Goal: Task Accomplishment & Management: Manage account settings

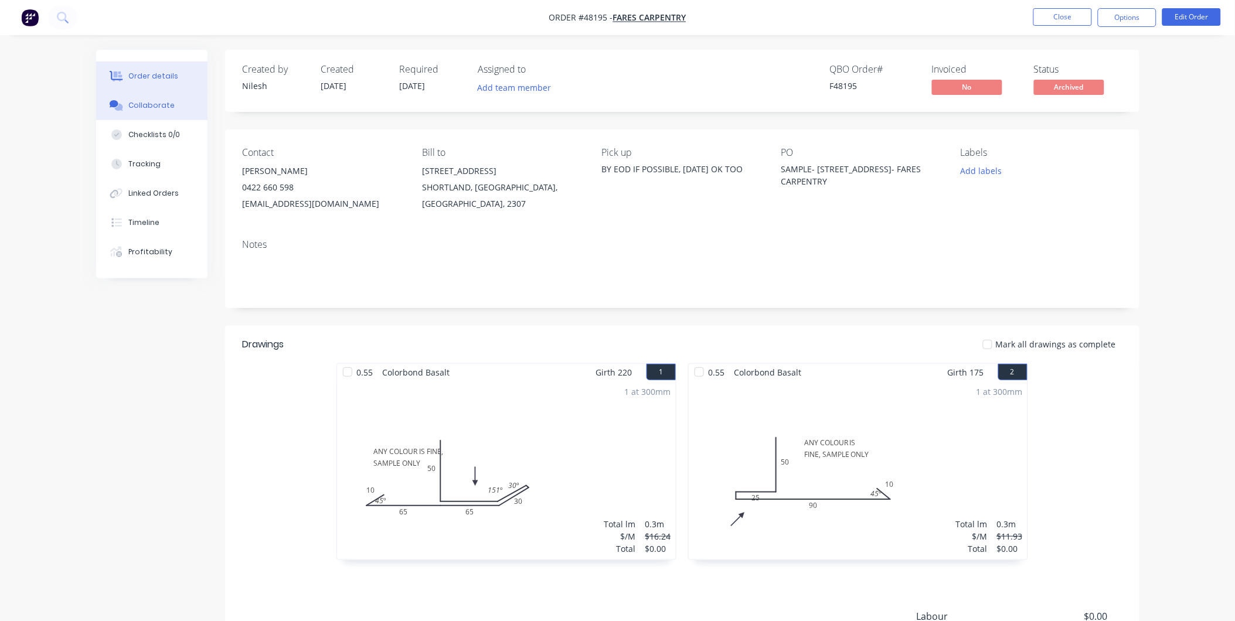
click at [163, 113] on button "Collaborate" at bounding box center [151, 105] width 111 height 29
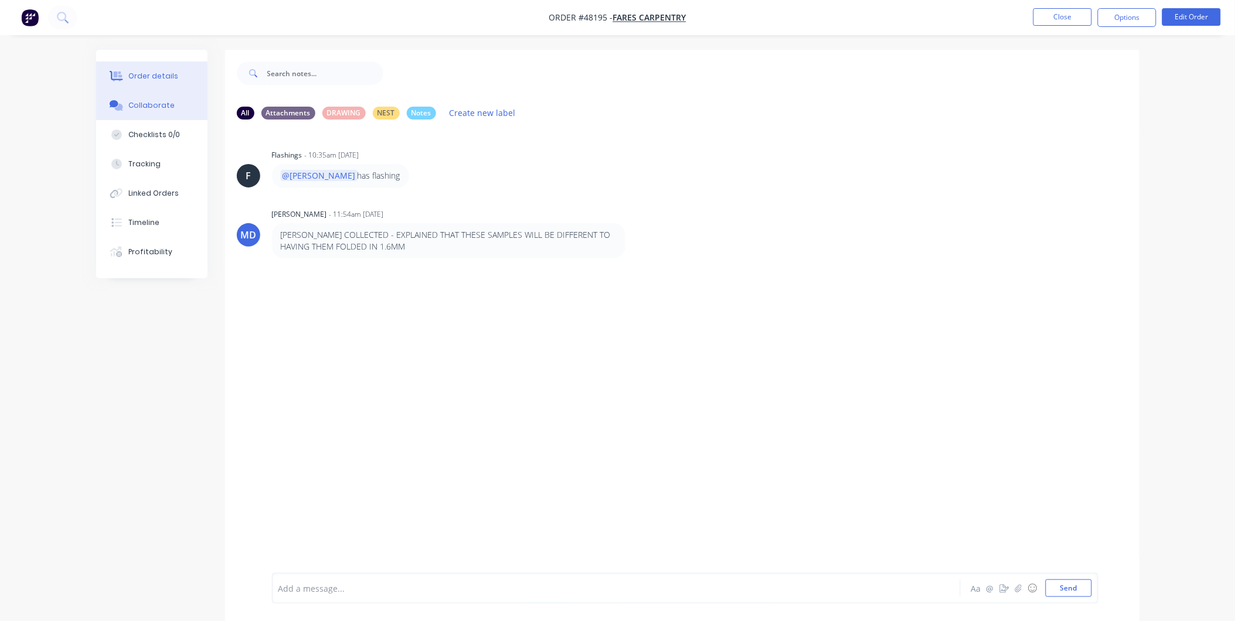
click at [166, 79] on div "Order details" at bounding box center [153, 76] width 50 height 11
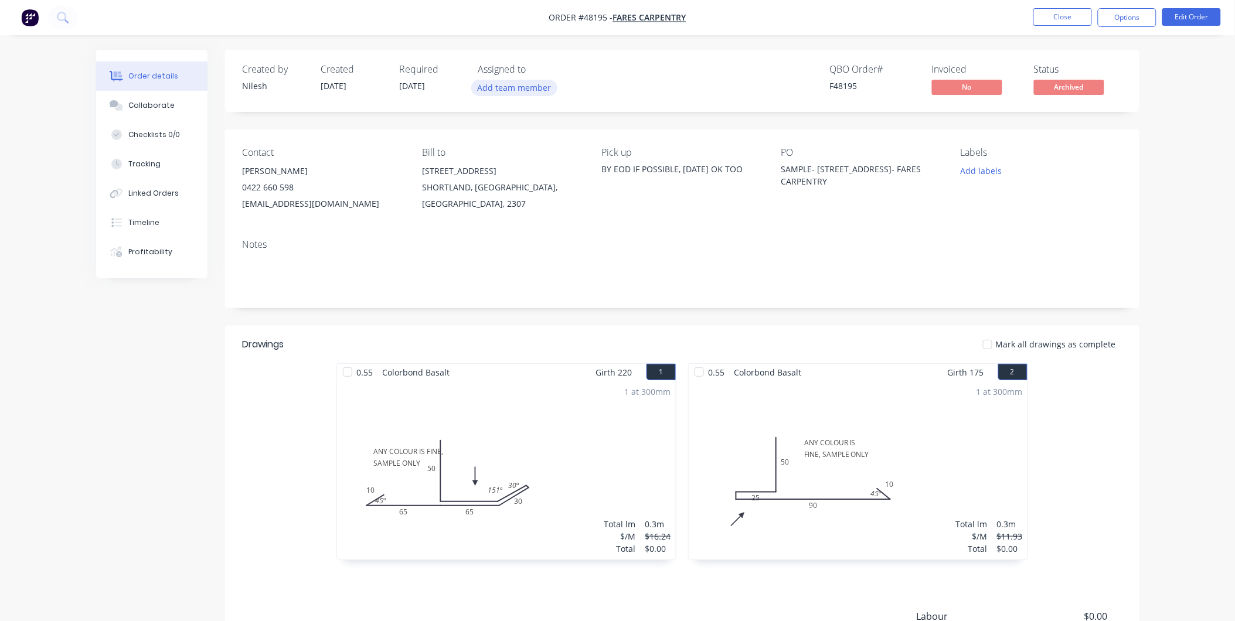
click at [506, 85] on button "Add team member" at bounding box center [514, 88] width 86 height 16
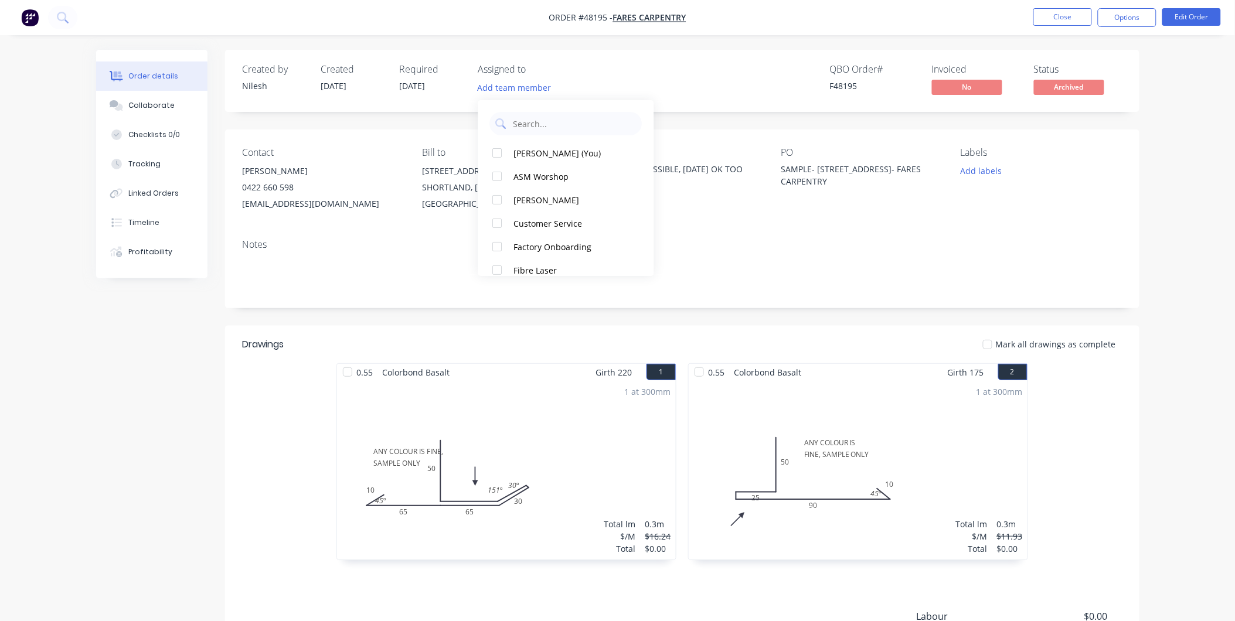
click at [671, 81] on div "QBO Order # F48195 Invoiced No Status Archived" at bounding box center [858, 81] width 526 height 34
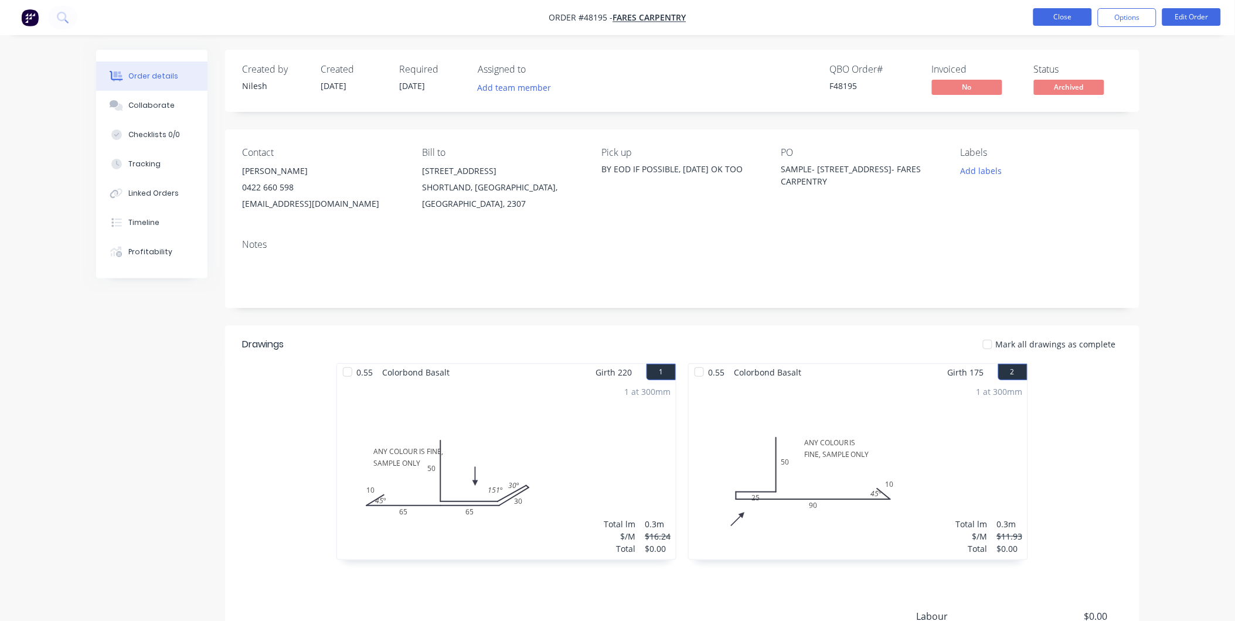
click at [1047, 19] on button "Close" at bounding box center [1062, 17] width 59 height 18
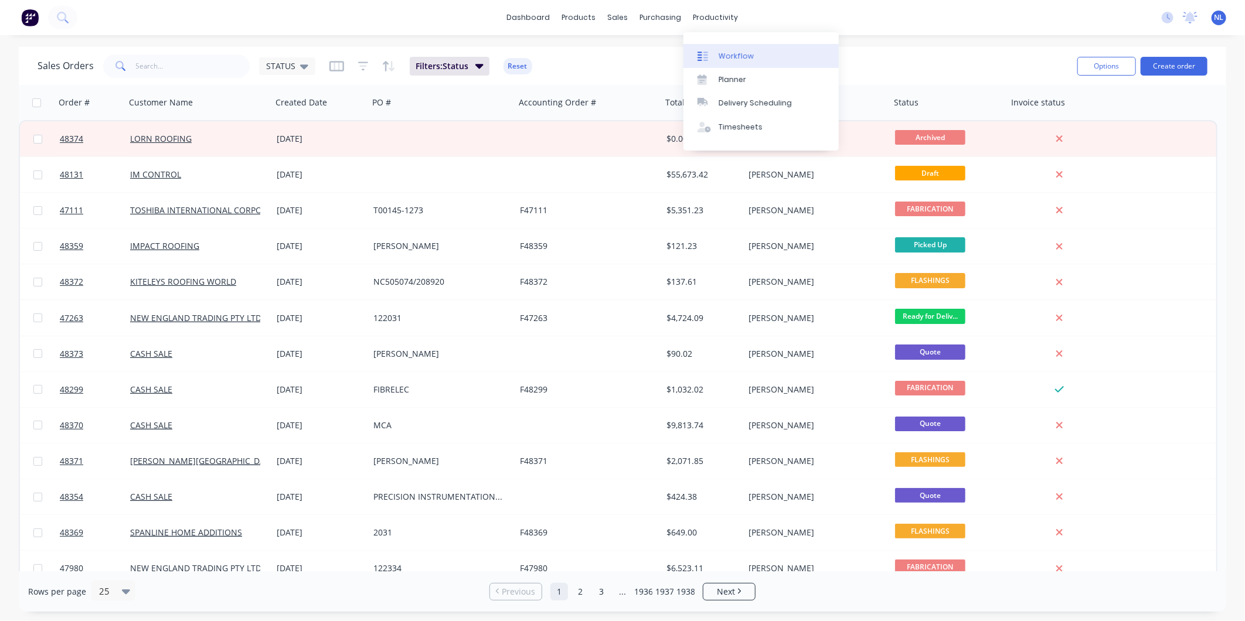
click at [731, 55] on div "Workflow" at bounding box center [735, 56] width 35 height 11
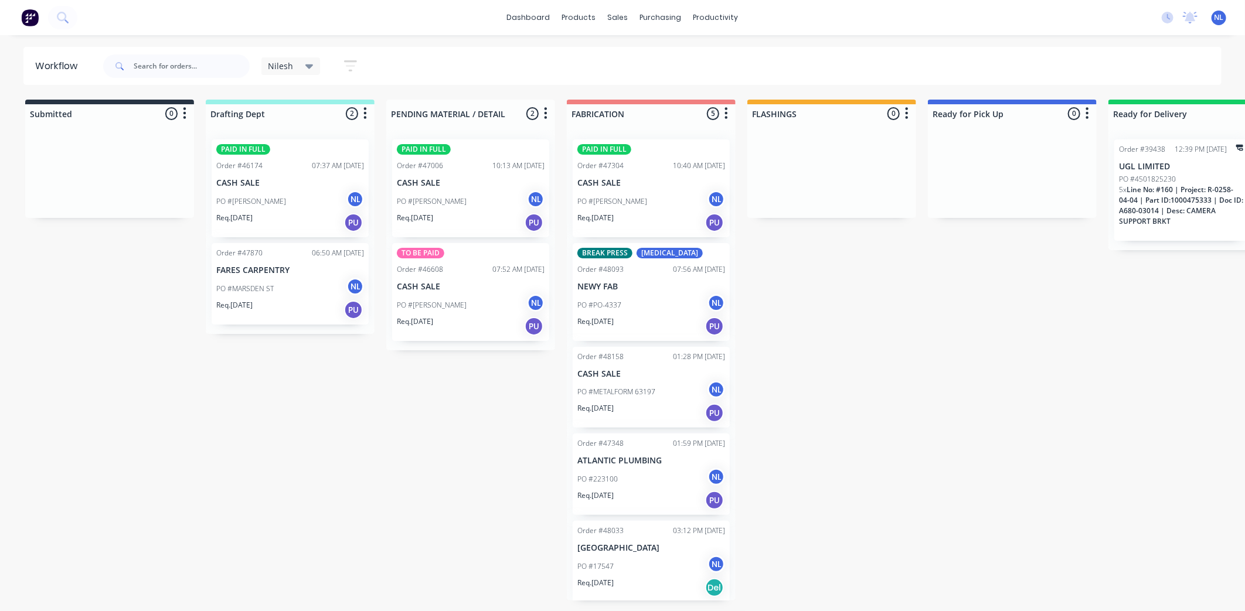
click at [274, 304] on div "Req. 10/10/25 PU" at bounding box center [290, 310] width 148 height 20
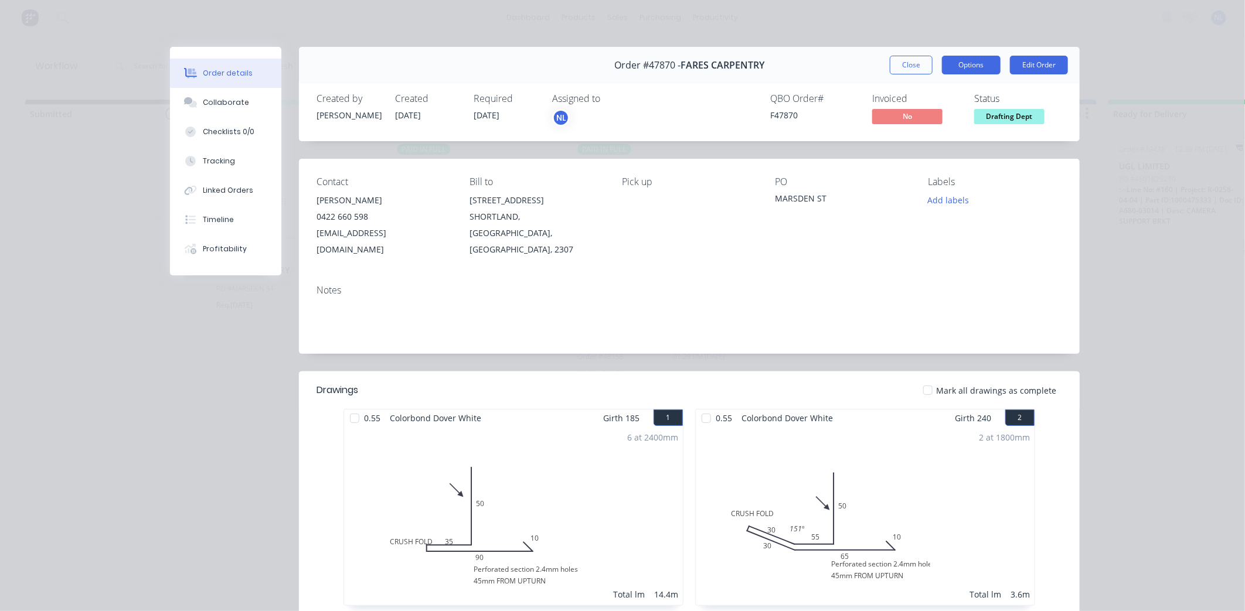
click at [945, 71] on button "Options" at bounding box center [971, 65] width 59 height 19
click at [789, 77] on div "Order #47870 - FARES CARPENTRY Close Options PRINT Work Order Delivery Docket E…" at bounding box center [689, 65] width 781 height 37
click at [245, 113] on button "Collaborate" at bounding box center [225, 102] width 111 height 29
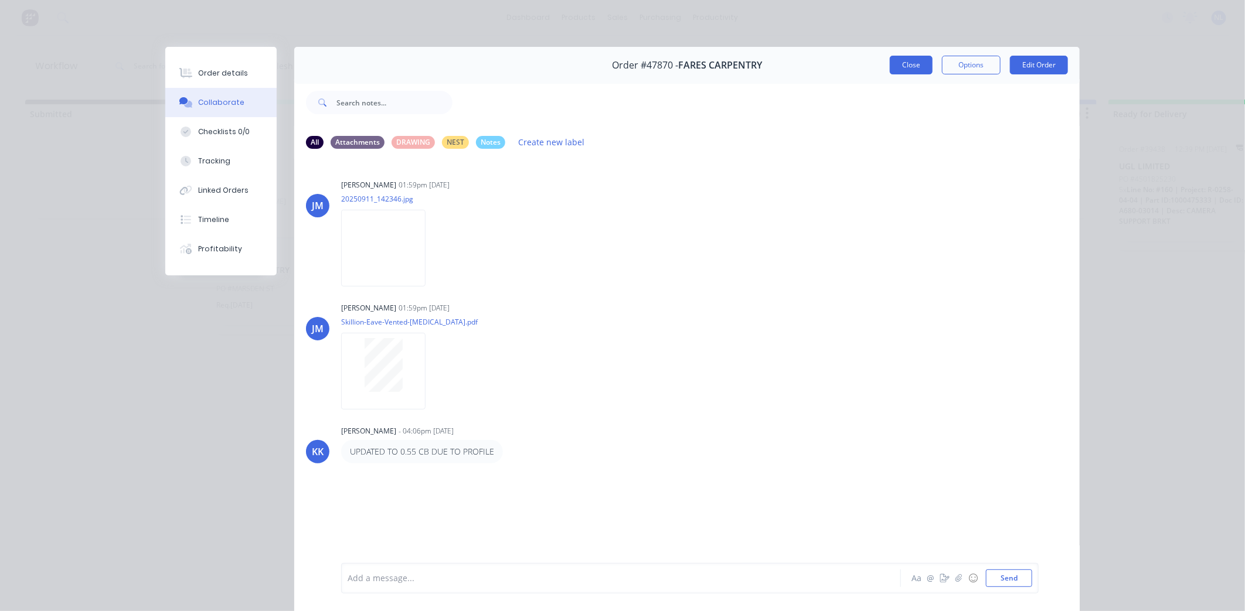
click at [901, 56] on button "Close" at bounding box center [911, 65] width 43 height 19
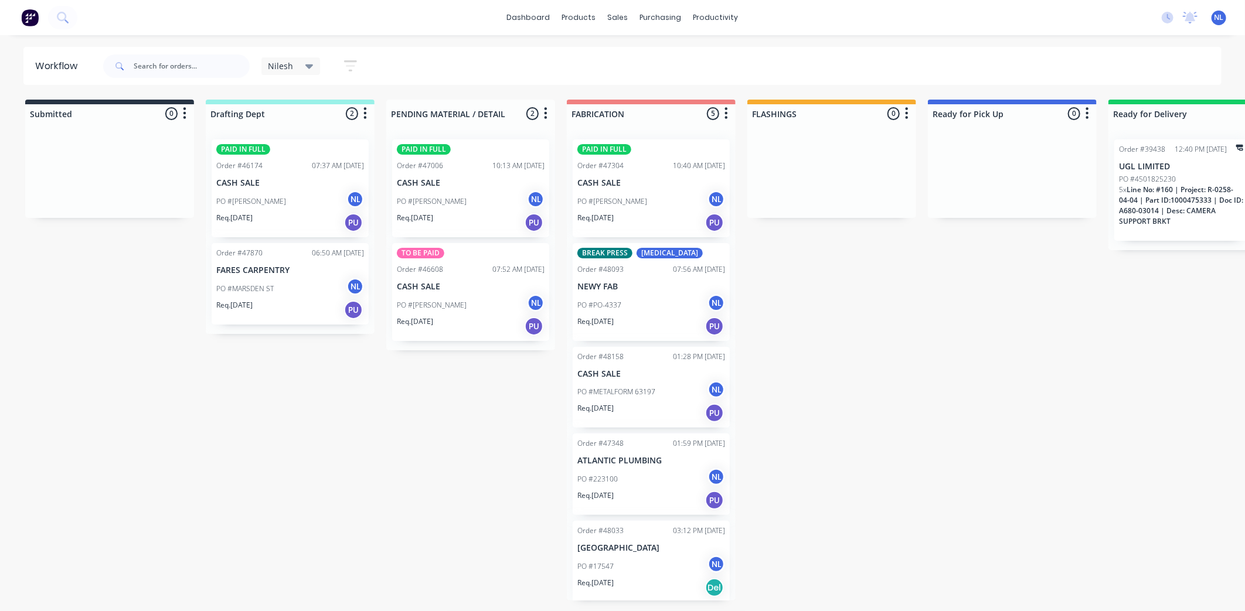
click at [297, 290] on div "PO #MARSDEN ST NL" at bounding box center [290, 289] width 148 height 22
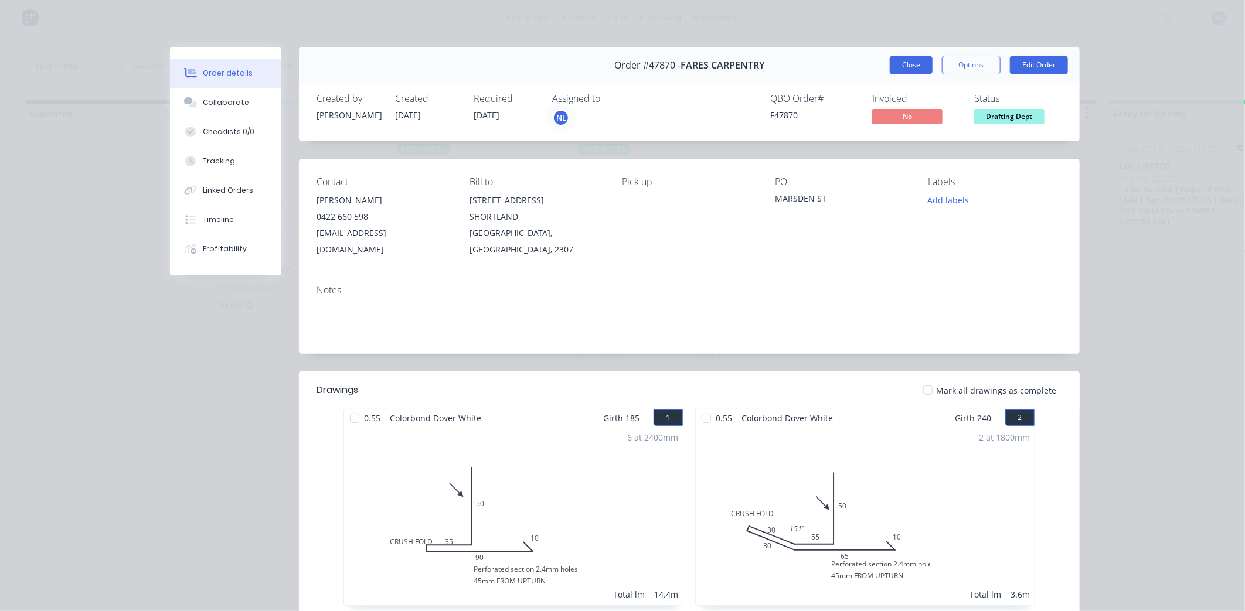
drag, startPoint x: 956, startPoint y: 59, endPoint x: 900, endPoint y: 57, distance: 56.3
click at [919, 57] on div "Close Options Edit Order" at bounding box center [979, 65] width 178 height 19
click at [900, 57] on button "Close" at bounding box center [911, 65] width 43 height 19
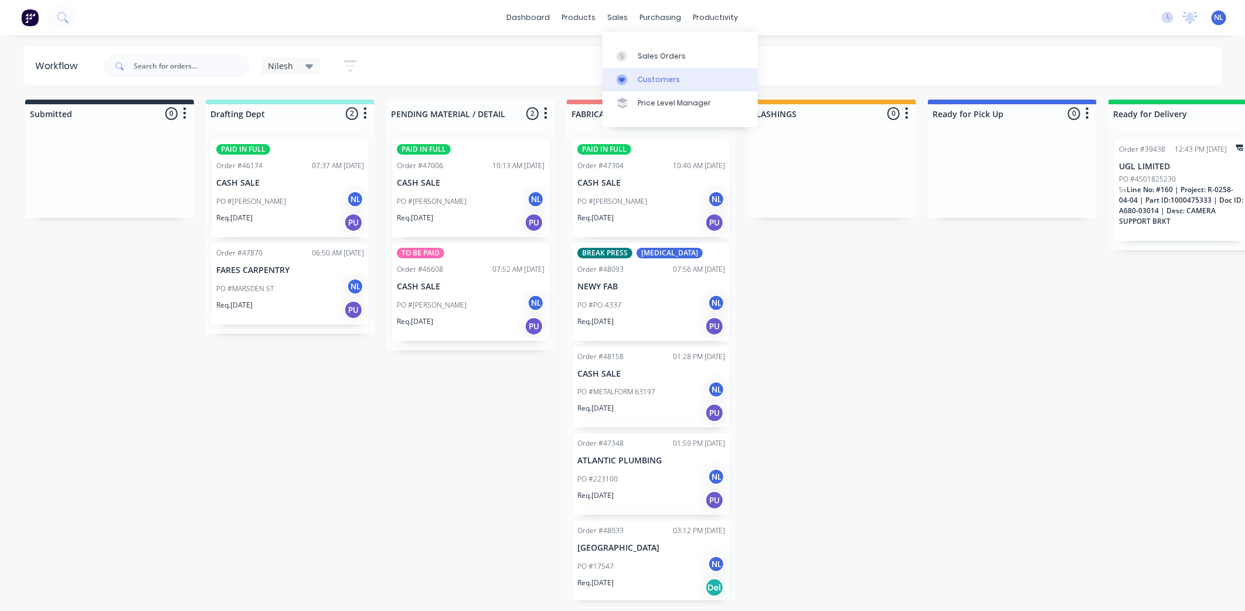
drag, startPoint x: 636, startPoint y: 73, endPoint x: 608, endPoint y: 69, distance: 28.4
click at [636, 73] on link "Customers" at bounding box center [679, 79] width 155 height 23
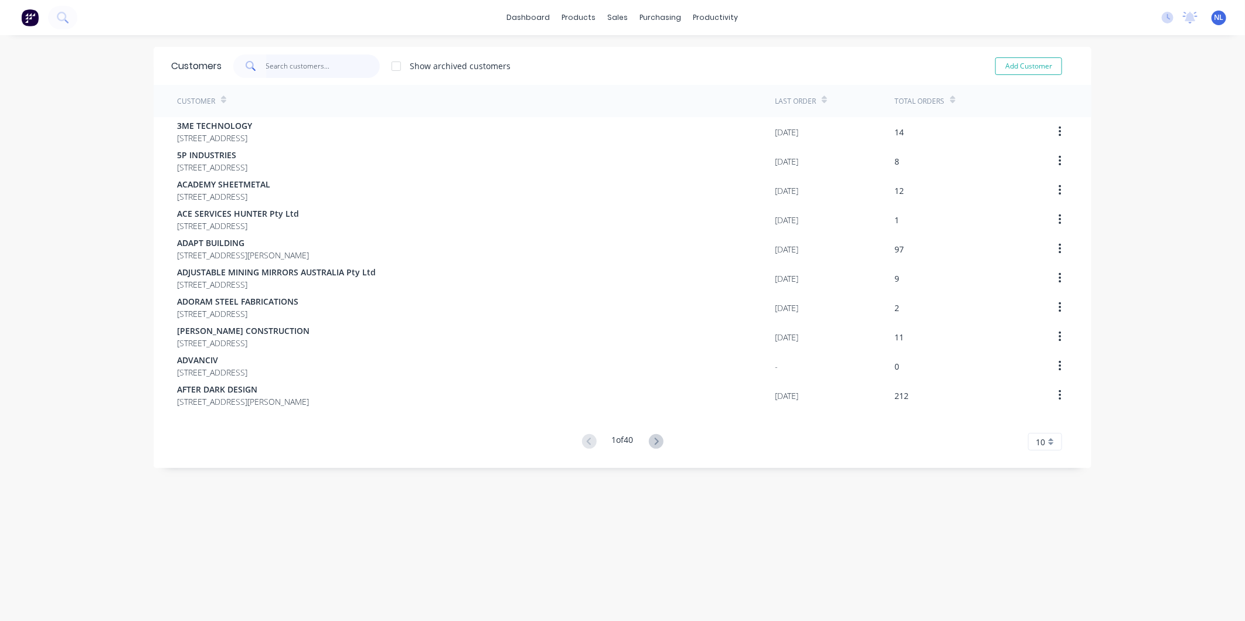
click at [275, 63] on input "text" at bounding box center [323, 65] width 114 height 23
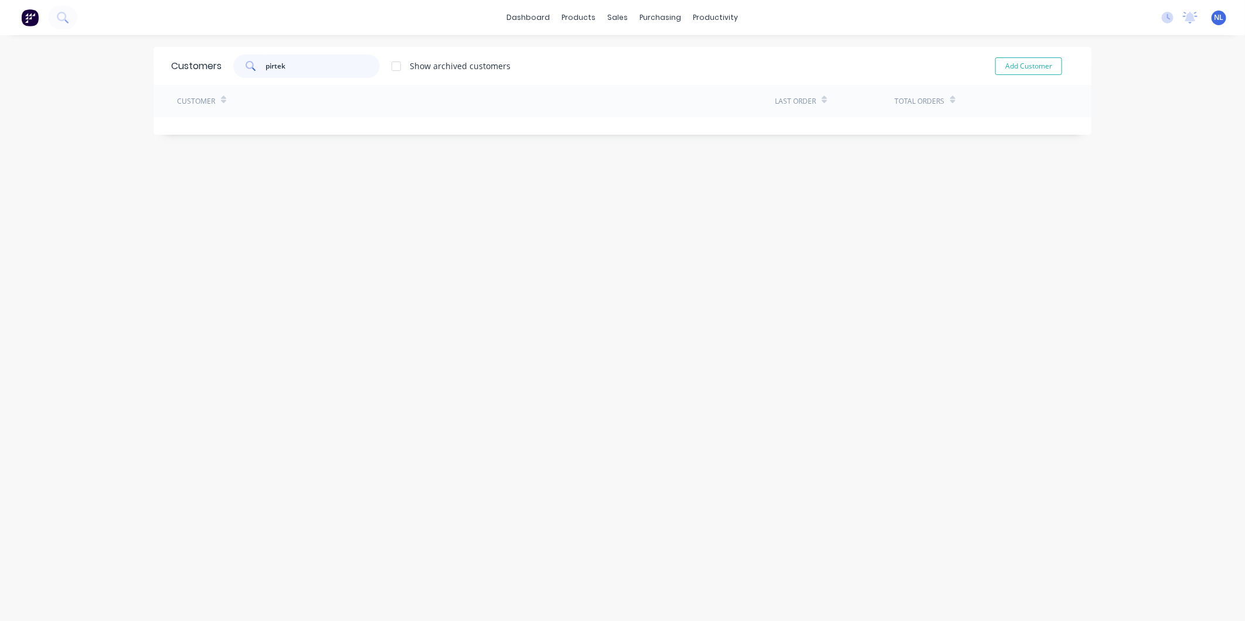
drag, startPoint x: 339, startPoint y: 60, endPoint x: 25, endPoint y: 124, distance: 320.1
click at [25, 124] on div "dashboard products sales purchasing productivity dashboard products Product Cat…" at bounding box center [622, 310] width 1245 height 621
drag, startPoint x: 340, startPoint y: 62, endPoint x: 110, endPoint y: 87, distance: 232.2
click at [110, 87] on div "dashboard products sales purchasing productivity dashboard products Product Cat…" at bounding box center [622, 310] width 1245 height 621
type input "pertec"
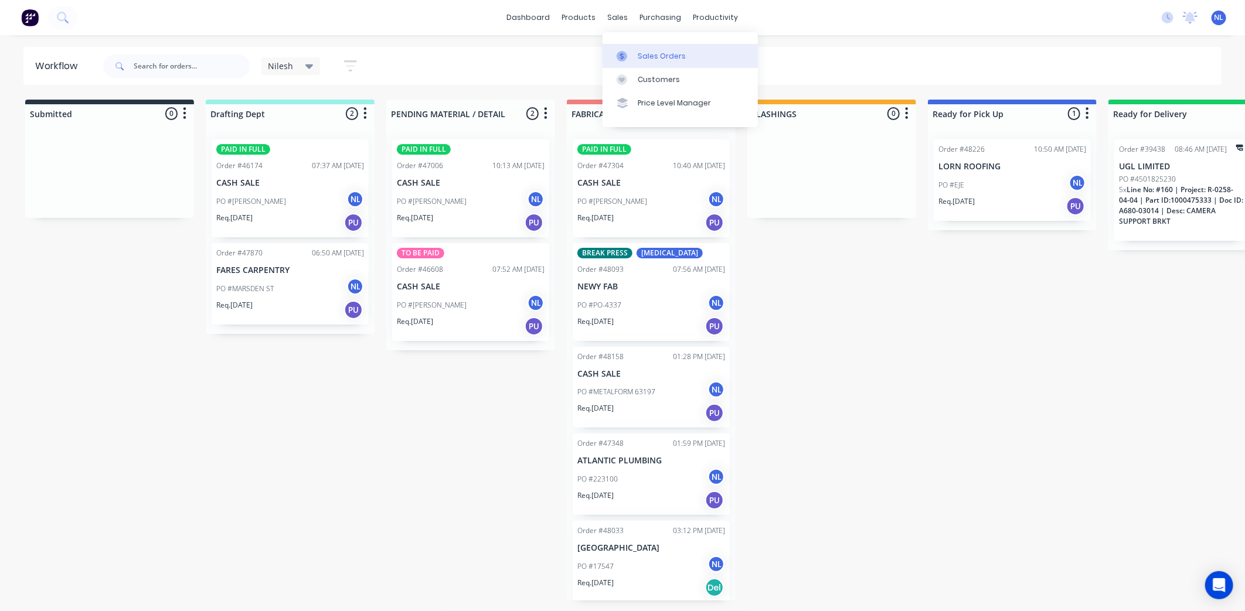
click at [646, 61] on div "Sales Orders" at bounding box center [662, 56] width 48 height 11
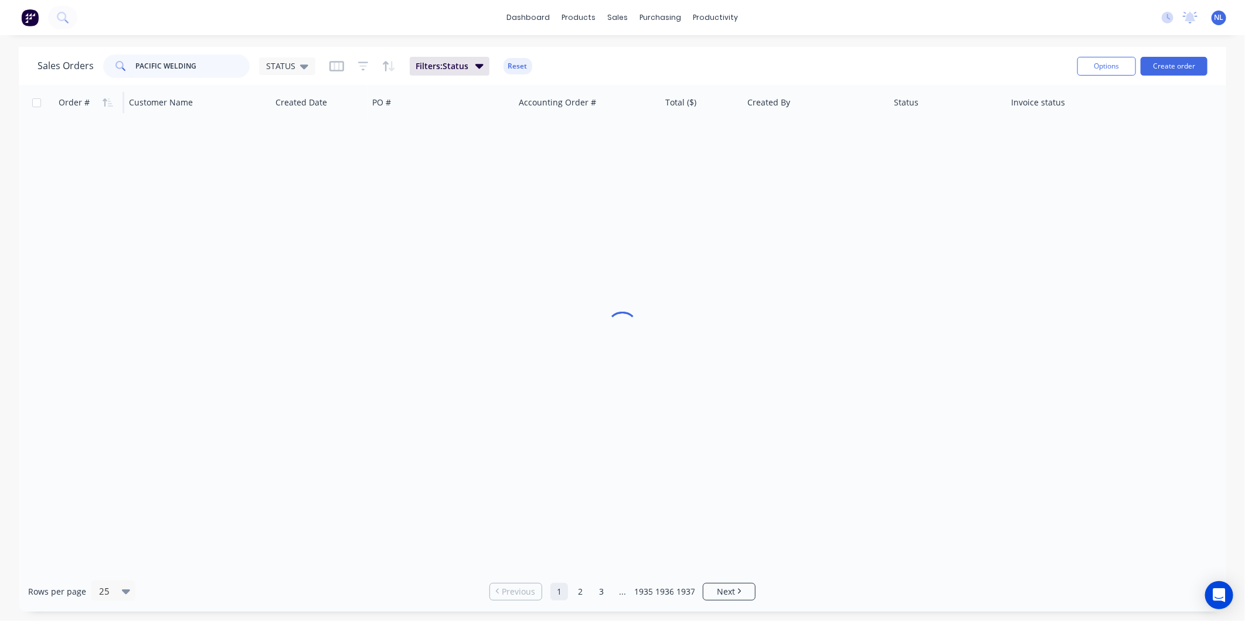
drag, startPoint x: 219, startPoint y: 66, endPoint x: 60, endPoint y: 108, distance: 164.3
click at [62, 107] on div "Sales Orders PACIFIC WELDING STATUS Filters: Status Reset Options Create order …" at bounding box center [622, 329] width 1207 height 565
type input "pirtek"
click at [665, 84] on div "Customers" at bounding box center [659, 79] width 42 height 11
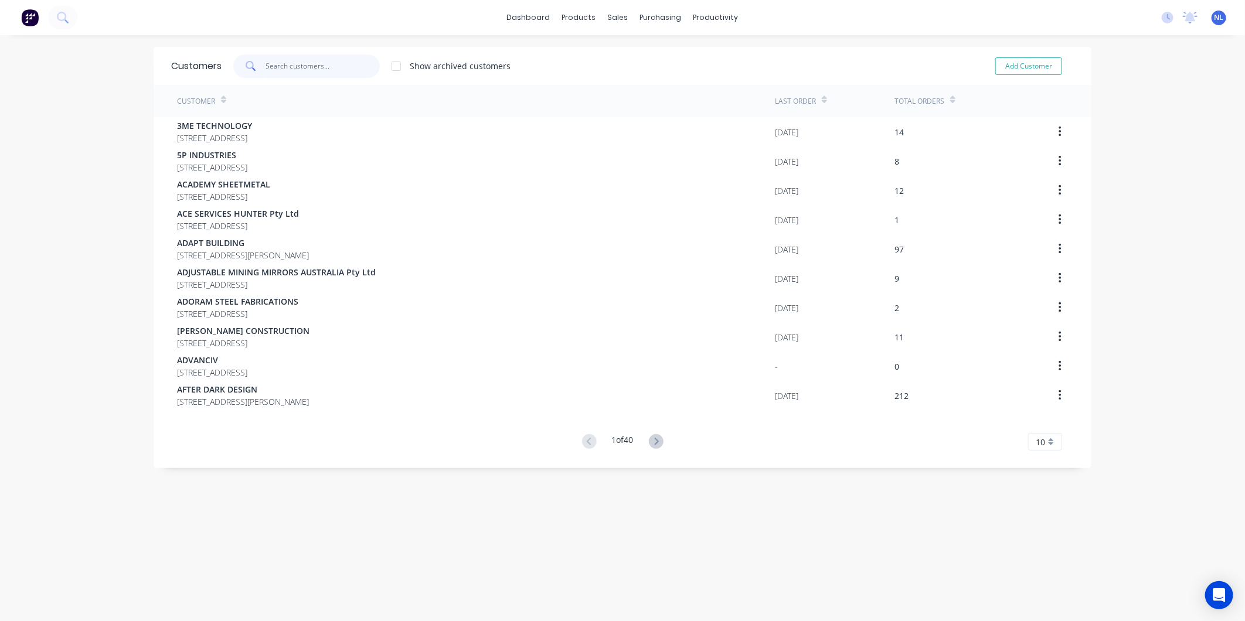
click at [271, 62] on input "text" at bounding box center [323, 65] width 114 height 23
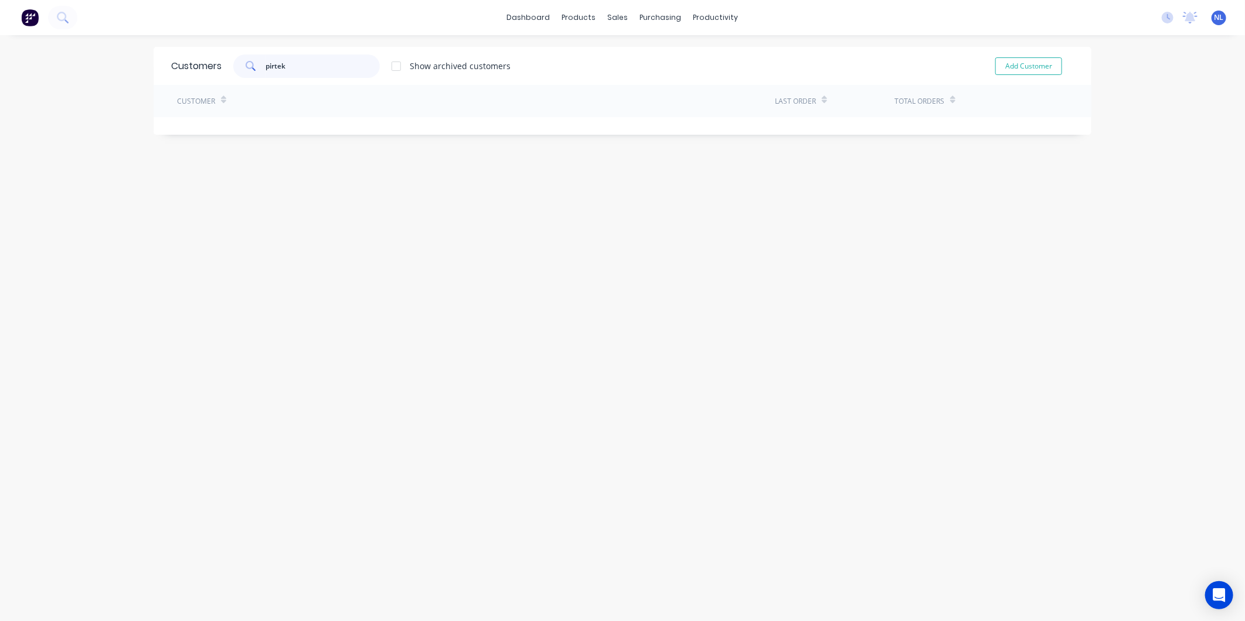
type input "pirtek"
click at [777, 179] on div "Customers pirtek Show archived customers Add Customer Customer Last Order Total…" at bounding box center [623, 340] width 938 height 586
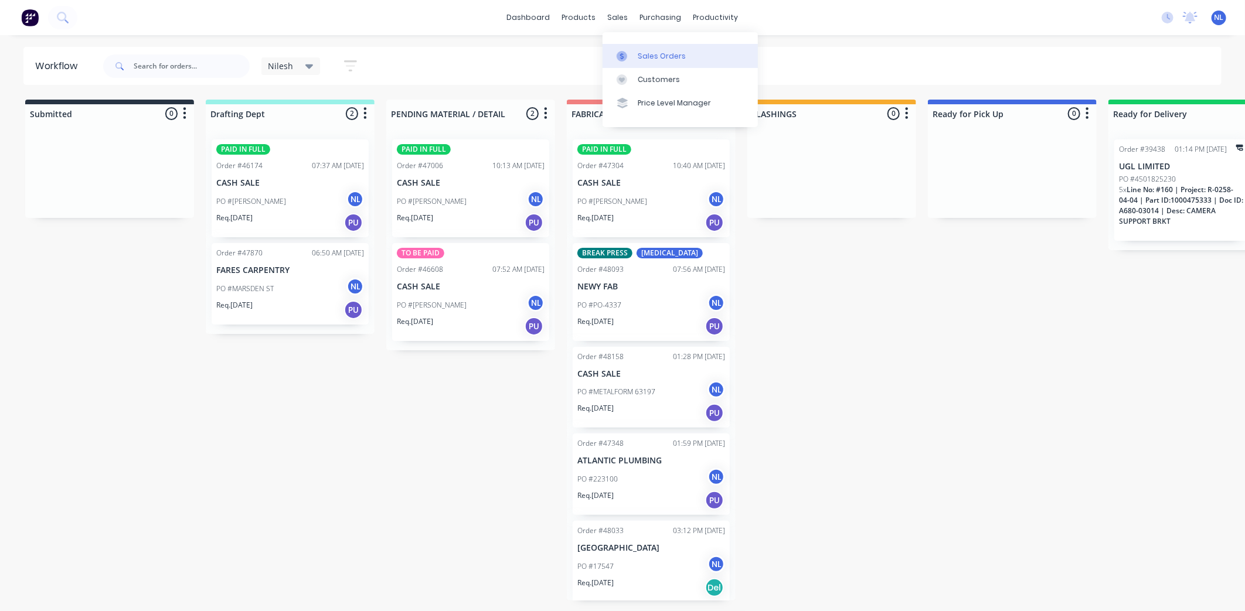
click at [633, 54] on div at bounding box center [625, 56] width 18 height 11
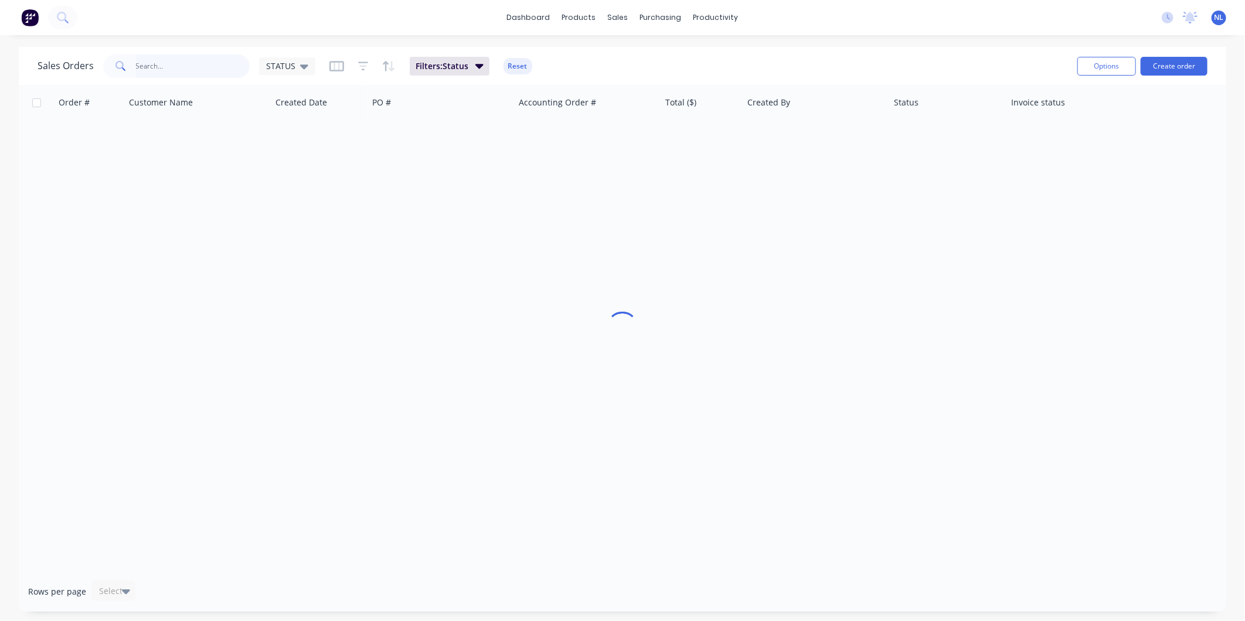
click at [218, 60] on input "text" at bounding box center [193, 65] width 114 height 23
type input "47870"
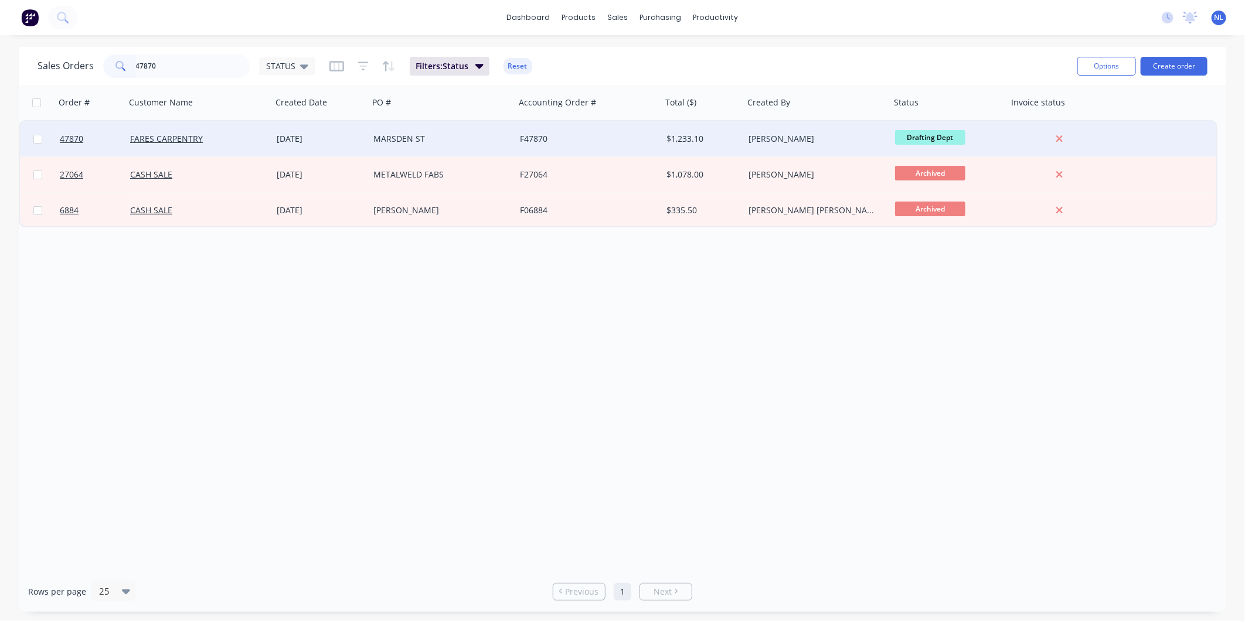
click at [541, 143] on div "F47870" at bounding box center [585, 139] width 130 height 12
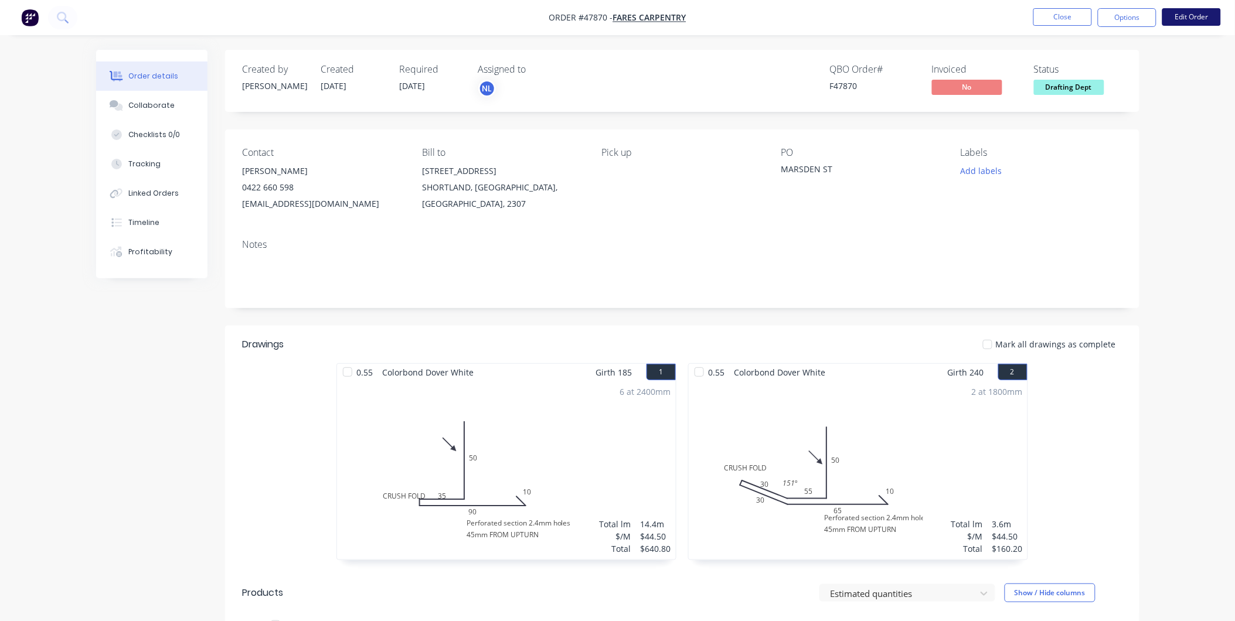
click at [1169, 16] on button "Edit Order" at bounding box center [1191, 17] width 59 height 18
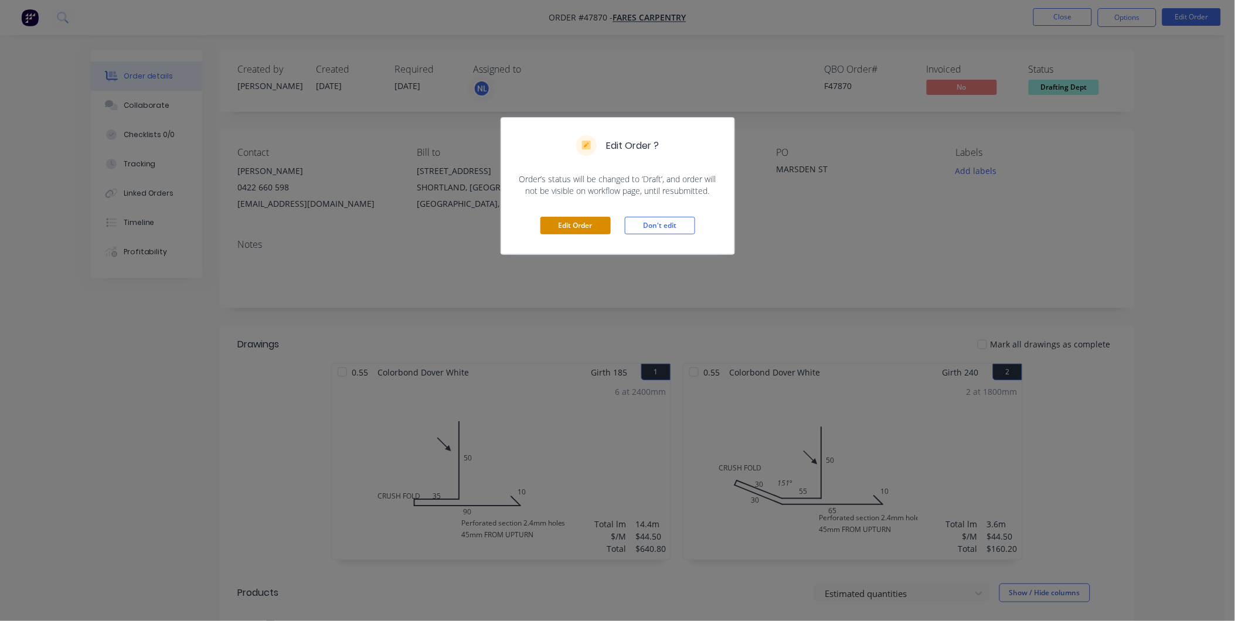
click at [567, 227] on button "Edit Order" at bounding box center [575, 226] width 70 height 18
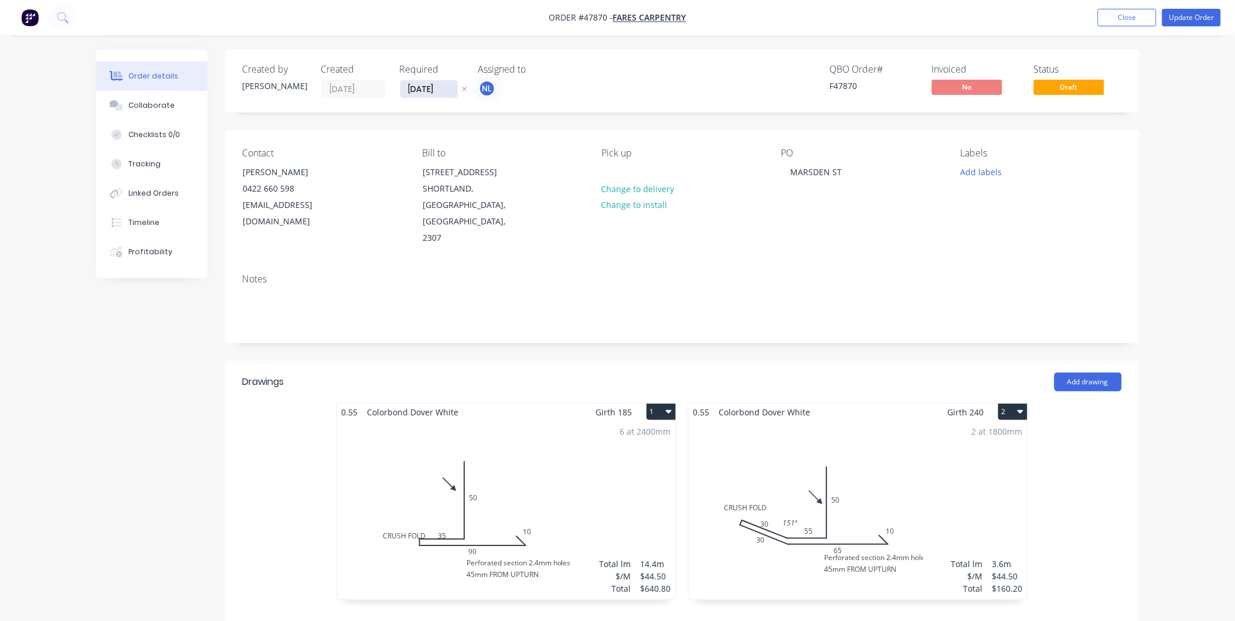
click at [424, 84] on input "10/10/25" at bounding box center [428, 89] width 57 height 18
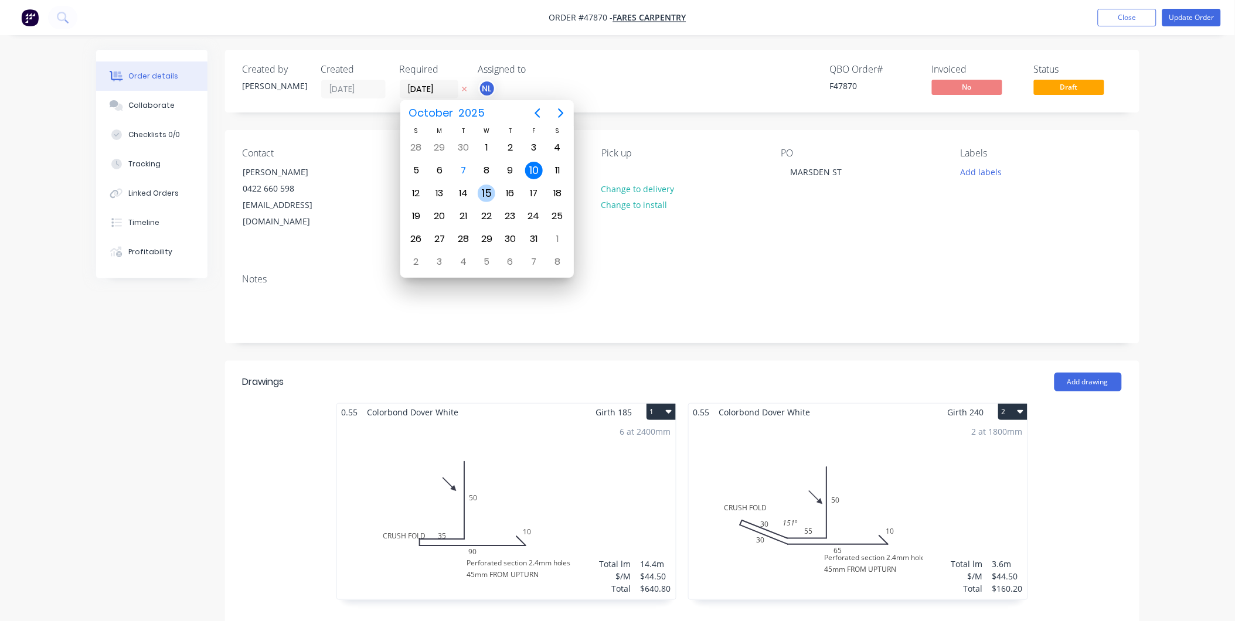
click at [493, 183] on div "15" at bounding box center [486, 193] width 23 height 22
type input "15/10/25"
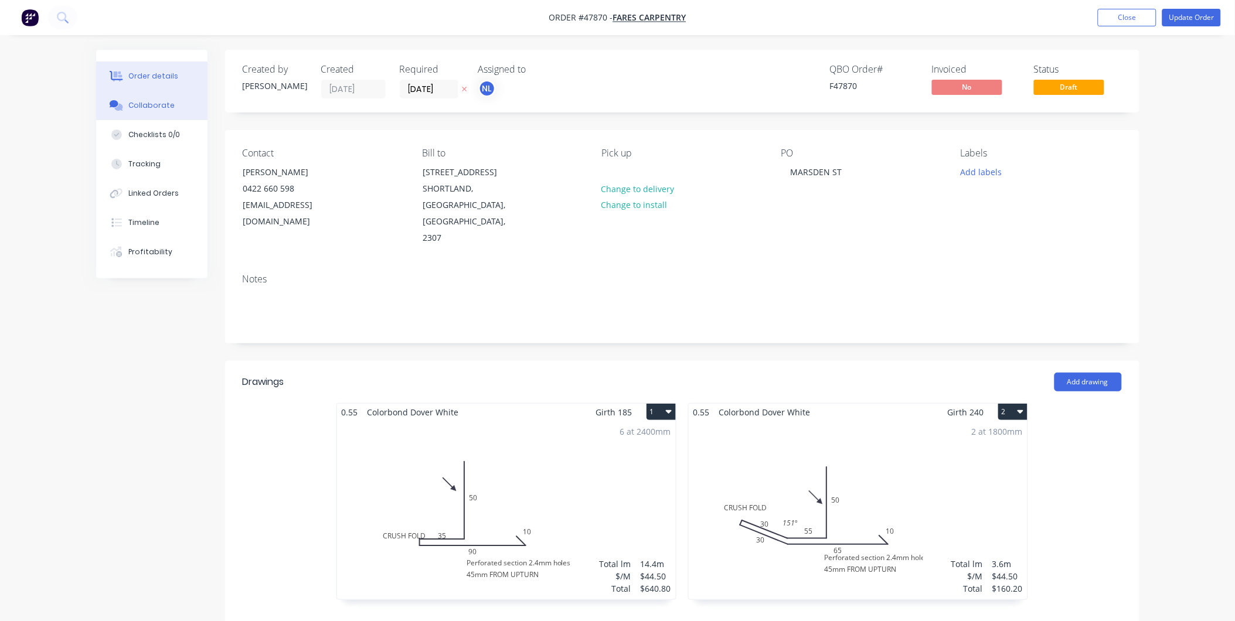
click at [155, 107] on div "Collaborate" at bounding box center [151, 105] width 46 height 11
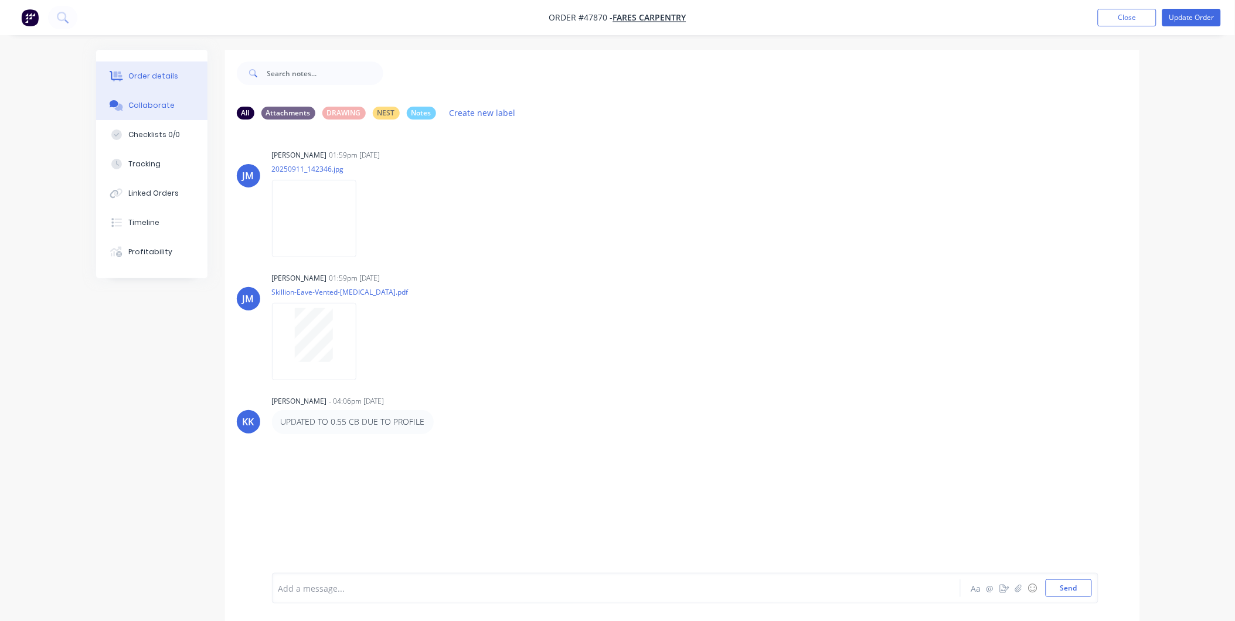
click at [173, 83] on button "Order details" at bounding box center [151, 76] width 111 height 29
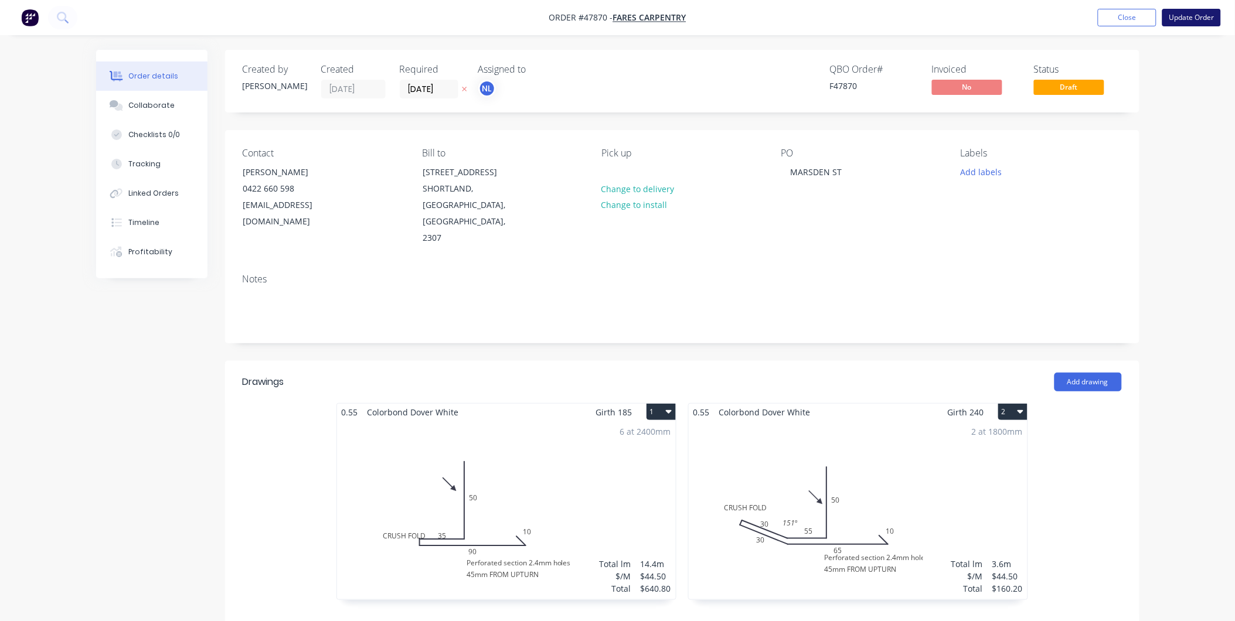
click at [1200, 19] on button "Update Order" at bounding box center [1191, 18] width 59 height 18
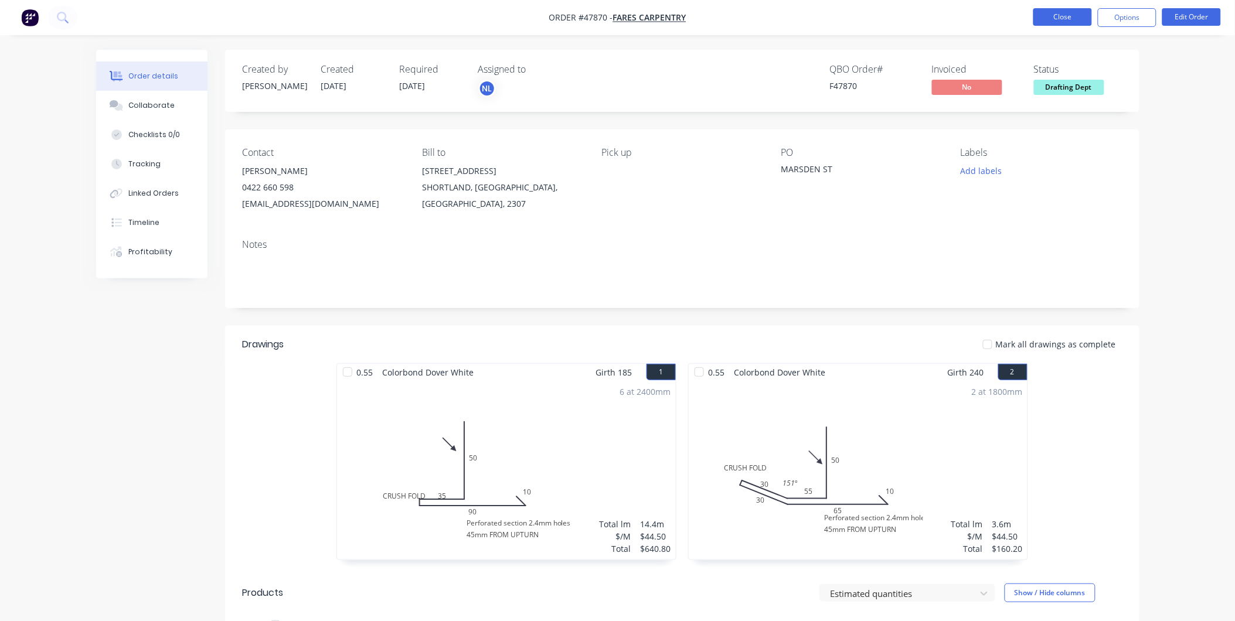
click at [1052, 23] on button "Close" at bounding box center [1062, 17] width 59 height 18
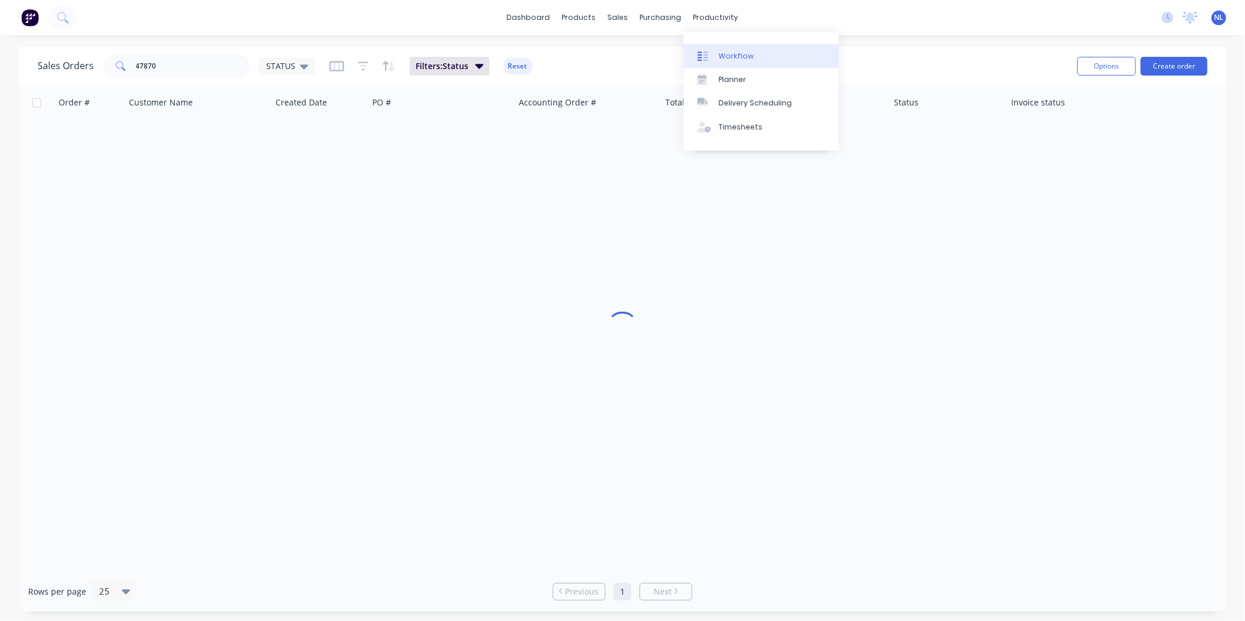
click at [740, 66] on link "Workflow" at bounding box center [760, 55] width 155 height 23
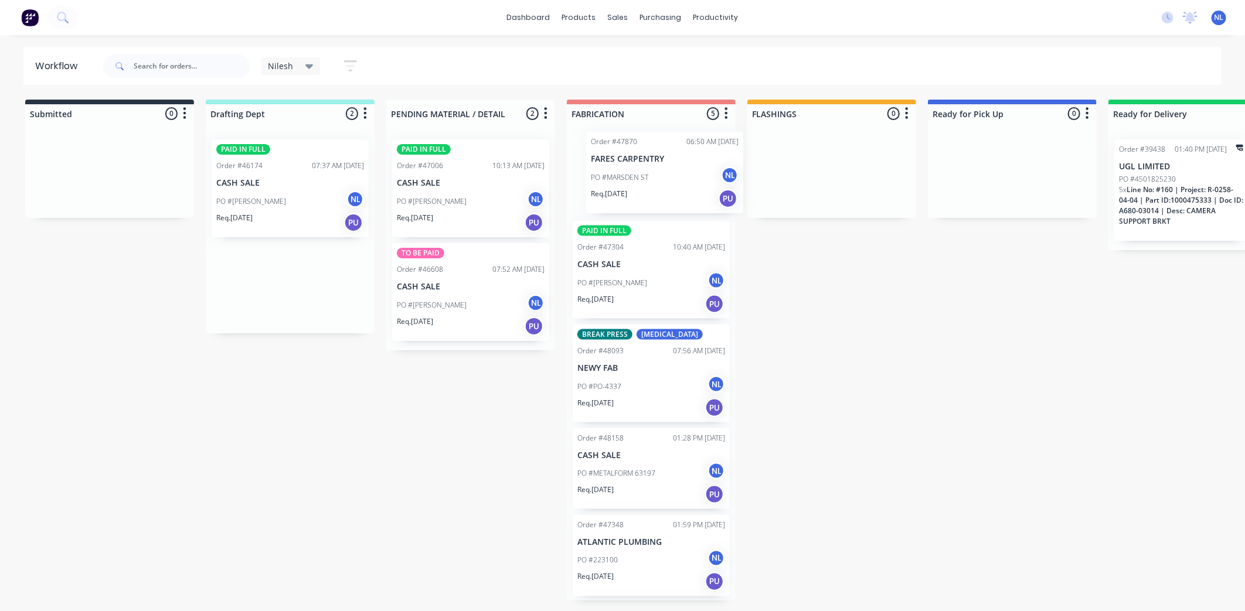
drag, startPoint x: 249, startPoint y: 288, endPoint x: 627, endPoint y: 178, distance: 393.7
click at [627, 178] on div "Submitted 0 Sort By Created date Required date Order number Customer name Most …" at bounding box center [968, 350] width 1954 height 501
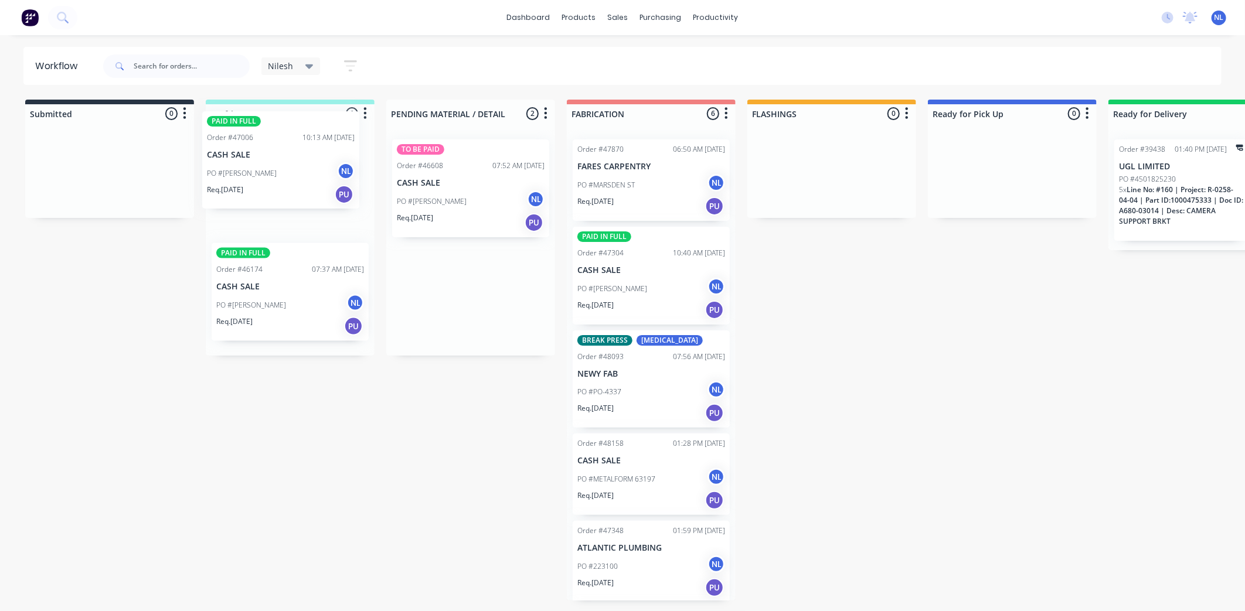
drag, startPoint x: 484, startPoint y: 218, endPoint x: 281, endPoint y: 180, distance: 206.2
click at [281, 180] on div "Submitted 0 Sort By Created date Required date Order number Customer name Most …" at bounding box center [968, 350] width 1954 height 501
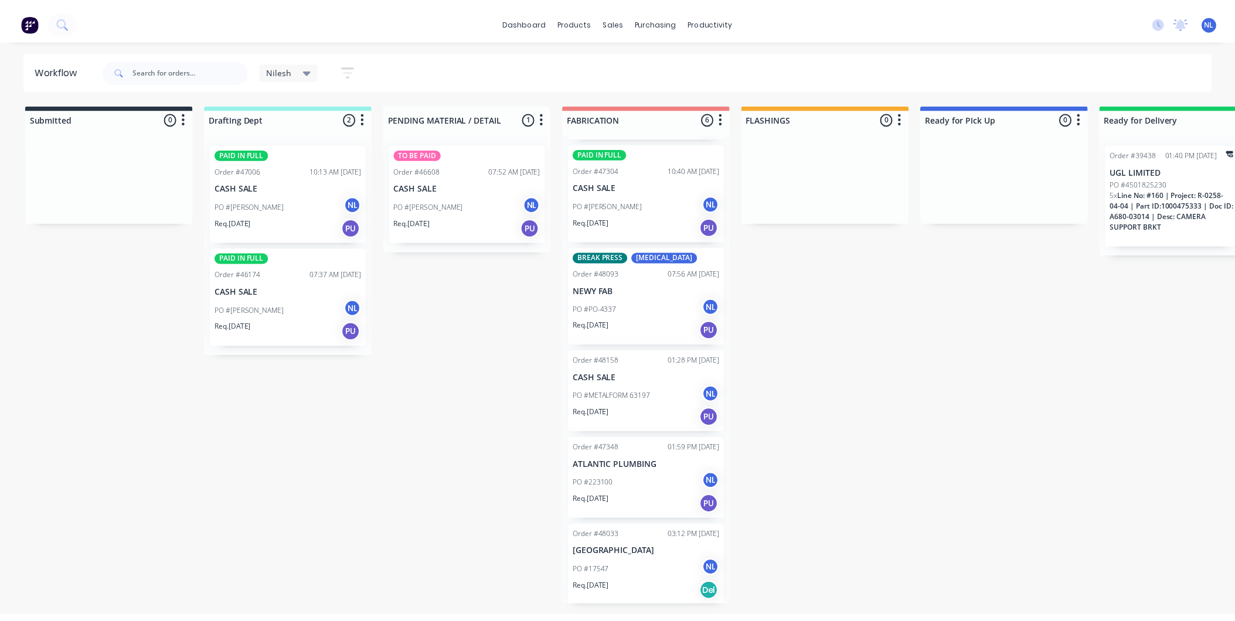
scroll to position [22, 0]
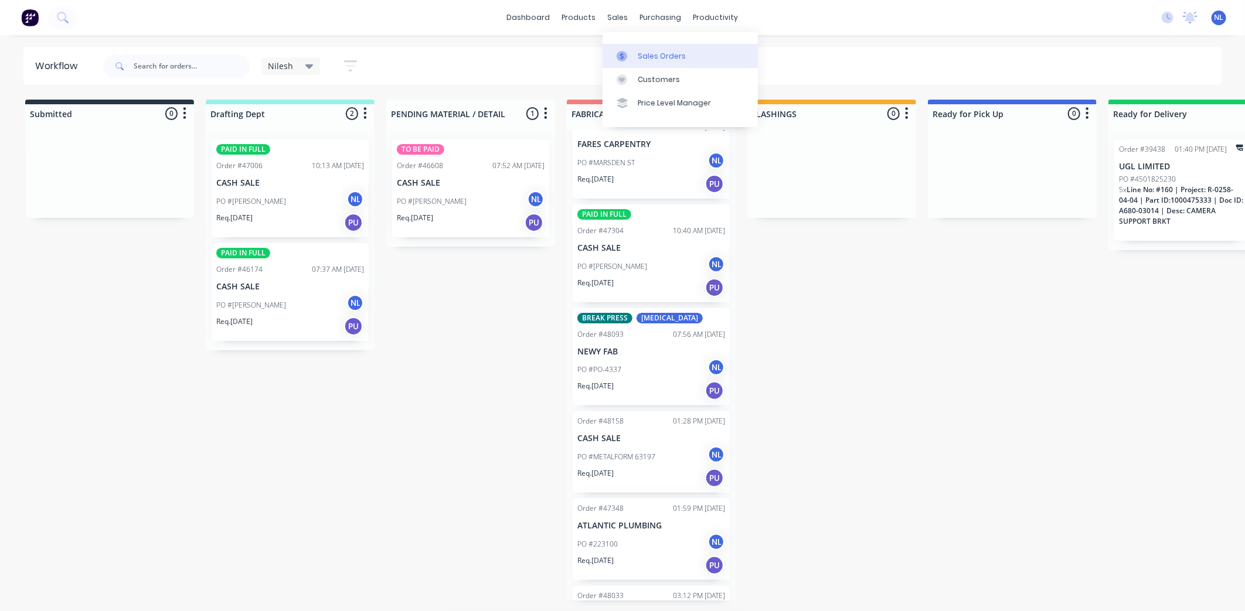
click at [635, 56] on link "Sales Orders" at bounding box center [679, 55] width 155 height 23
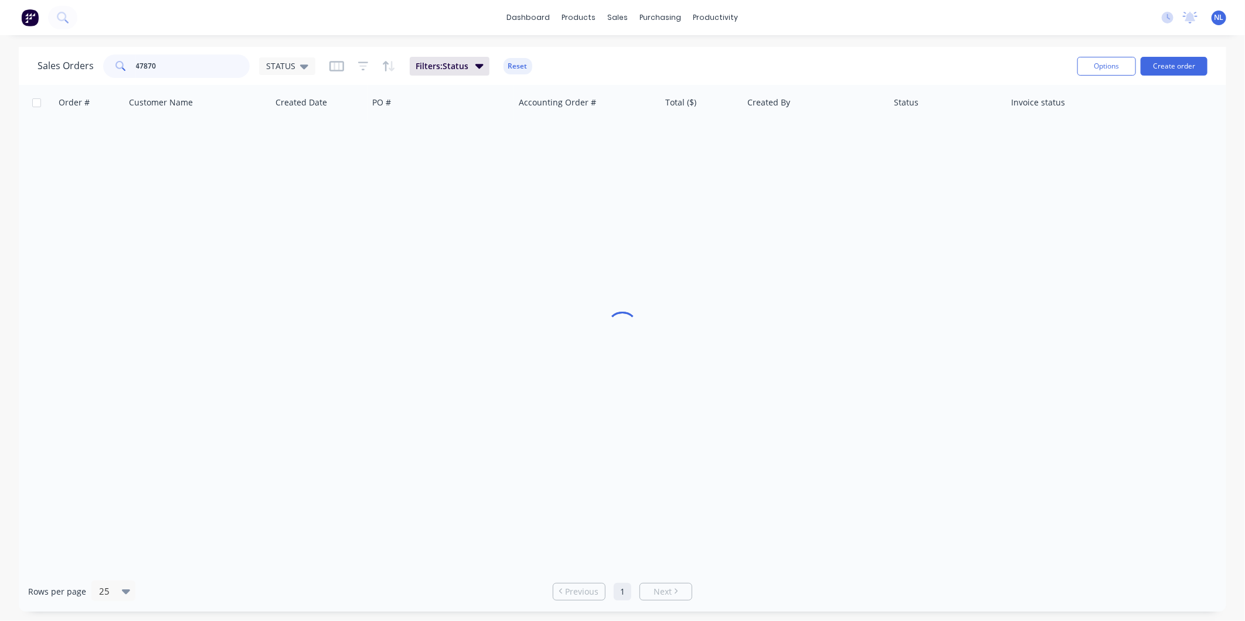
drag, startPoint x: 225, startPoint y: 66, endPoint x: -73, endPoint y: 89, distance: 299.2
click at [0, 89] on html "dashboard products sales purchasing productivity dashboard products Product Cat…" at bounding box center [622, 310] width 1245 height 621
type input "bfi"
click at [444, 70] on span "Filters: Status" at bounding box center [441, 66] width 53 height 12
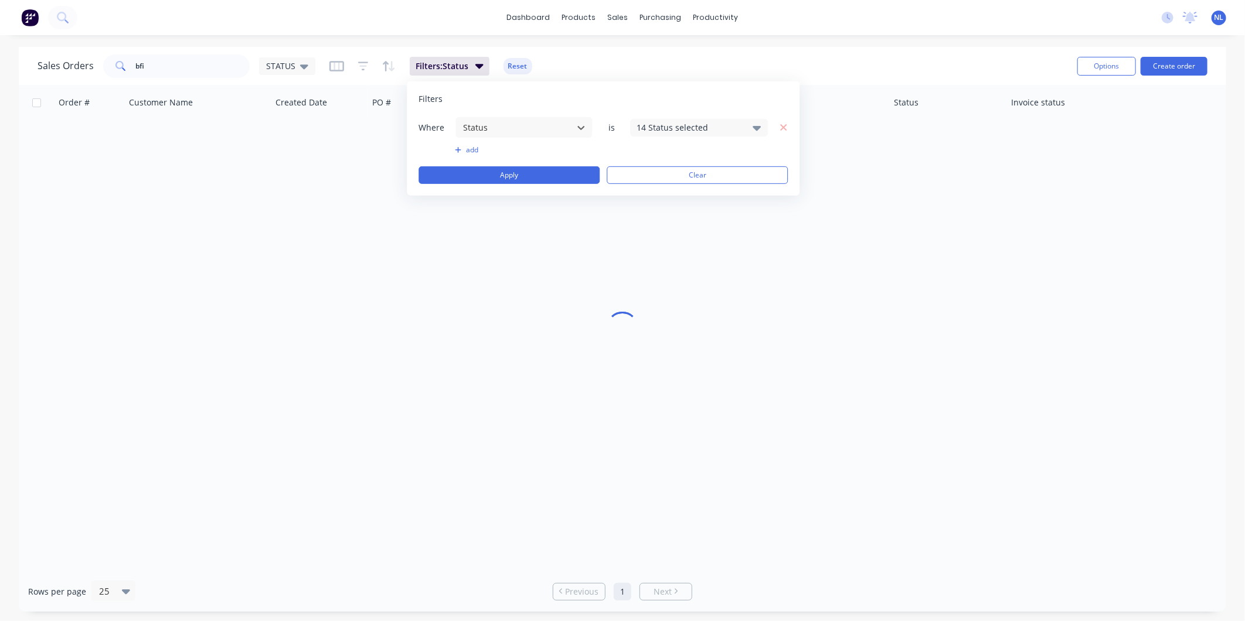
click at [648, 136] on div "14 Status selected" at bounding box center [699, 127] width 138 height 18
click at [569, 171] on button "Apply" at bounding box center [508, 175] width 181 height 18
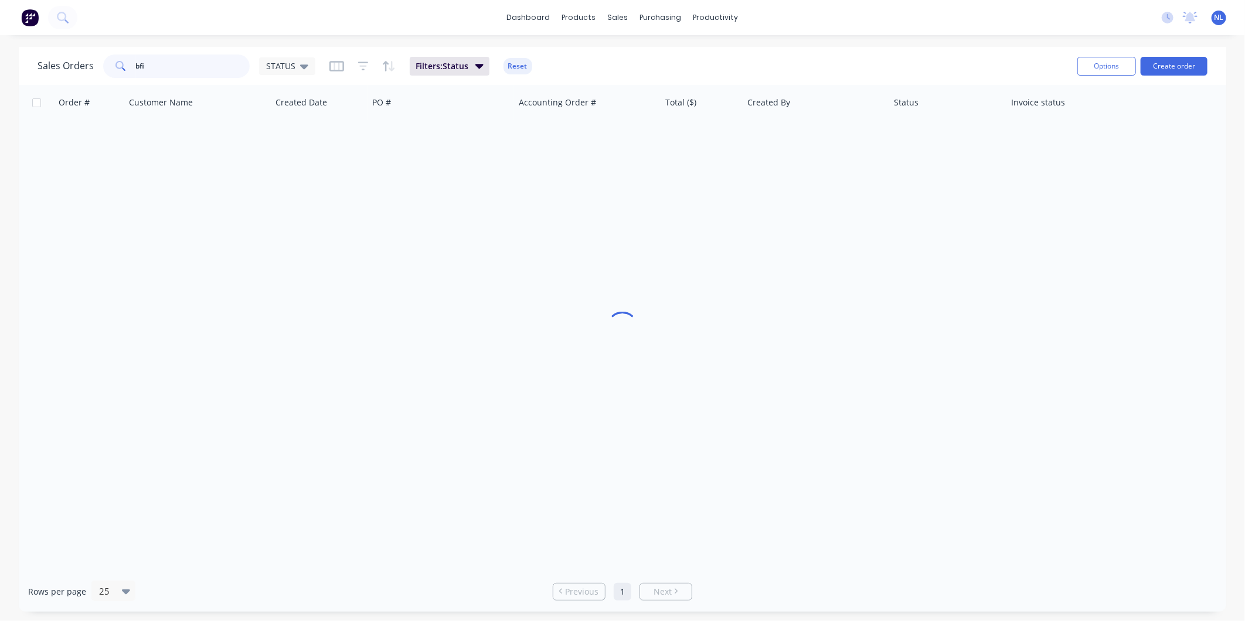
click at [183, 61] on input "bfi" at bounding box center [193, 65] width 114 height 23
click at [638, 68] on link "Customers" at bounding box center [679, 79] width 155 height 23
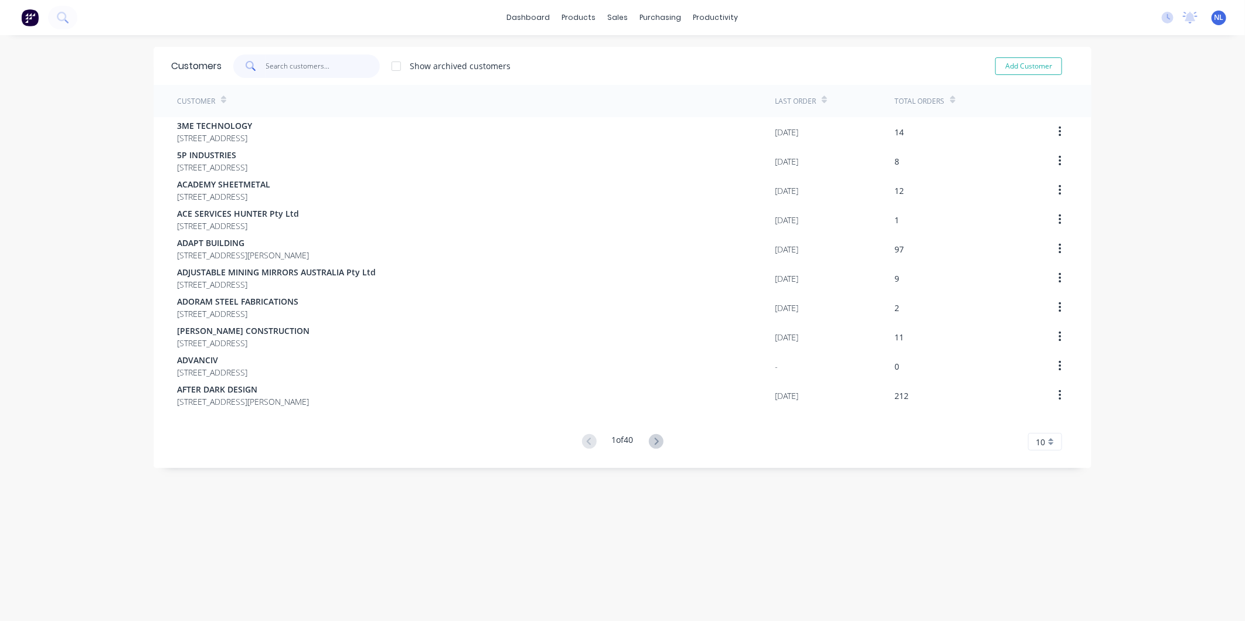
click at [353, 73] on input "text" at bounding box center [323, 65] width 114 height 23
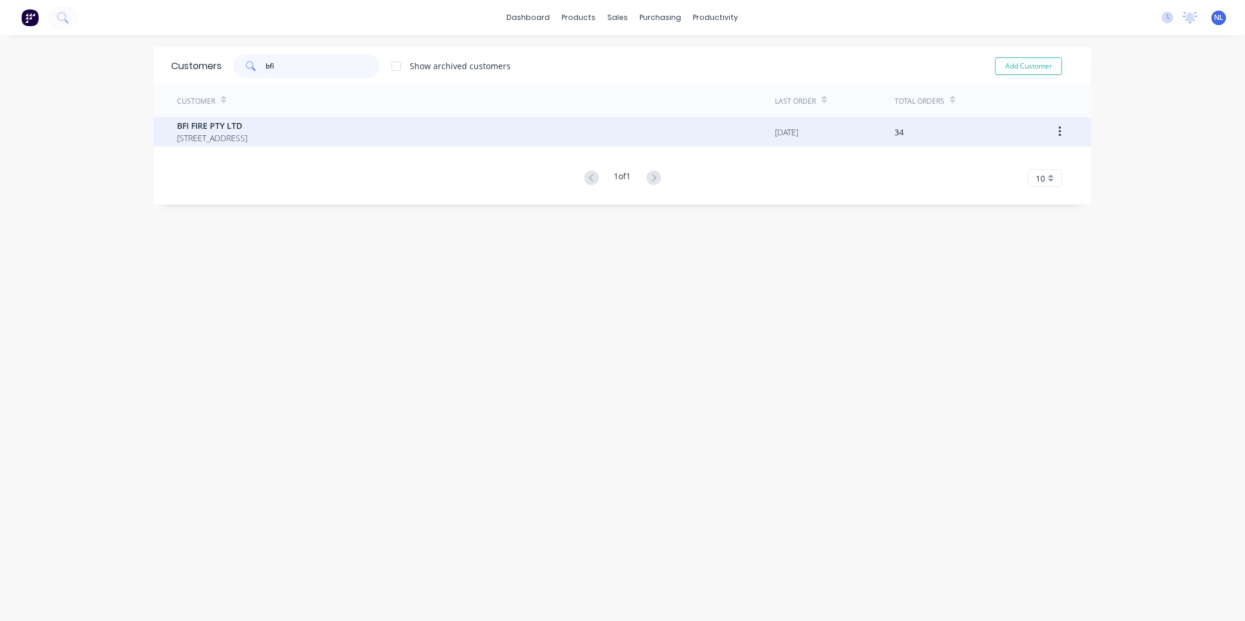
type input "bfi"
click at [247, 139] on span "[STREET_ADDRESS]" at bounding box center [212, 138] width 70 height 12
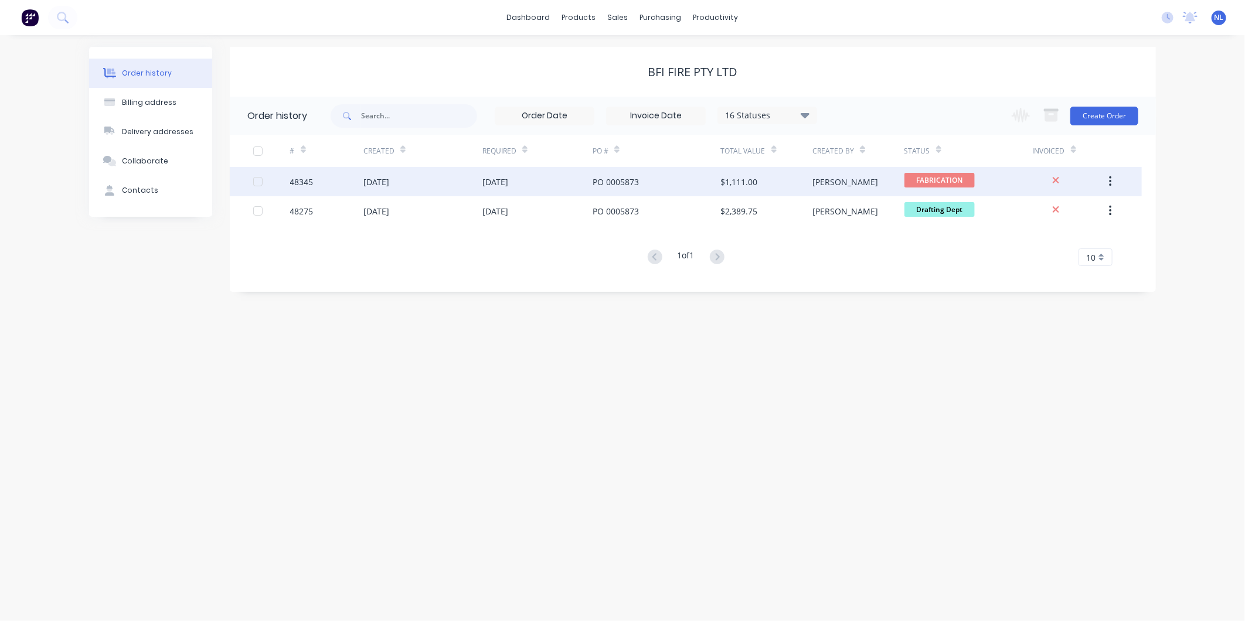
click at [777, 182] on div "$1,111.00" at bounding box center [766, 181] width 91 height 29
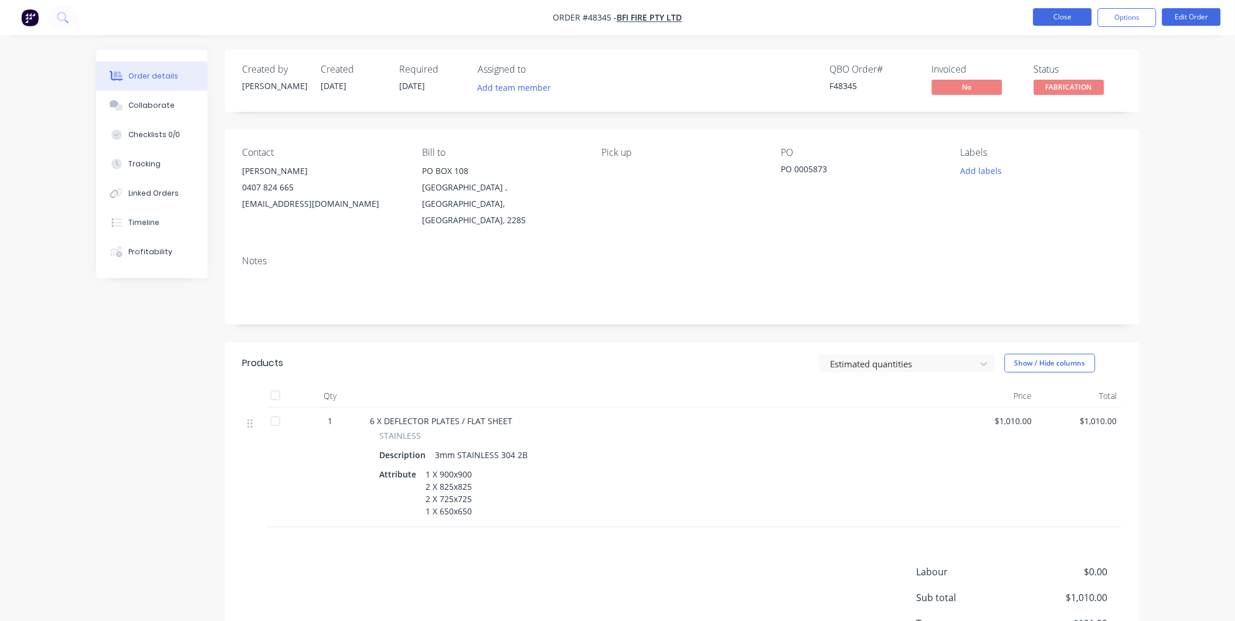
click at [1072, 15] on button "Close" at bounding box center [1062, 17] width 59 height 18
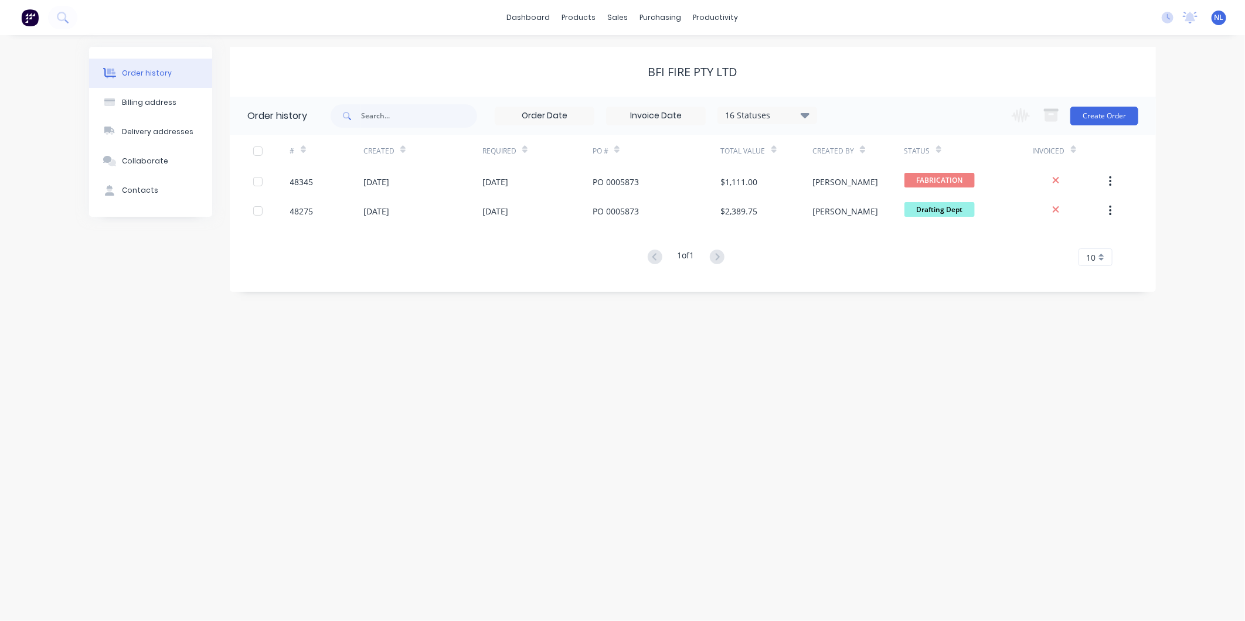
click at [613, 212] on div "PO 0005873" at bounding box center [615, 211] width 46 height 12
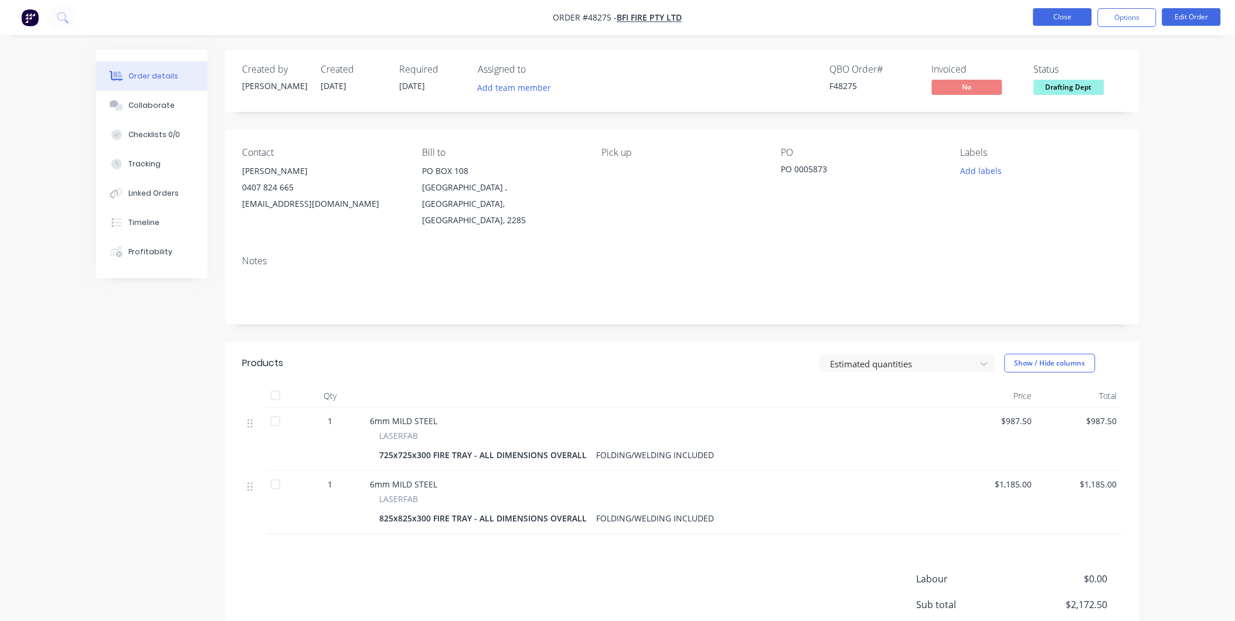
click at [1039, 15] on button "Close" at bounding box center [1062, 17] width 59 height 18
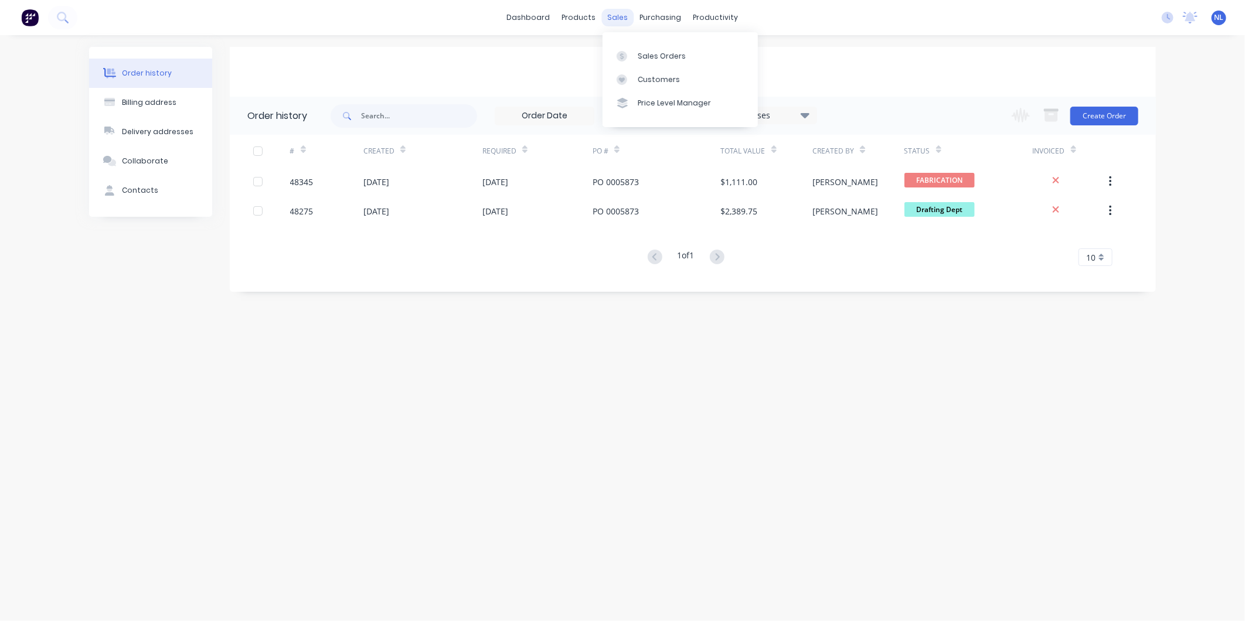
click at [622, 19] on div "sales" at bounding box center [618, 18] width 32 height 18
click at [536, 71] on div "BFI FIRE PTY LTD" at bounding box center [693, 72] width 926 height 14
click at [794, 120] on div "16 Statuses" at bounding box center [767, 115] width 98 height 13
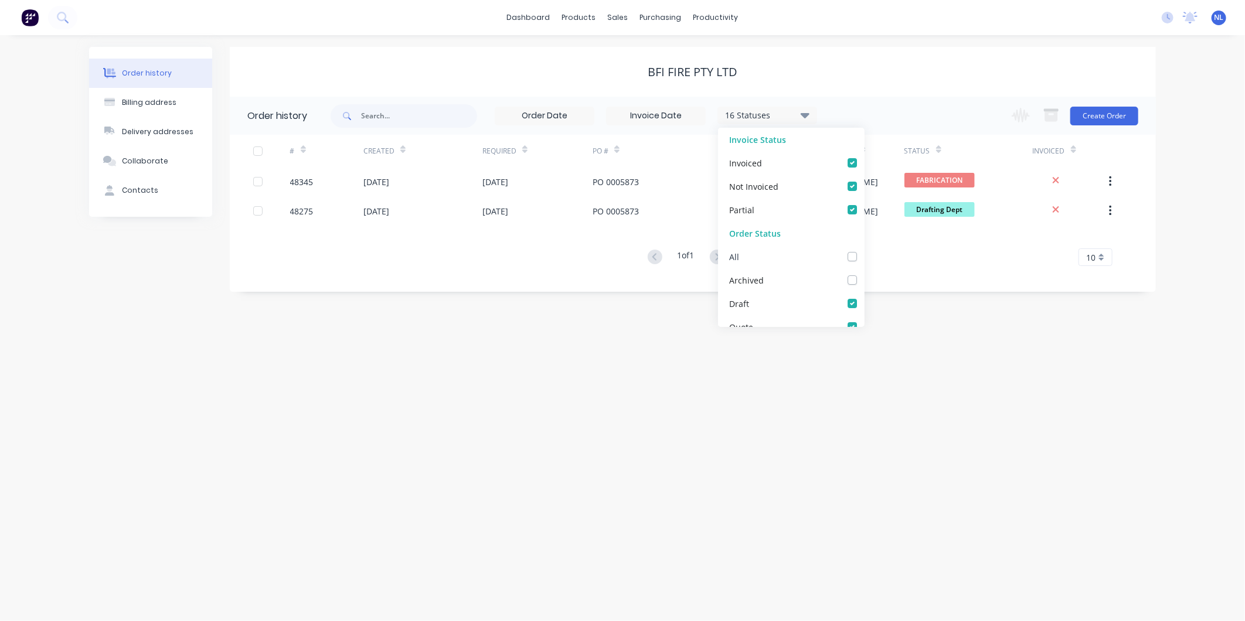
click at [853, 260] on div "All" at bounding box center [791, 256] width 147 height 23
click at [864, 250] on label at bounding box center [864, 250] width 0 height 0
click at [864, 261] on input "checkbox" at bounding box center [868, 255] width 9 height 11
checkbox input "true"
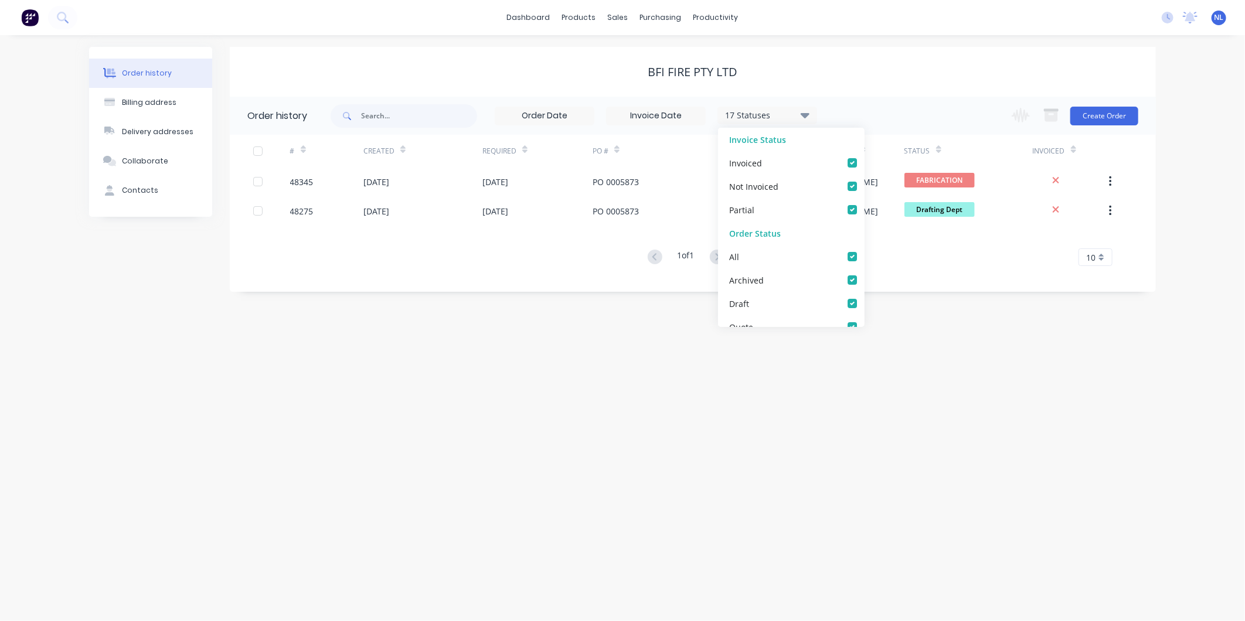
click at [469, 398] on div "Order history Billing address Delivery addresses Collaborate Contacts BFI FIRE …" at bounding box center [622, 328] width 1245 height 586
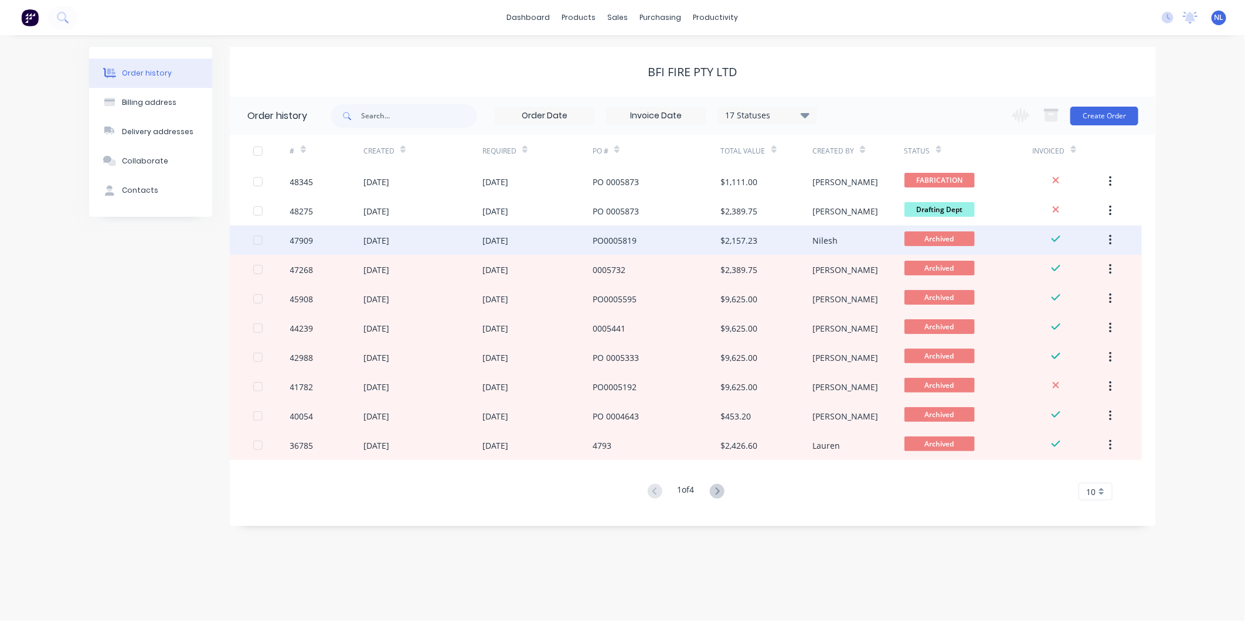
click at [611, 248] on div "PO0005819" at bounding box center [656, 240] width 128 height 29
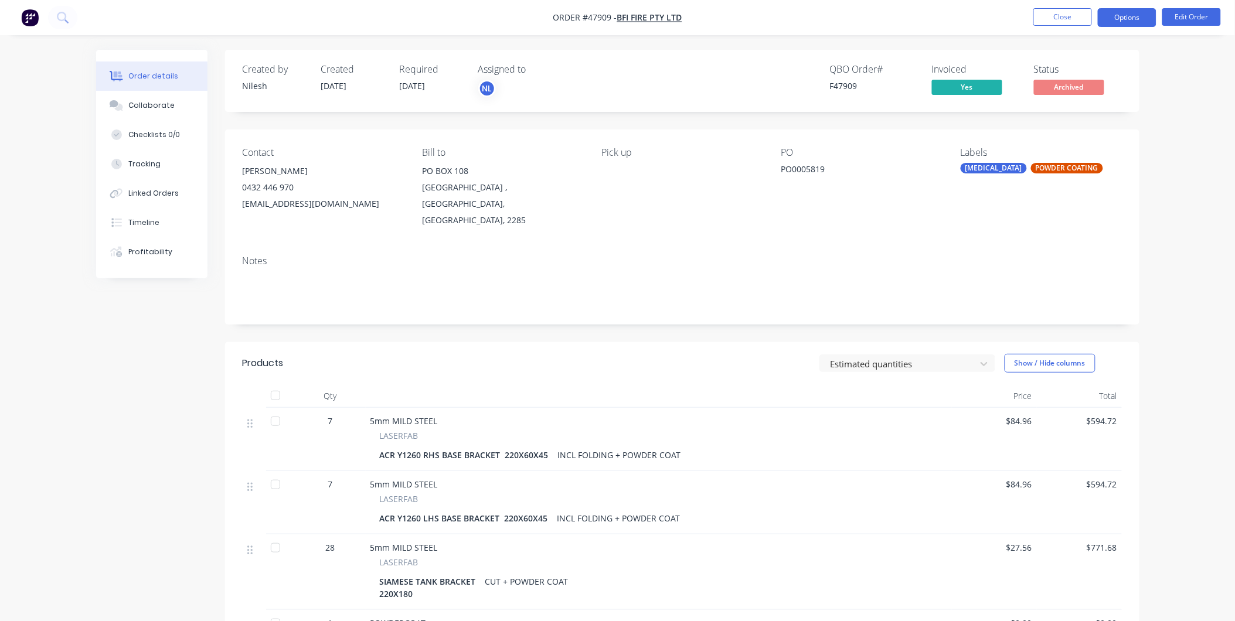
click at [1141, 22] on button "Options" at bounding box center [1127, 17] width 59 height 19
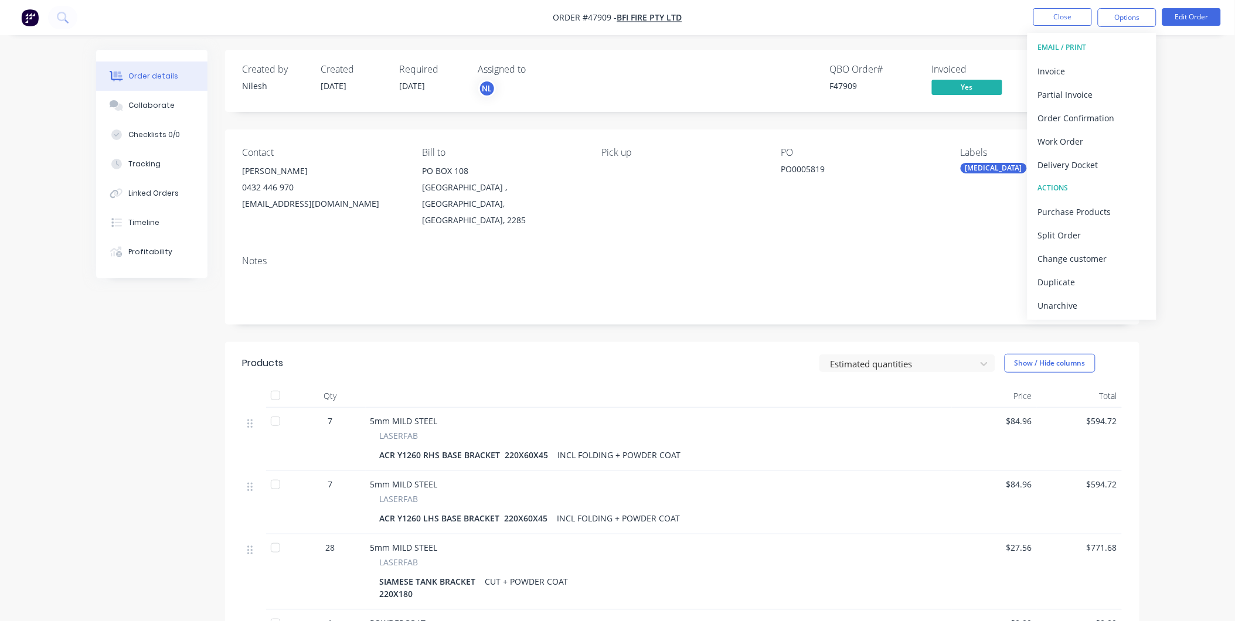
click at [840, 169] on div "PO0005819" at bounding box center [854, 171] width 147 height 16
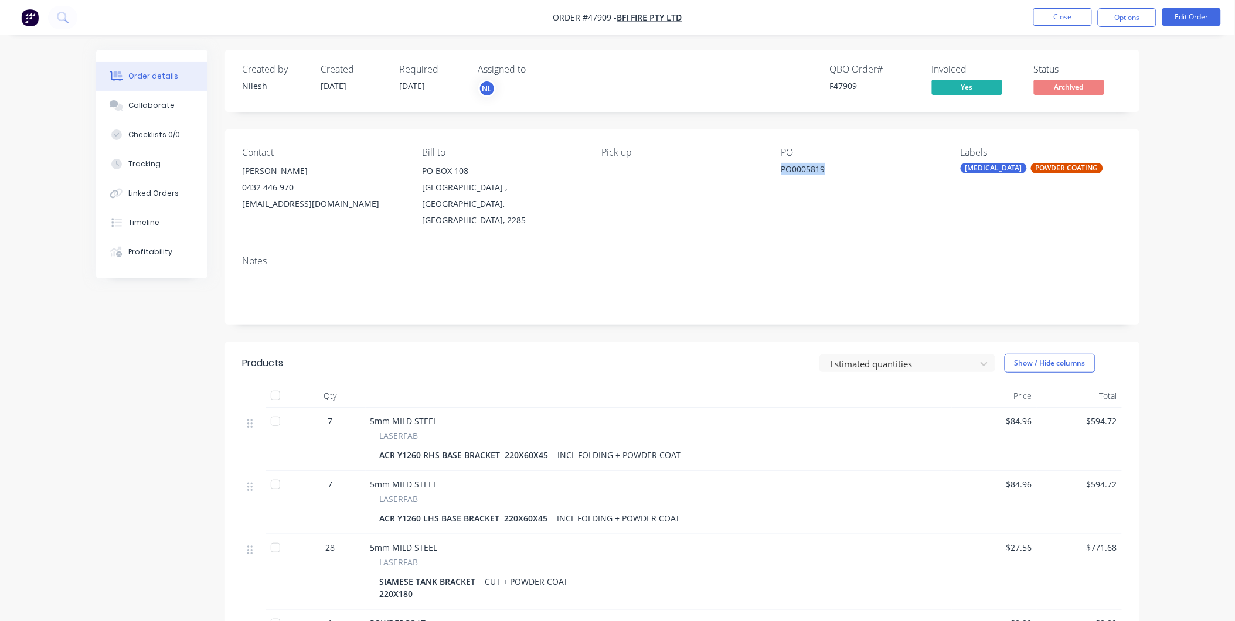
drag, startPoint x: 833, startPoint y: 171, endPoint x: 776, endPoint y: 182, distance: 57.9
click at [776, 182] on div "Contact Simeon Roberts 0432 446 970 simeonr@bfifire.com.au Bill to PO BOX 108 C…" at bounding box center [682, 188] width 914 height 117
copy div "PO0005819"
click at [1131, 16] on button "Options" at bounding box center [1127, 17] width 59 height 19
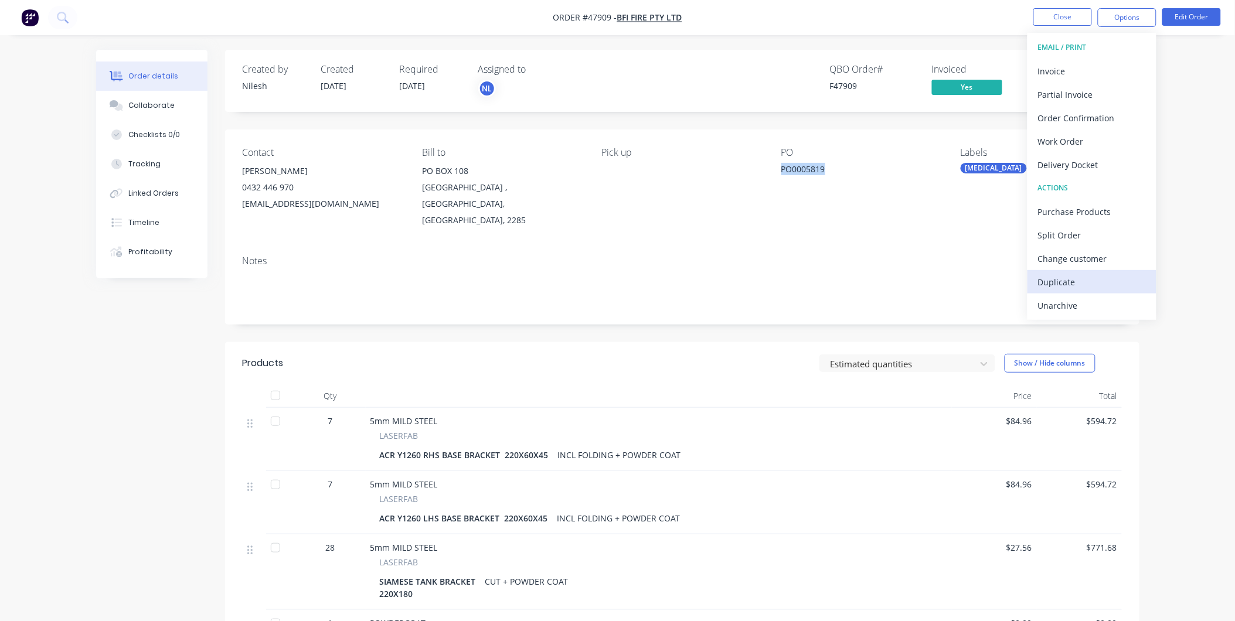
click at [1062, 279] on div "Duplicate" at bounding box center [1092, 282] width 108 height 17
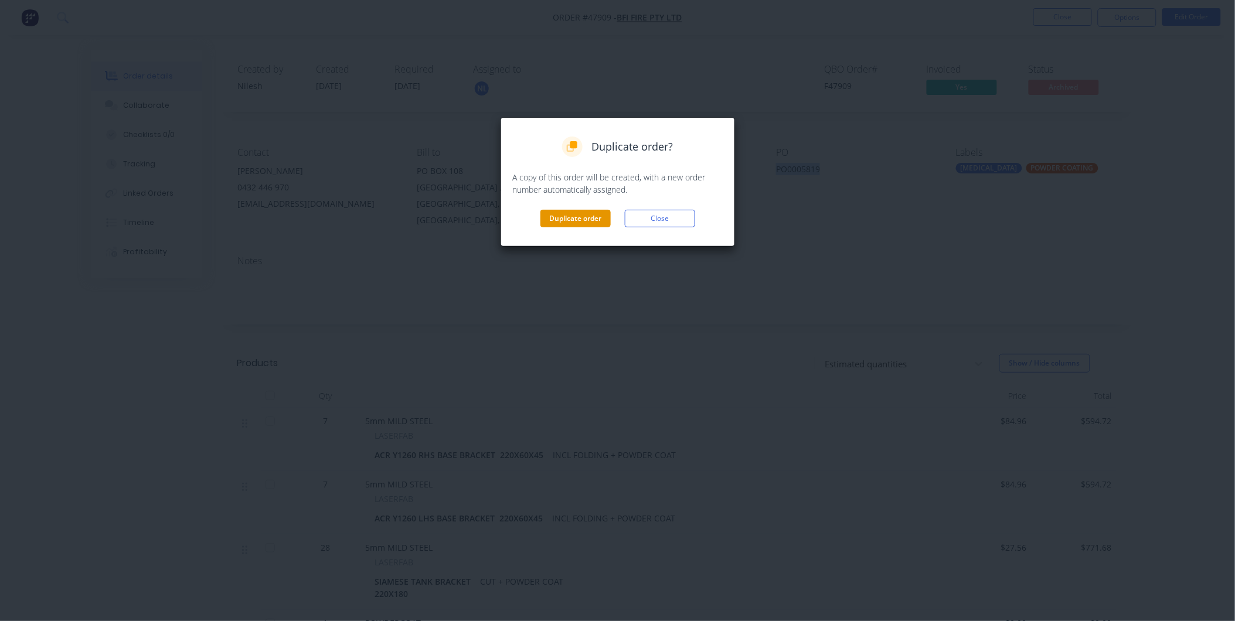
click at [591, 224] on button "Duplicate order" at bounding box center [575, 219] width 70 height 18
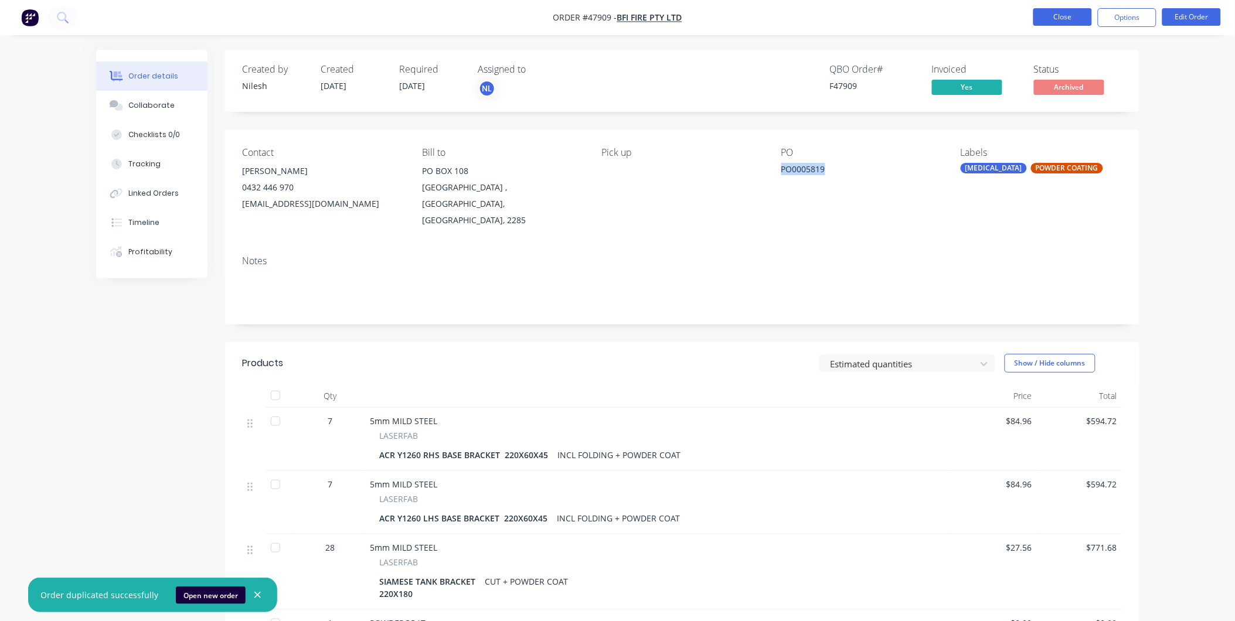
click at [1078, 19] on button "Close" at bounding box center [1062, 17] width 59 height 18
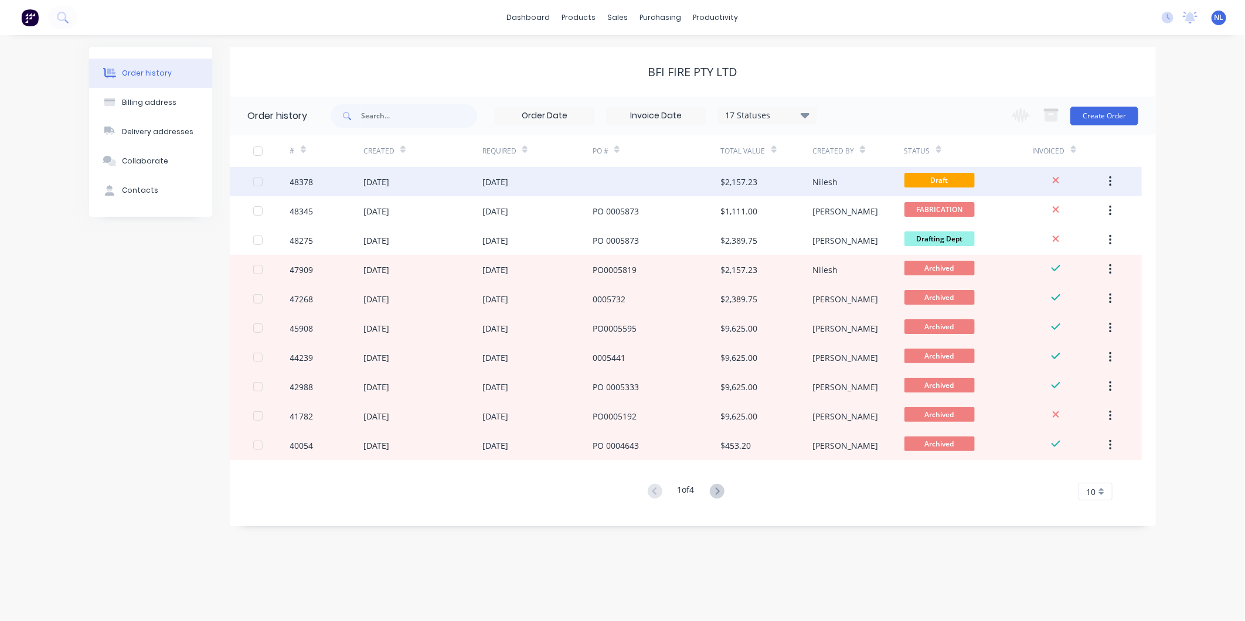
click at [716, 185] on div at bounding box center [656, 181] width 128 height 29
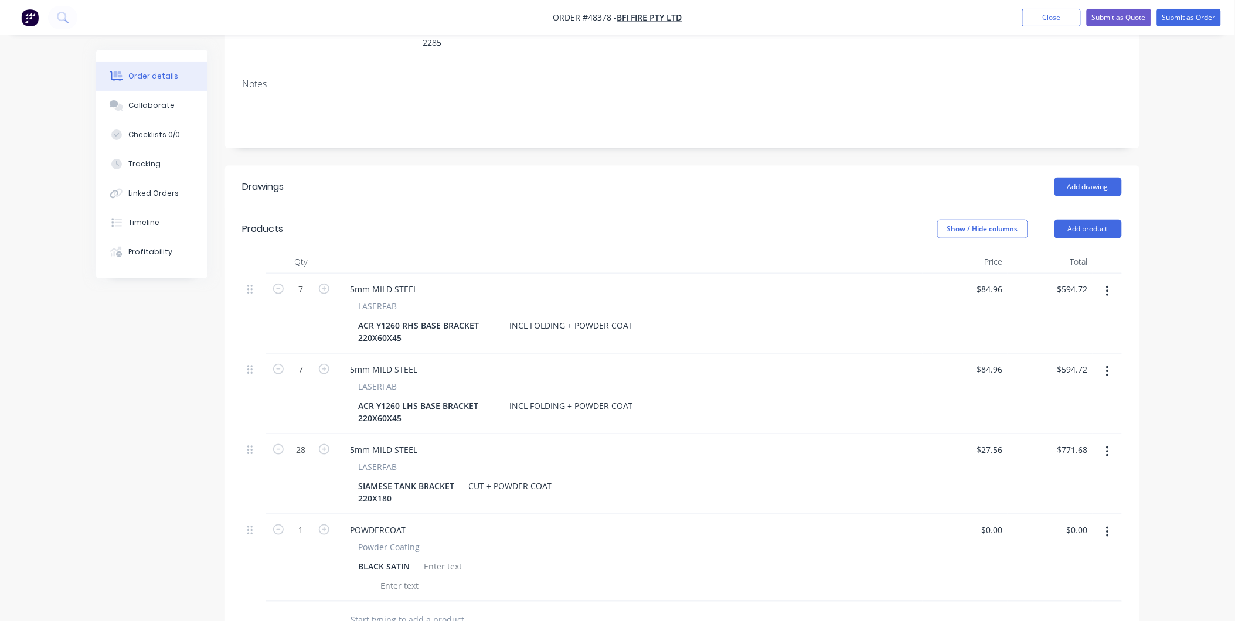
scroll to position [260, 0]
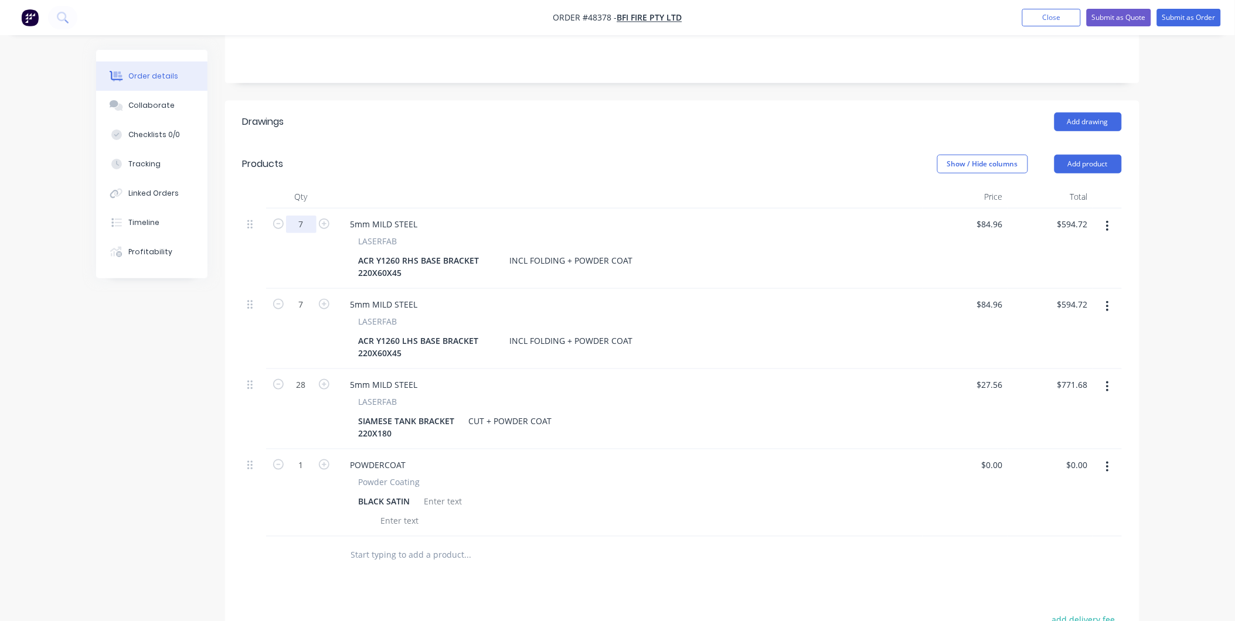
click at [301, 216] on input "7" at bounding box center [301, 225] width 30 height 18
type input "1"
type input "$84.96"
click at [297, 296] on input "7" at bounding box center [301, 305] width 30 height 18
type input "1"
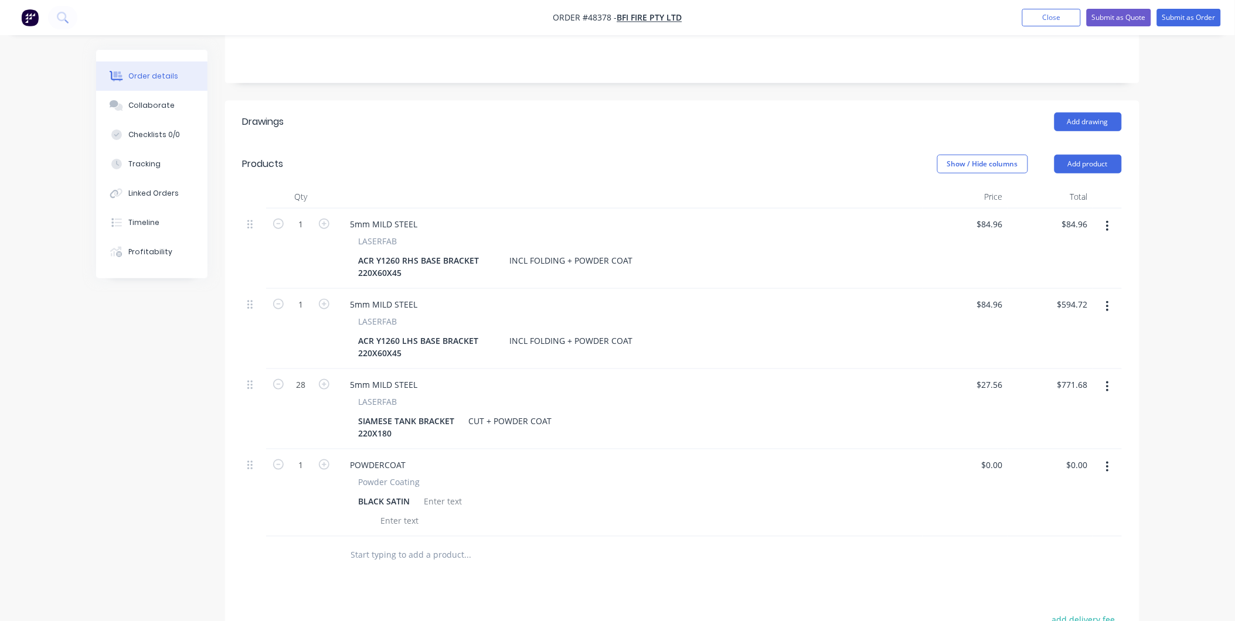
type input "$84.96"
click at [264, 326] on div at bounding box center [254, 329] width 23 height 80
click at [297, 376] on input "28" at bounding box center [301, 385] width 30 height 18
click at [315, 376] on input "28" at bounding box center [301, 385] width 30 height 18
drag, startPoint x: 311, startPoint y: 353, endPoint x: 247, endPoint y: 357, distance: 63.5
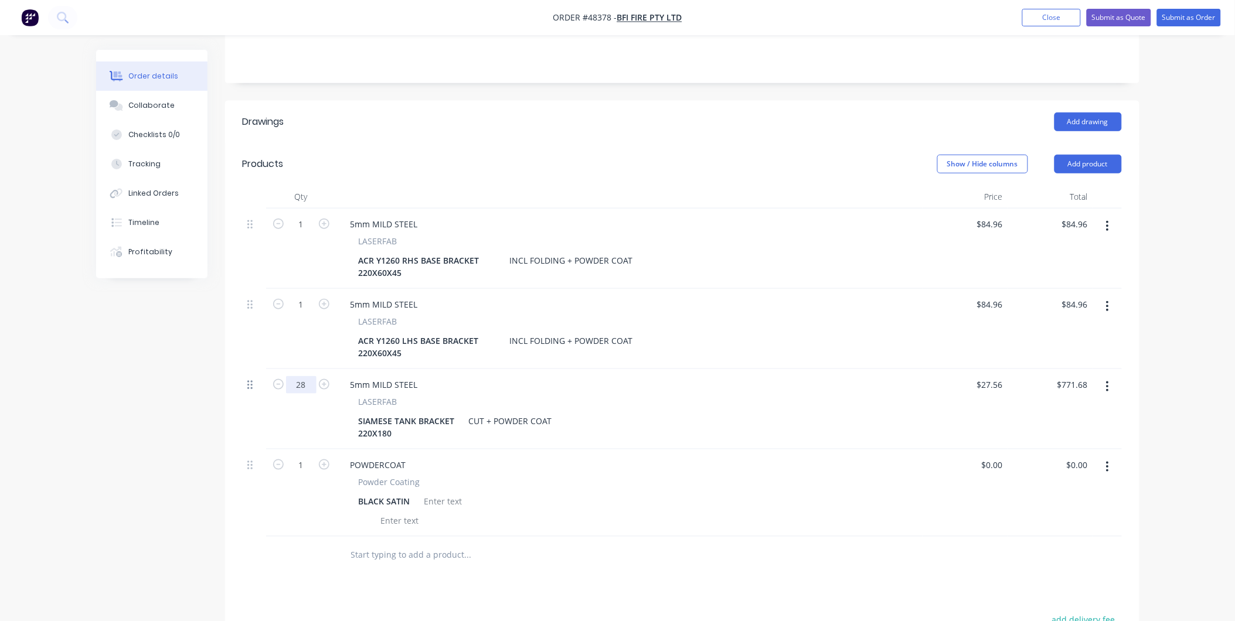
click at [248, 369] on div "28 5mm MILD STEEL LASERFAB SIAMESE TANK BRACKET 220X180 CUT + POWDER COAT $27.5…" at bounding box center [682, 409] width 879 height 80
type input "8"
type input "$220.48"
click at [764, 413] on div "SIAMESE TANK BRACKET 220X180 CUT + POWDER COAT" at bounding box center [627, 427] width 546 height 29
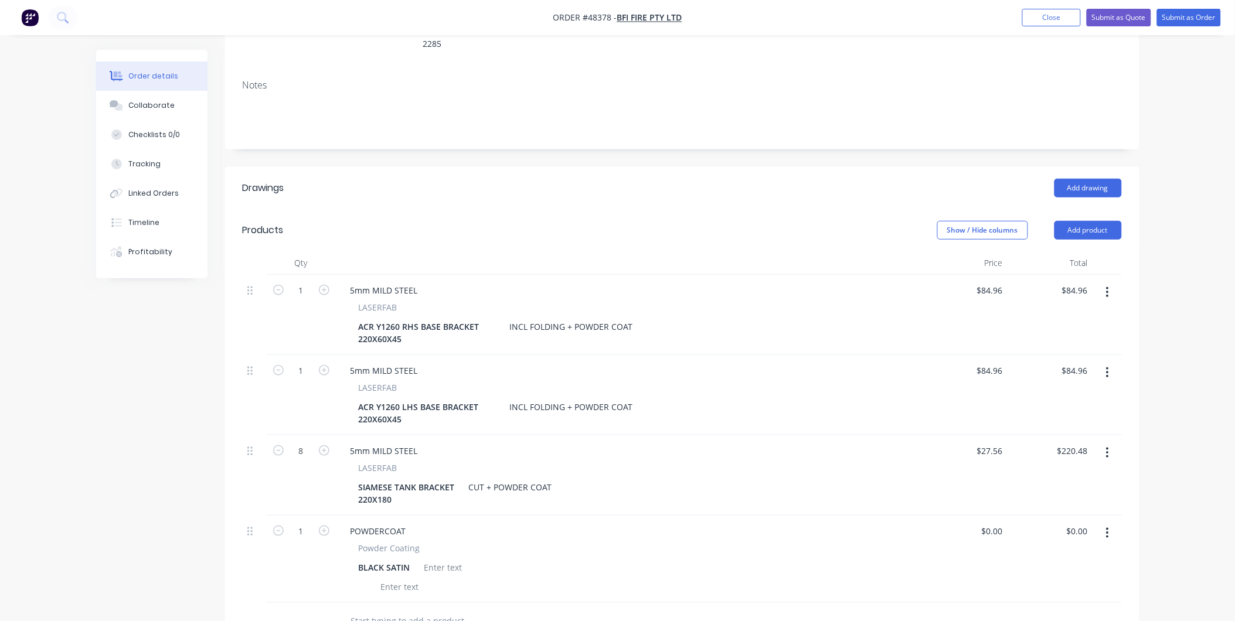
scroll to position [0, 0]
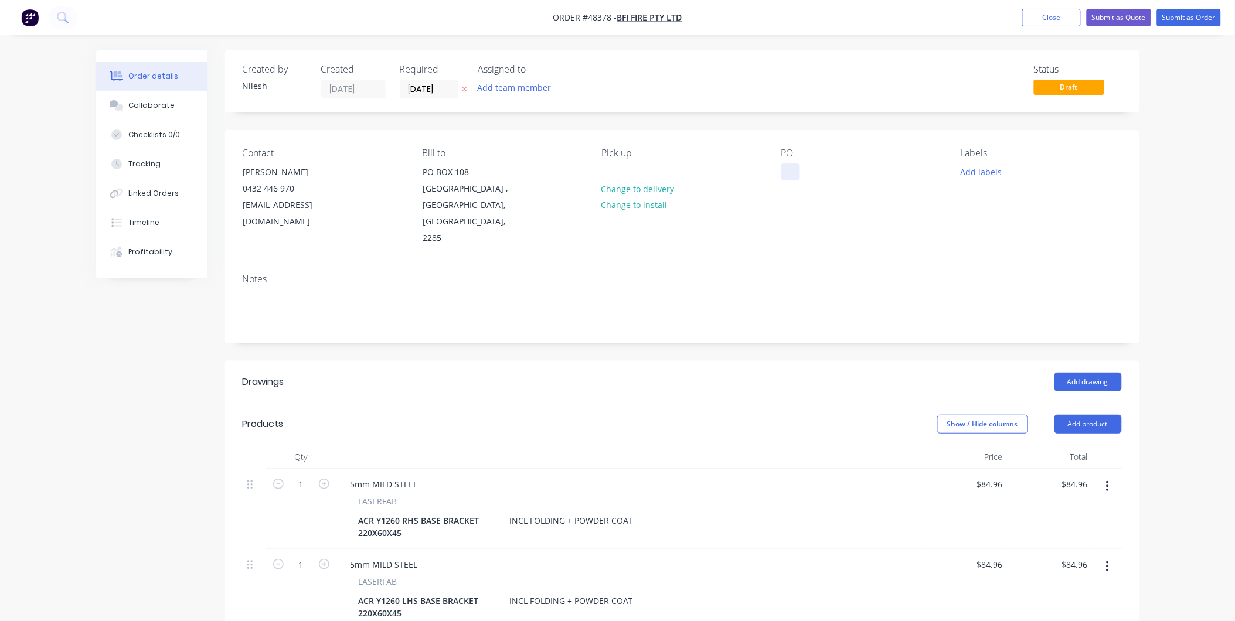
click at [793, 172] on div at bounding box center [790, 171] width 19 height 17
click at [769, 274] on div "Notes" at bounding box center [682, 279] width 879 height 11
click at [727, 495] on div "LASERFAB" at bounding box center [629, 501] width 541 height 12
click at [542, 80] on button "Add team member" at bounding box center [514, 88] width 86 height 16
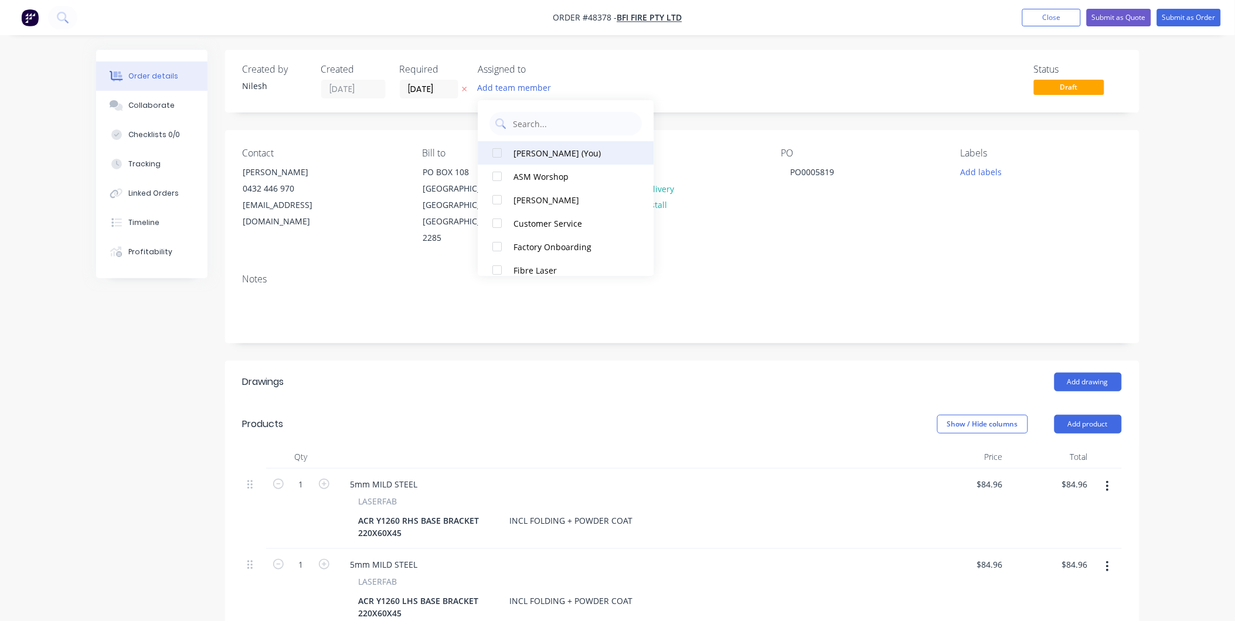
click at [566, 149] on div "Nilesh Lala (You)" at bounding box center [572, 153] width 117 height 12
click at [651, 79] on div "Status Draft" at bounding box center [858, 81] width 526 height 35
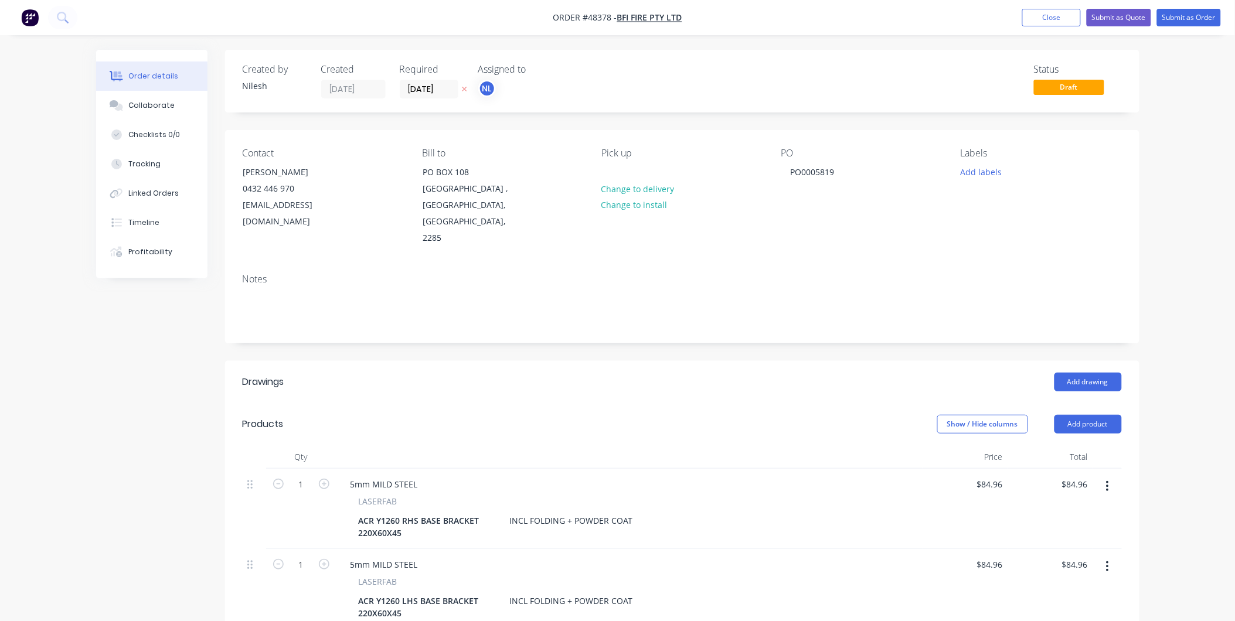
click at [435, 79] on div "Required 07/10/25" at bounding box center [432, 81] width 64 height 35
click at [440, 87] on input "[DATE]" at bounding box center [428, 89] width 57 height 18
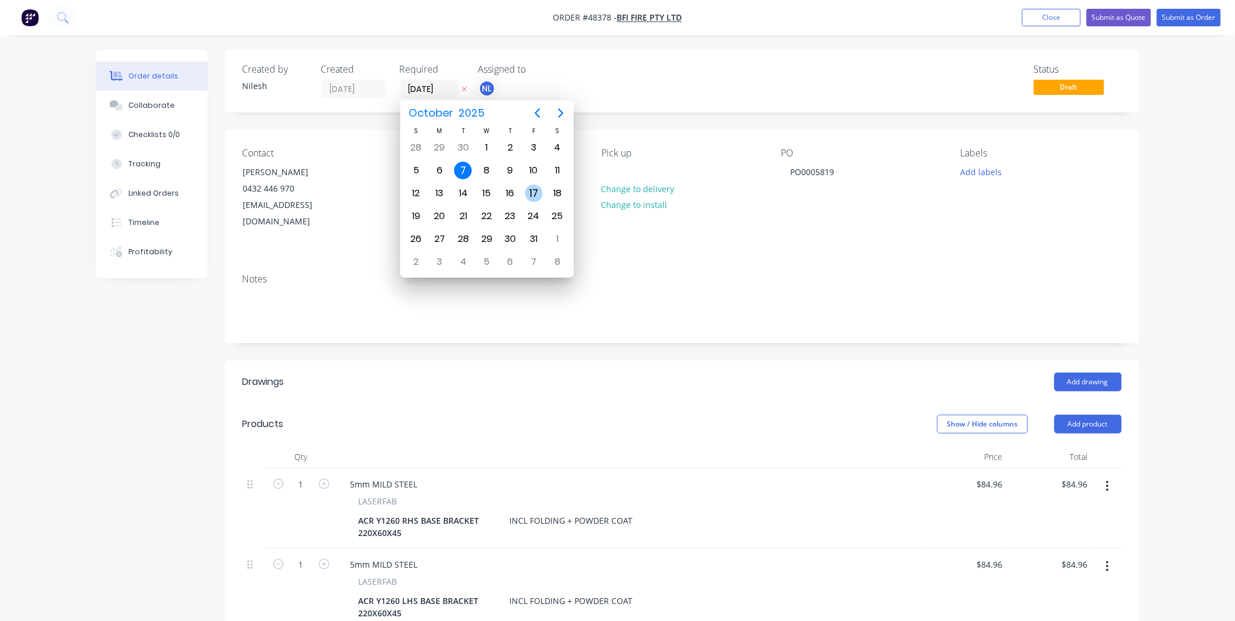
click at [526, 185] on div "17" at bounding box center [533, 193] width 23 height 22
type input "[DATE]"
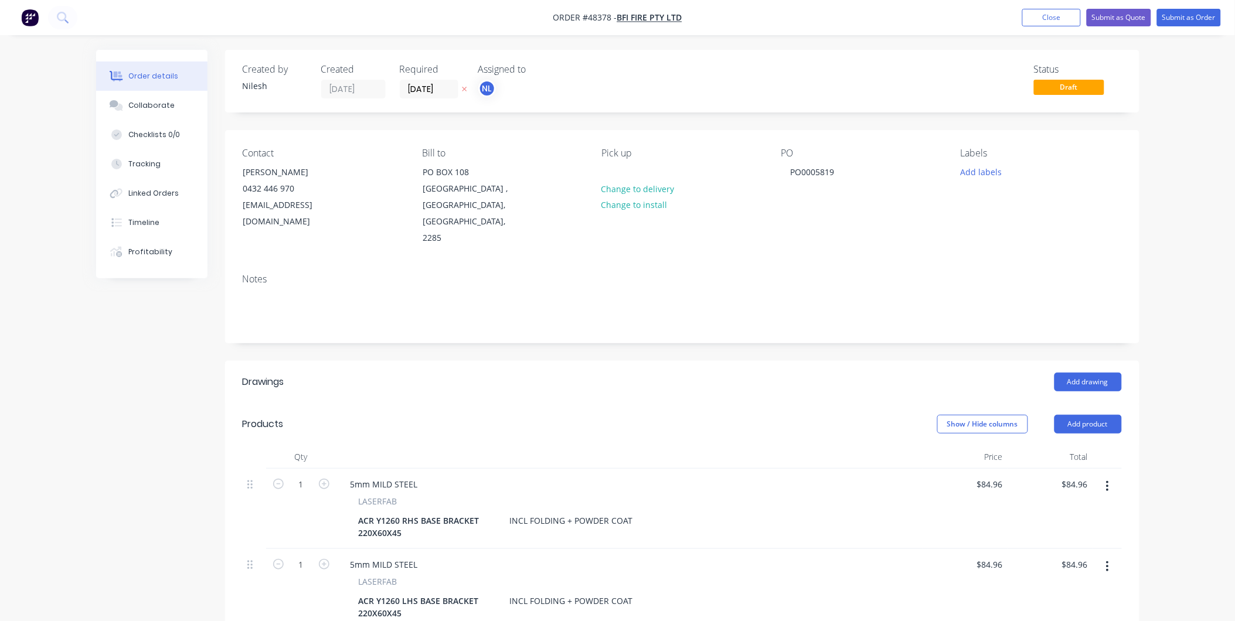
click at [667, 101] on div "Created by Nilesh Created 07/10/25 Required 17/10/25 Assigned to NL Status Draft" at bounding box center [682, 81] width 914 height 63
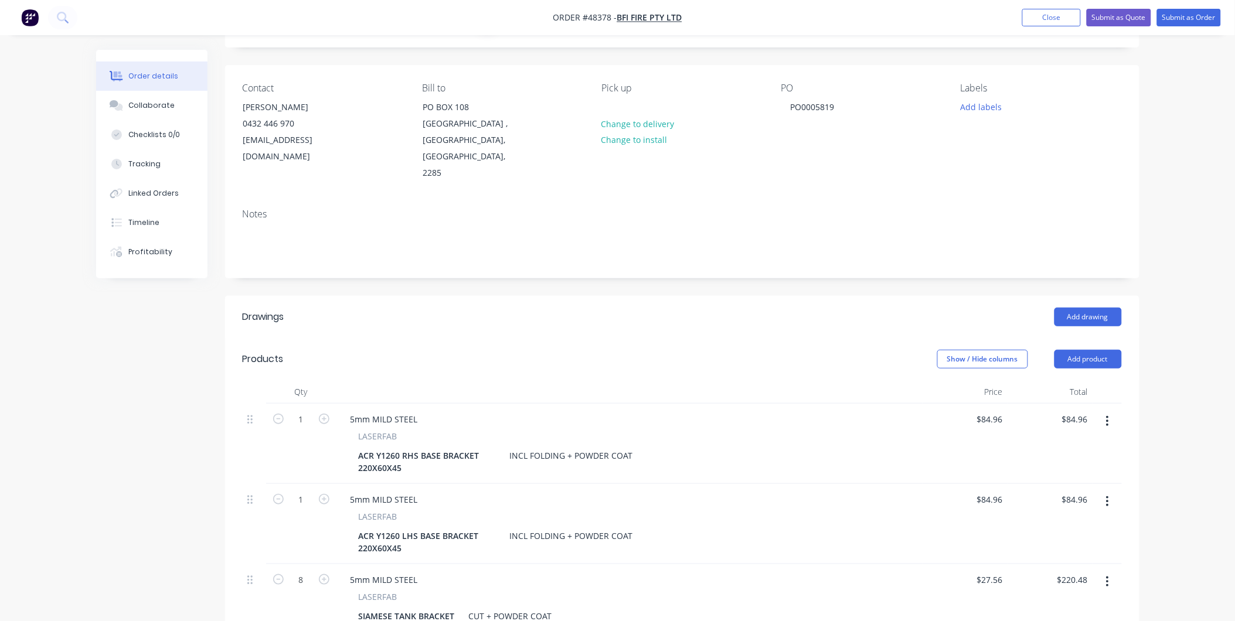
scroll to position [195, 0]
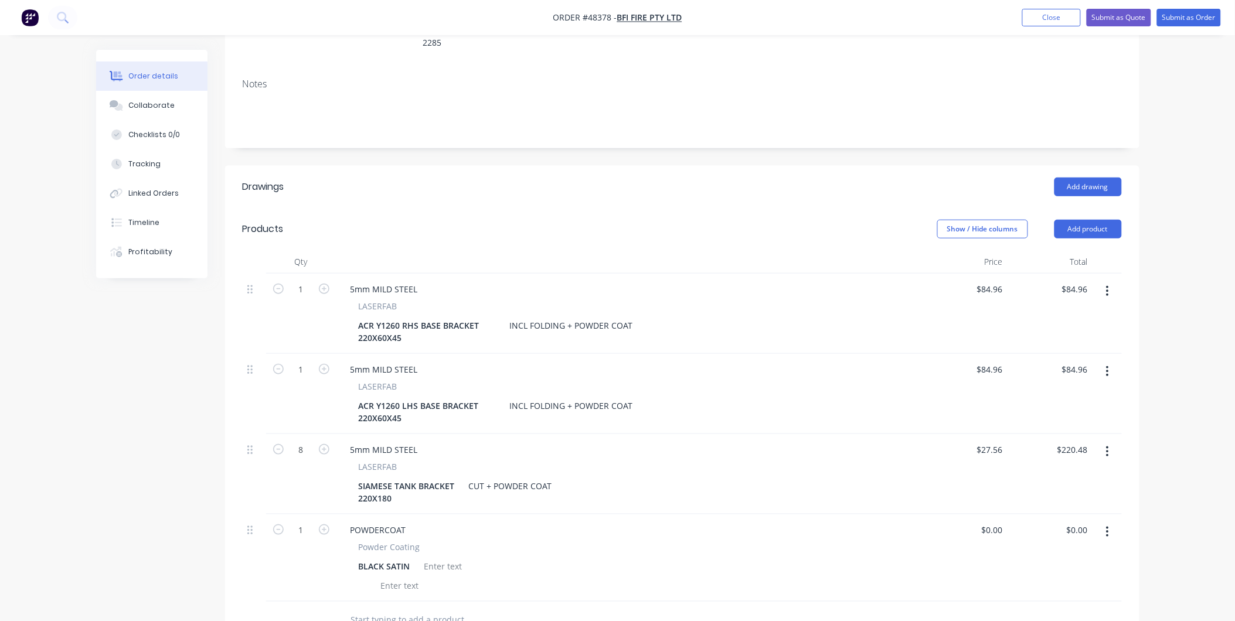
click at [725, 515] on div "POWDERCOAT Powder Coating BLACK SATIN" at bounding box center [629, 558] width 586 height 87
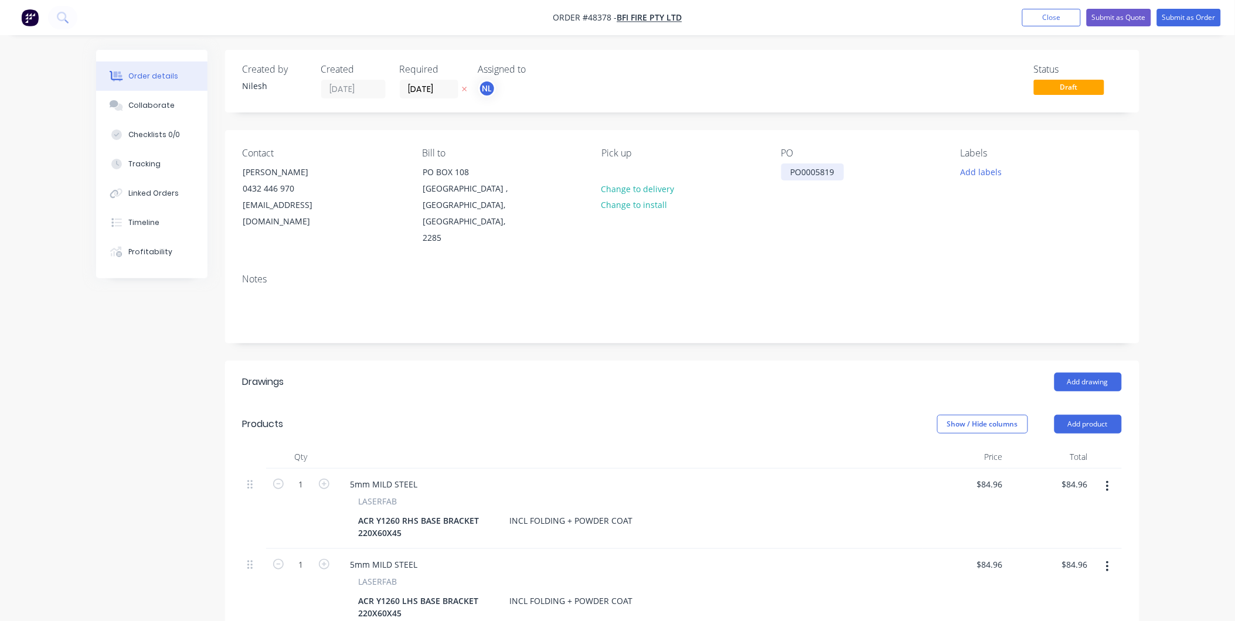
click at [842, 171] on div "PO0005819" at bounding box center [812, 171] width 63 height 17
click at [165, 203] on button "Linked Orders" at bounding box center [151, 193] width 111 height 29
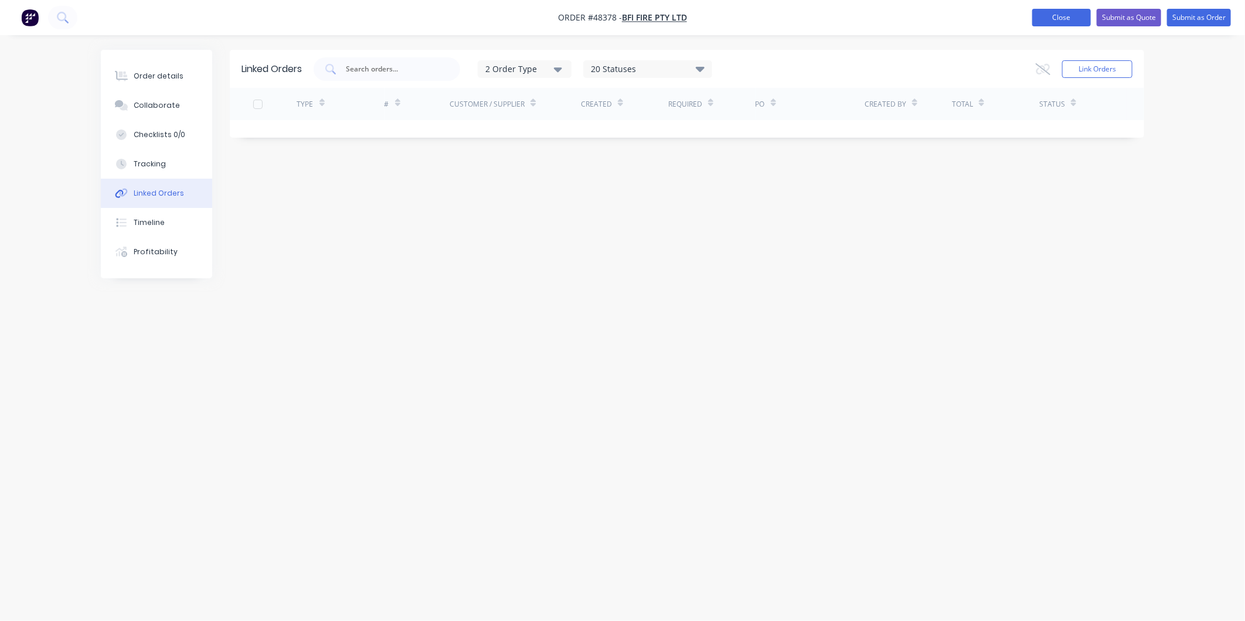
click at [1069, 13] on button "Close" at bounding box center [1061, 18] width 59 height 18
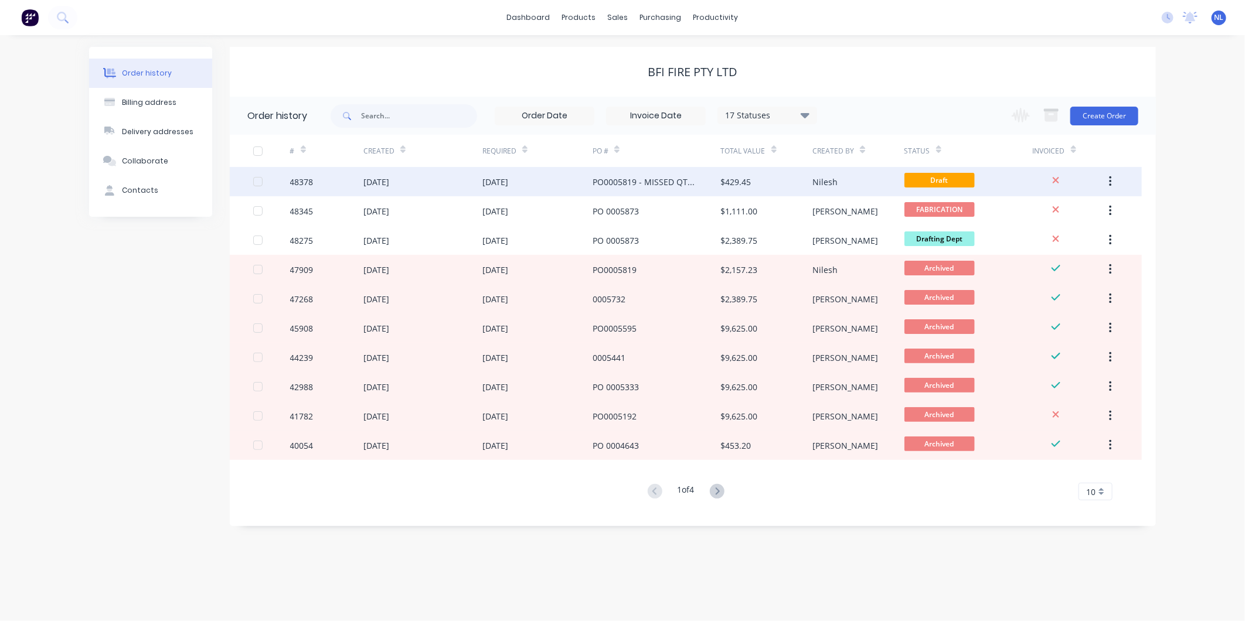
click at [853, 180] on div "Nilesh" at bounding box center [857, 181] width 91 height 29
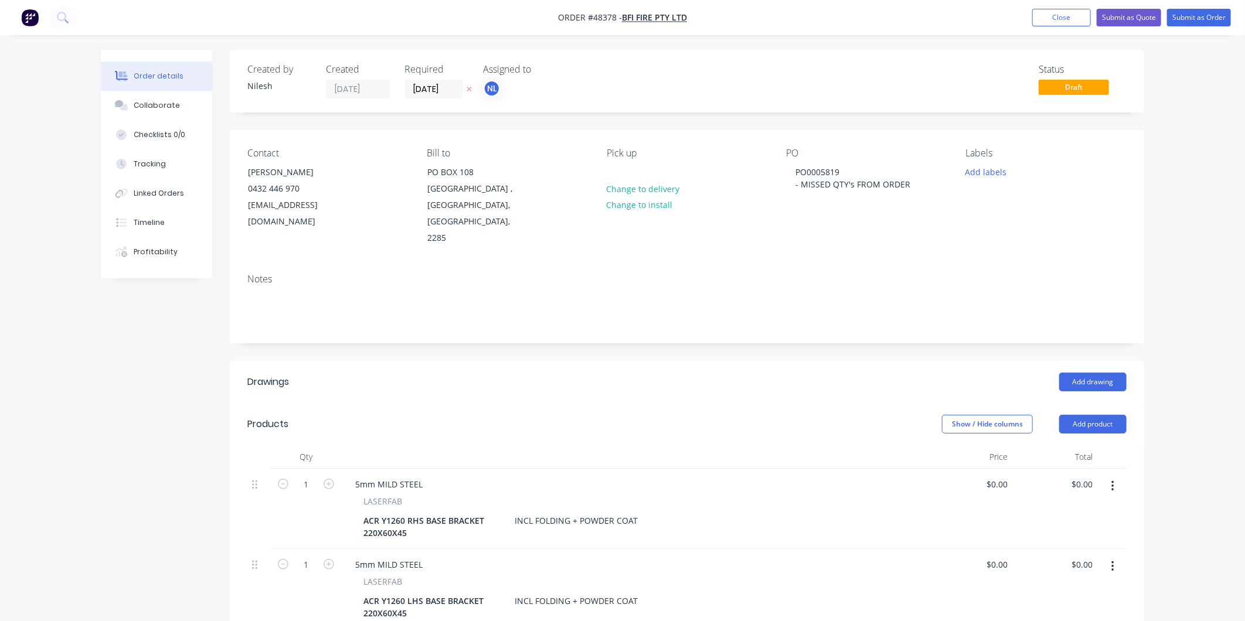
type input "$84.96"
type input "$27.56"
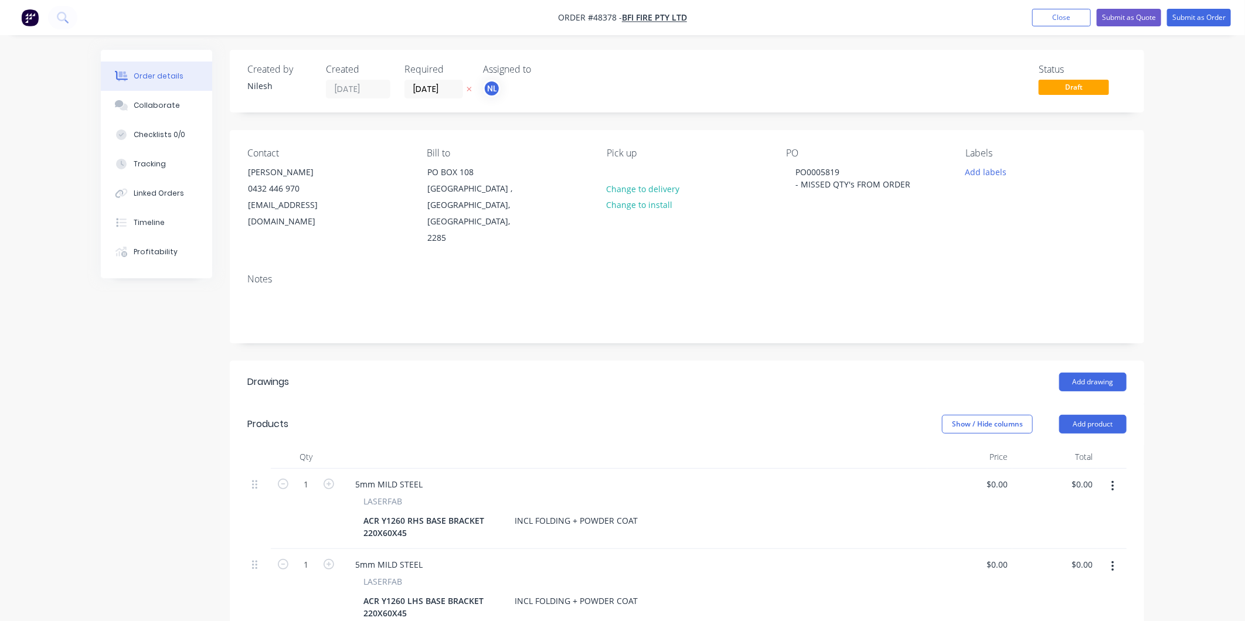
type input "$220.48"
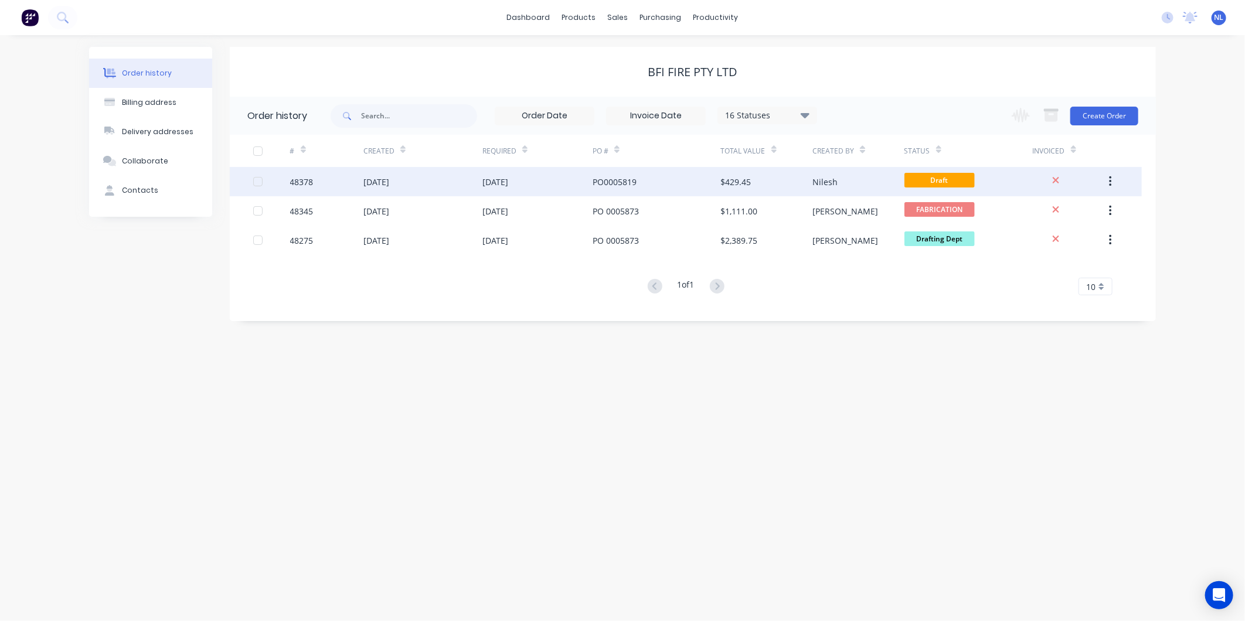
click at [693, 188] on div "PO0005819" at bounding box center [656, 181] width 128 height 29
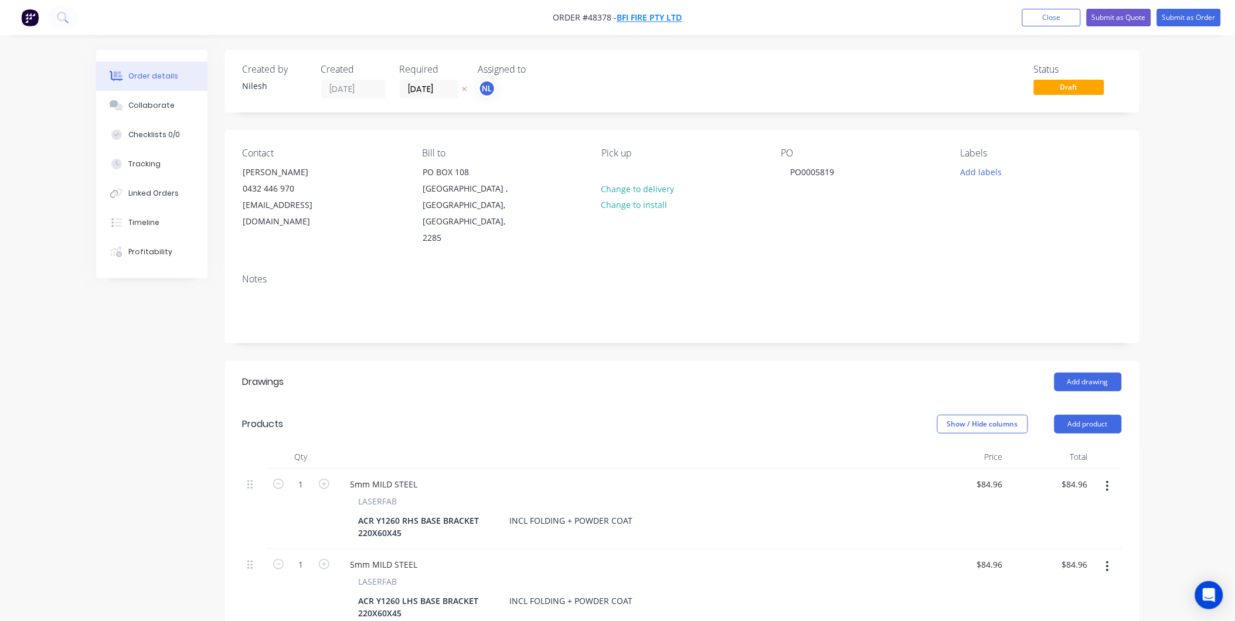
click at [652, 13] on span "BFI FIRE PTY LTD" at bounding box center [649, 17] width 65 height 11
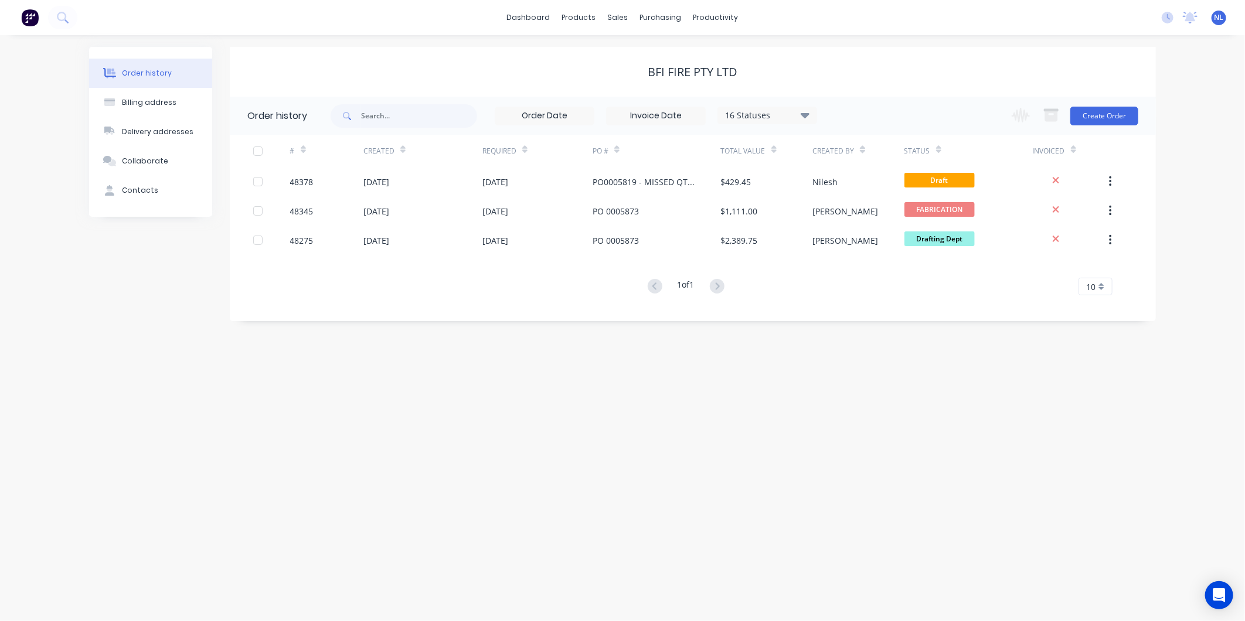
click at [762, 113] on div "16 Statuses" at bounding box center [767, 115] width 98 height 13
click at [961, 107] on div "16 Statuses Invoice Status Invoiced Not Invoiced Partial Order Status All Archi…" at bounding box center [743, 116] width 825 height 38
click at [740, 98] on div "16 Statuses Invoice Status Invoiced Not Invoiced Partial Order Status All Archi…" at bounding box center [574, 116] width 486 height 38
click at [743, 107] on div "16 Statuses Invoice Status Invoiced Not Invoiced Partial Order Status All Archi…" at bounding box center [767, 116] width 100 height 18
click at [747, 113] on div "16 Statuses" at bounding box center [767, 115] width 98 height 13
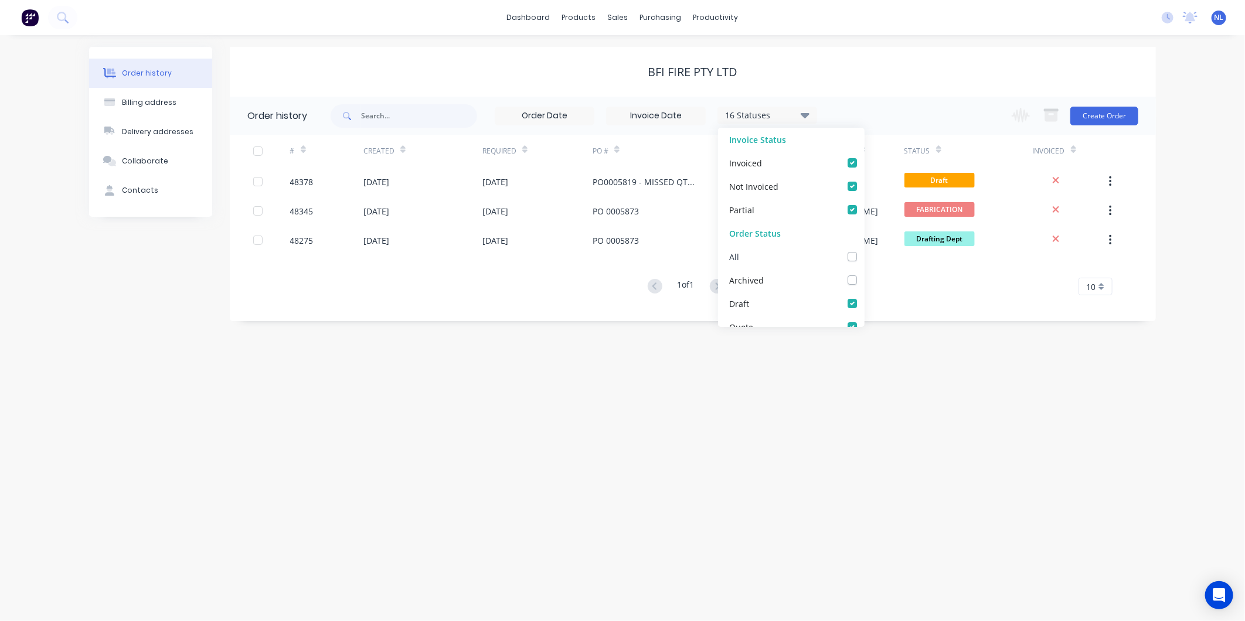
click at [842, 265] on div "All" at bounding box center [791, 256] width 147 height 23
click at [864, 250] on label at bounding box center [864, 250] width 0 height 0
click at [864, 260] on input "checkbox" at bounding box center [868, 255] width 9 height 11
checkbox input "true"
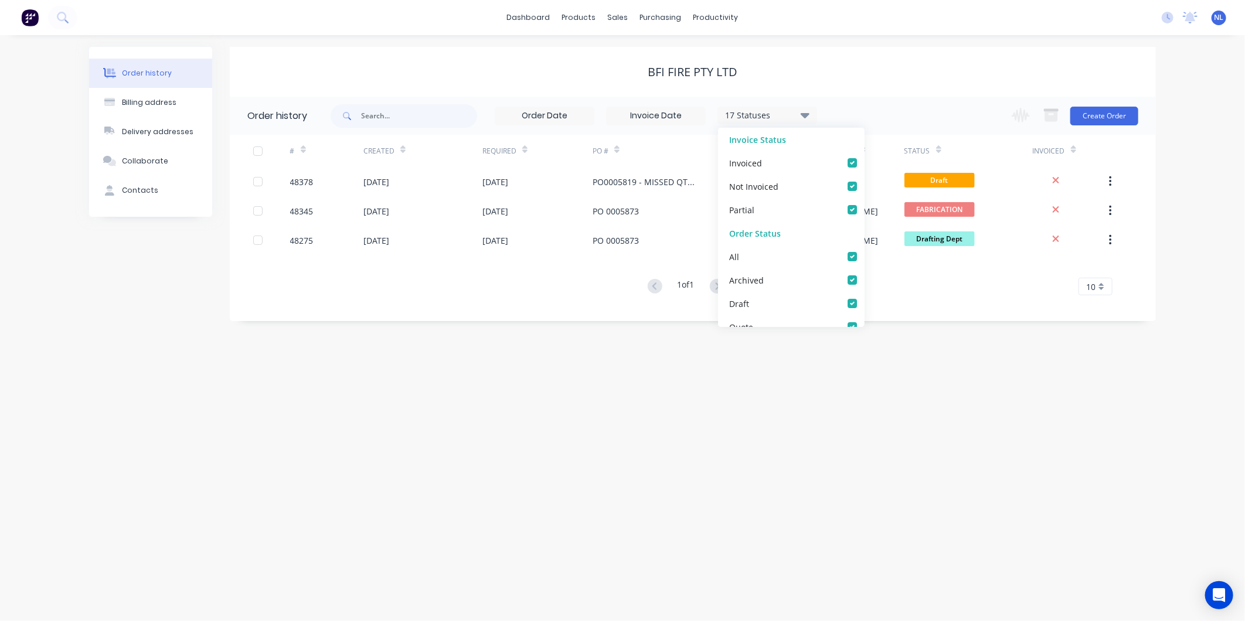
click at [895, 122] on div "17 Statuses Invoice Status Invoiced Not Invoiced Partial Order Status All Archi…" at bounding box center [743, 116] width 825 height 38
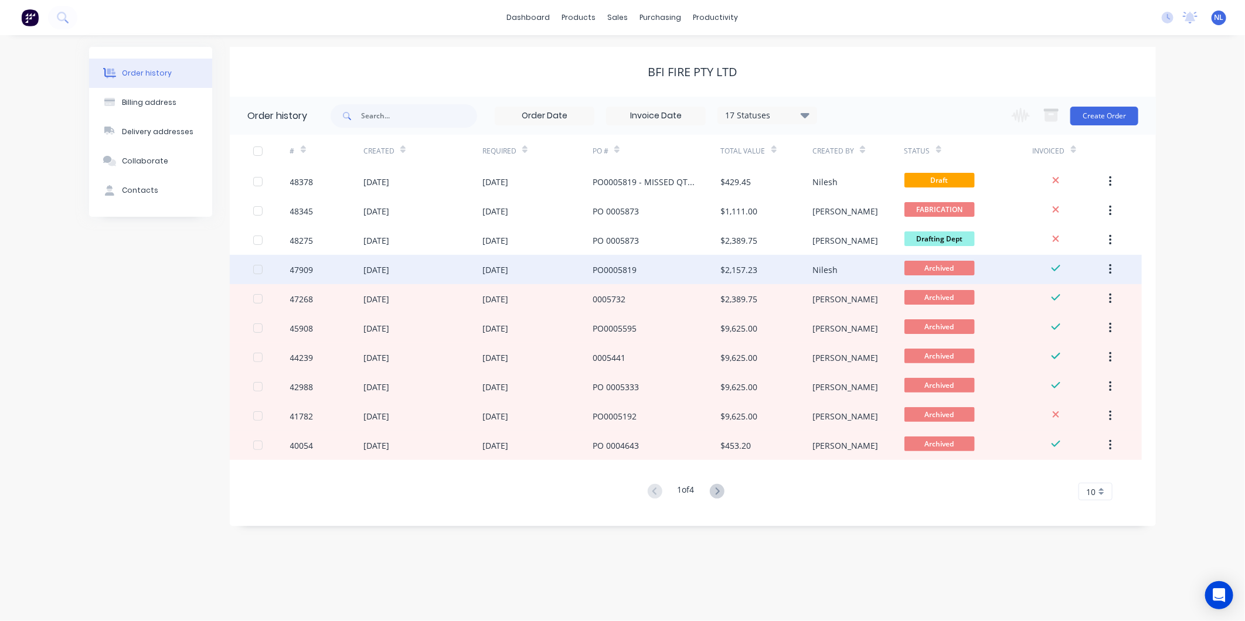
click at [836, 260] on div "Nilesh" at bounding box center [857, 269] width 91 height 29
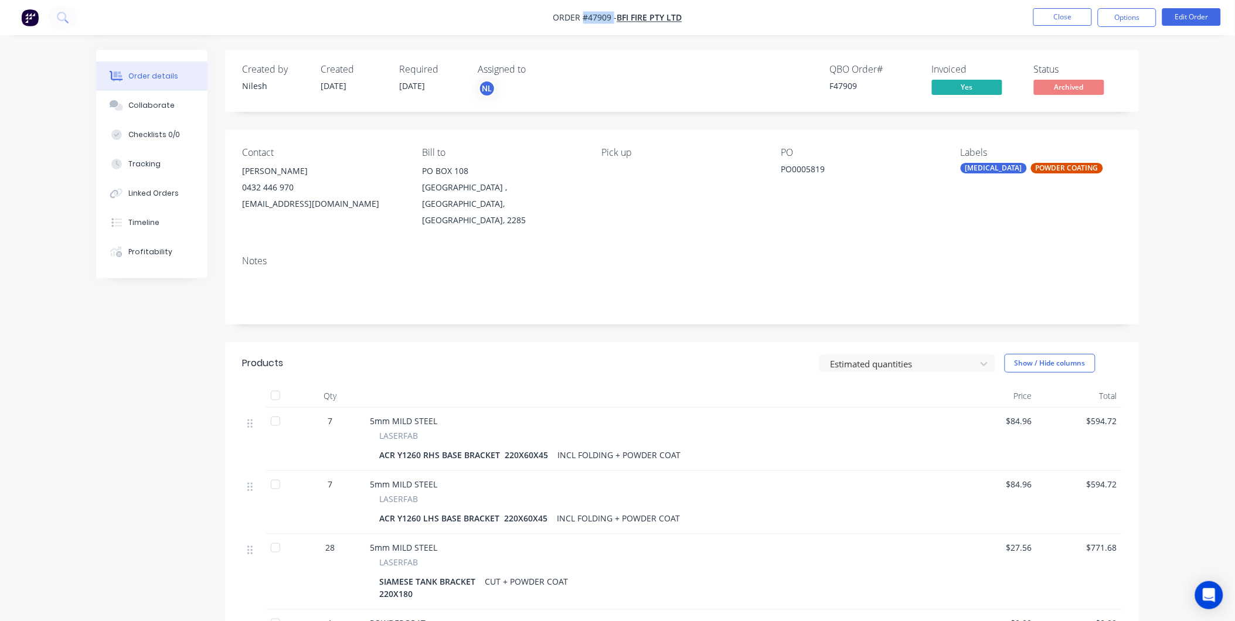
drag, startPoint x: 613, startPoint y: 14, endPoint x: 584, endPoint y: 18, distance: 29.5
click at [584, 18] on span "Order #47909 -" at bounding box center [585, 17] width 64 height 11
copy span "#47909"
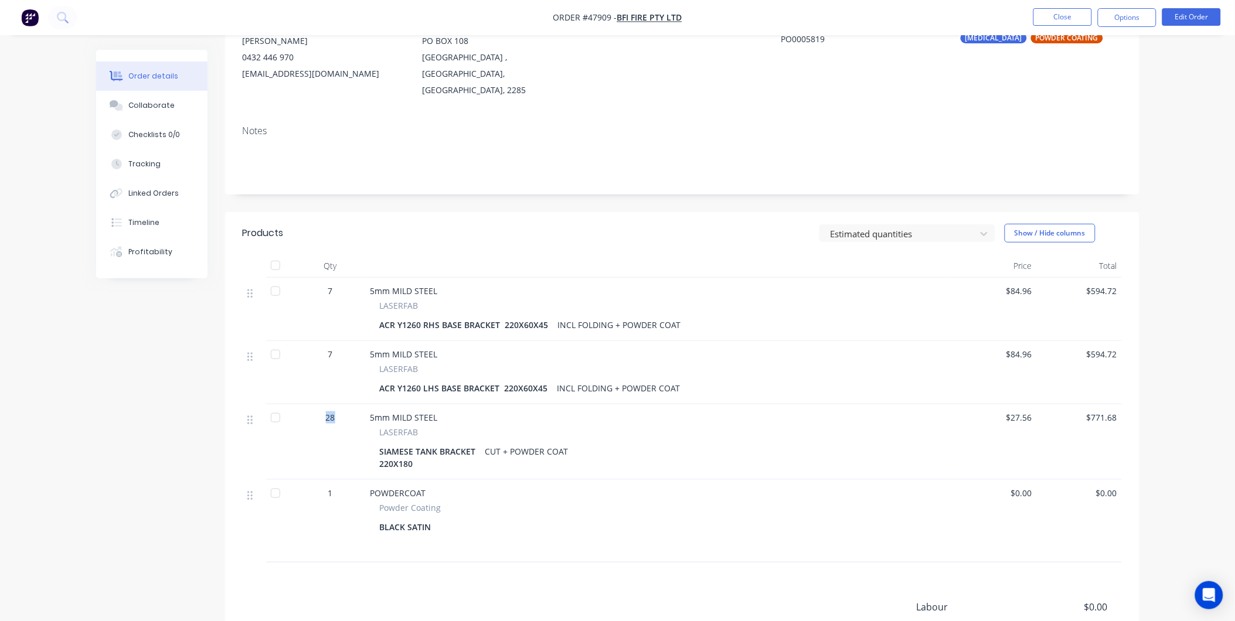
drag, startPoint x: 336, startPoint y: 403, endPoint x: 324, endPoint y: 402, distance: 12.3
click at [324, 411] on div "28" at bounding box center [330, 417] width 61 height 12
drag, startPoint x: 324, startPoint y: 402, endPoint x: 548, endPoint y: 421, distance: 224.6
click at [548, 426] on div "LASERFAB" at bounding box center [659, 432] width 558 height 12
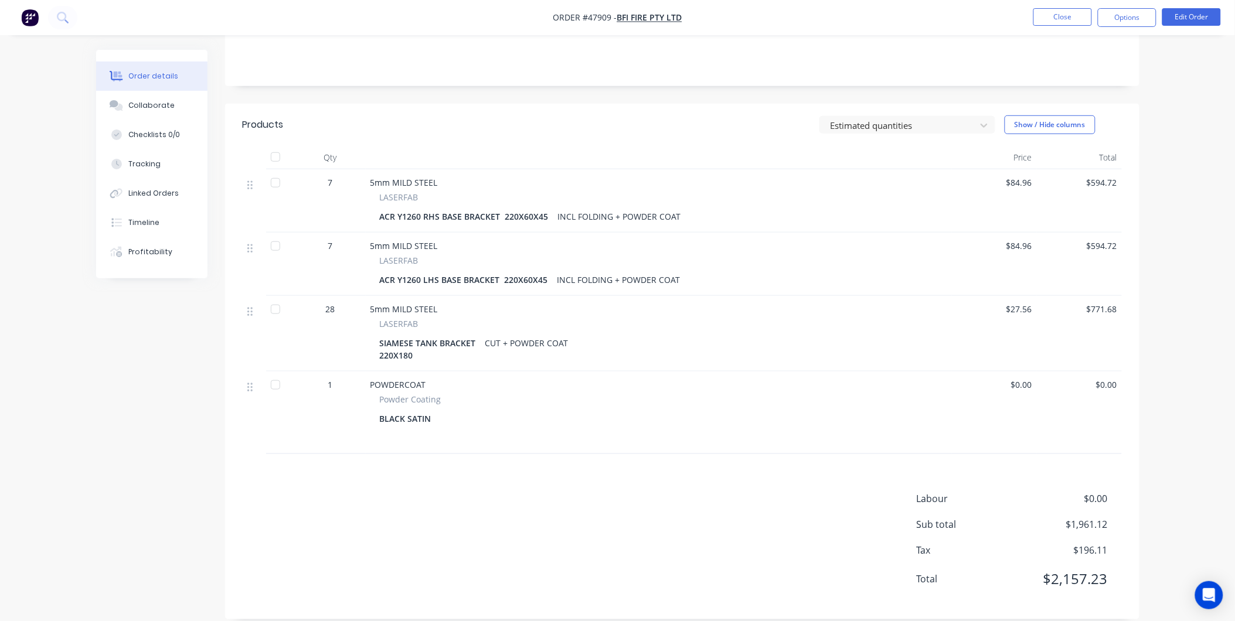
scroll to position [0, 0]
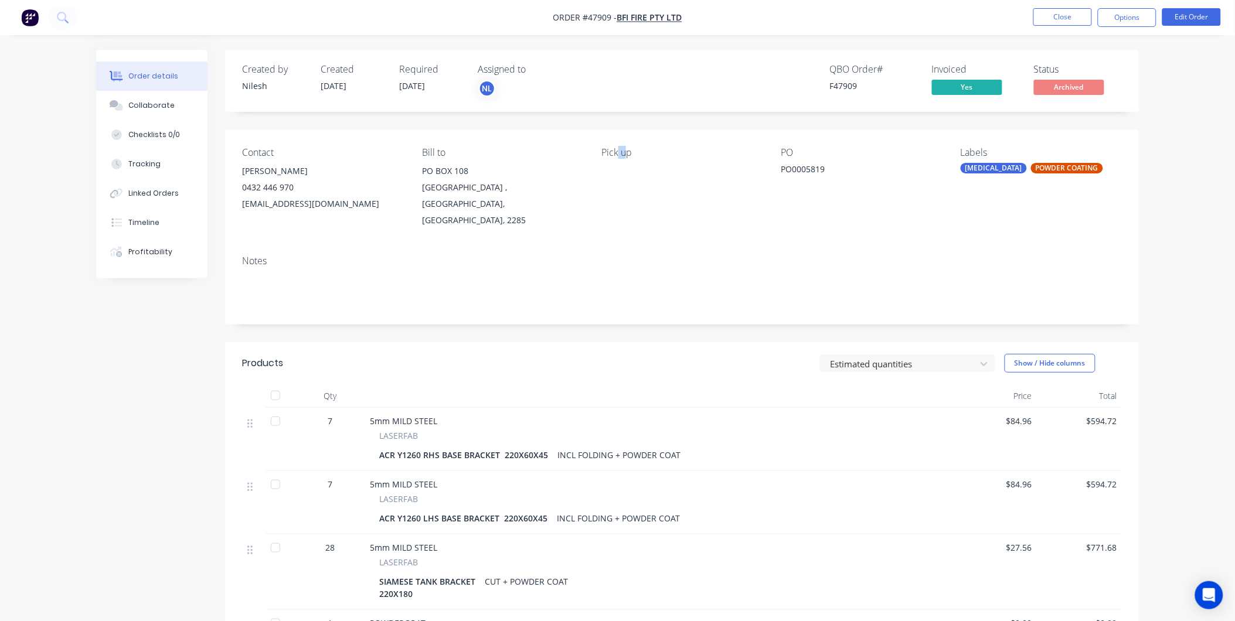
drag, startPoint x: 629, startPoint y: 156, endPoint x: 616, endPoint y: 151, distance: 13.2
click at [616, 151] on div "Pick up" at bounding box center [681, 152] width 161 height 11
drag, startPoint x: 616, startPoint y: 151, endPoint x: 566, endPoint y: 166, distance: 53.2
click at [566, 166] on div "PO BOX 108" at bounding box center [502, 171] width 161 height 16
click at [64, 10] on button at bounding box center [62, 17] width 29 height 23
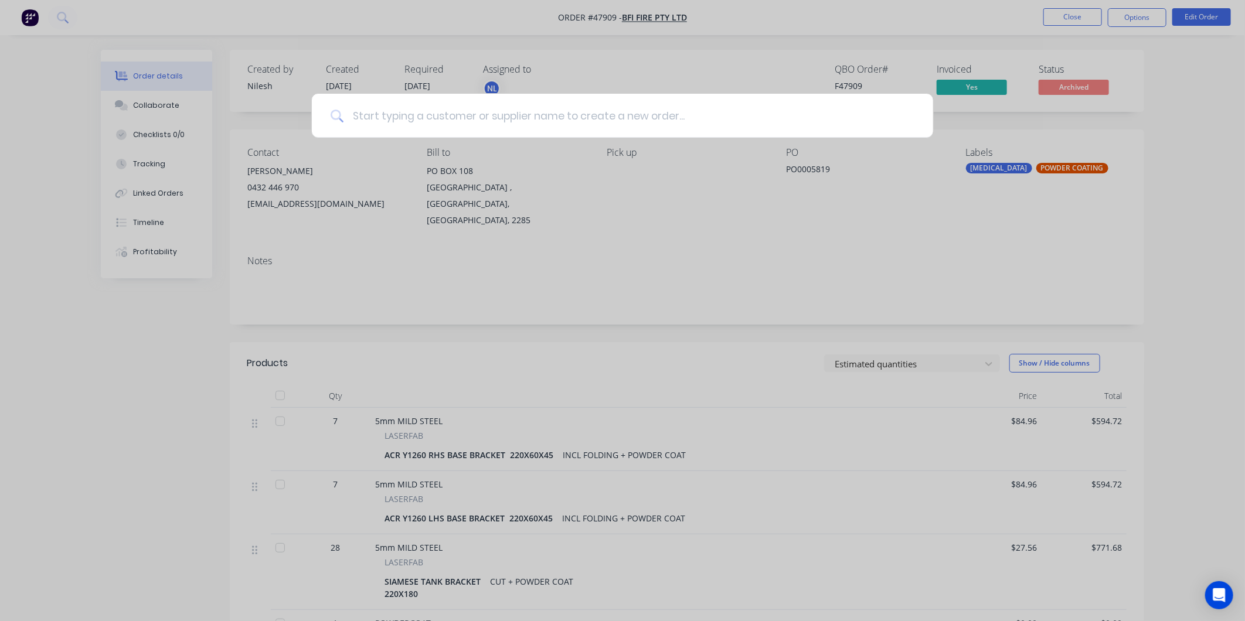
click at [490, 118] on input at bounding box center [628, 116] width 571 height 44
type input "47268"
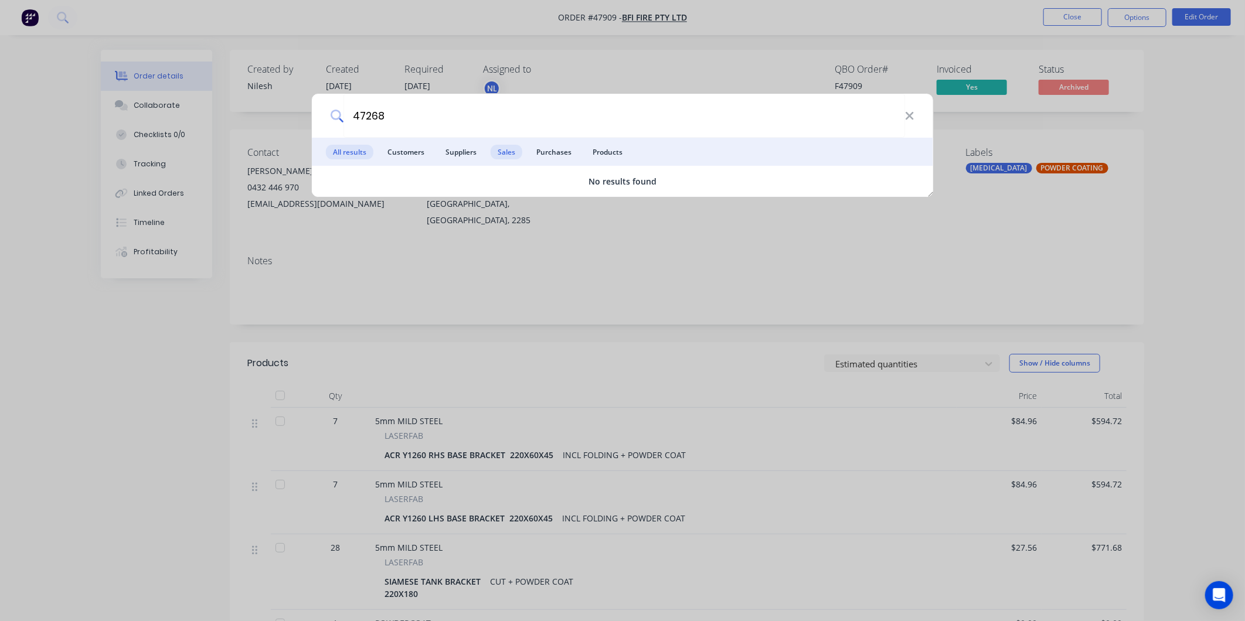
click at [495, 155] on span "Sales" at bounding box center [506, 152] width 32 height 15
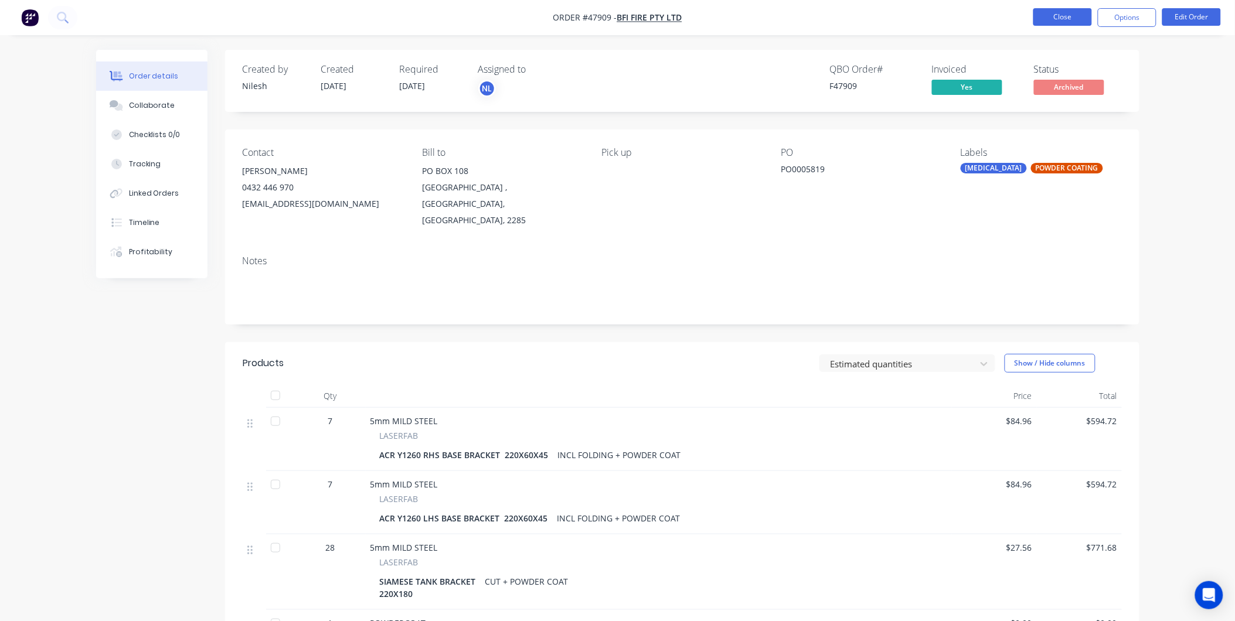
click at [1077, 25] on button "Close" at bounding box center [1062, 17] width 59 height 18
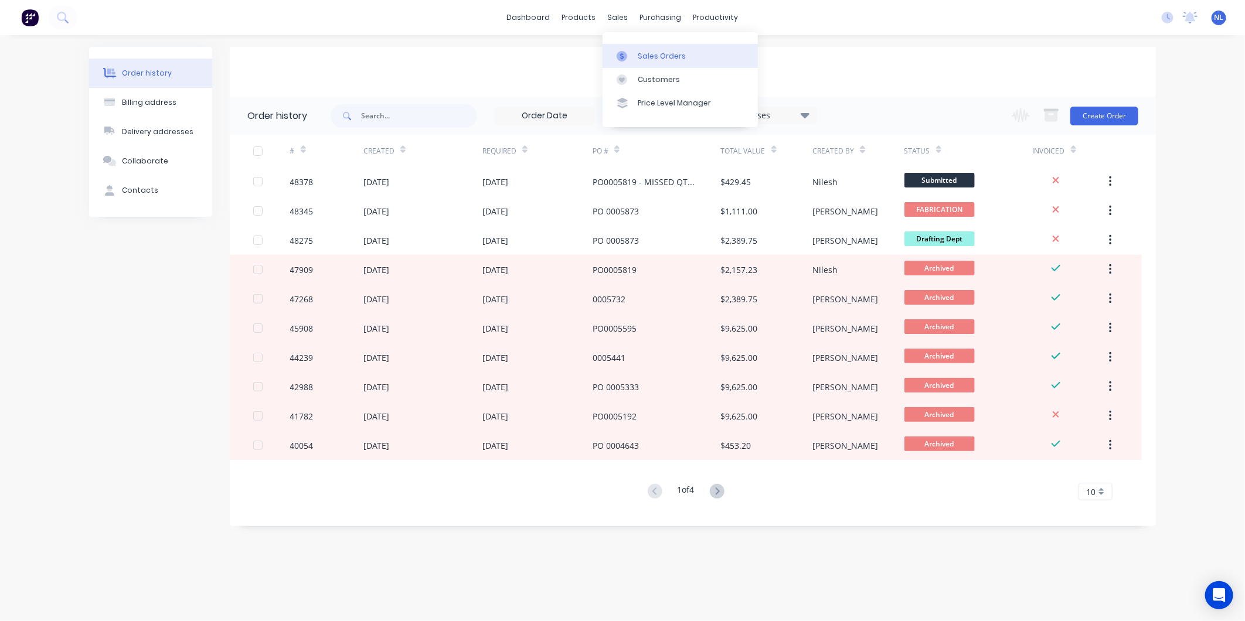
click at [636, 48] on link "Sales Orders" at bounding box center [679, 55] width 155 height 23
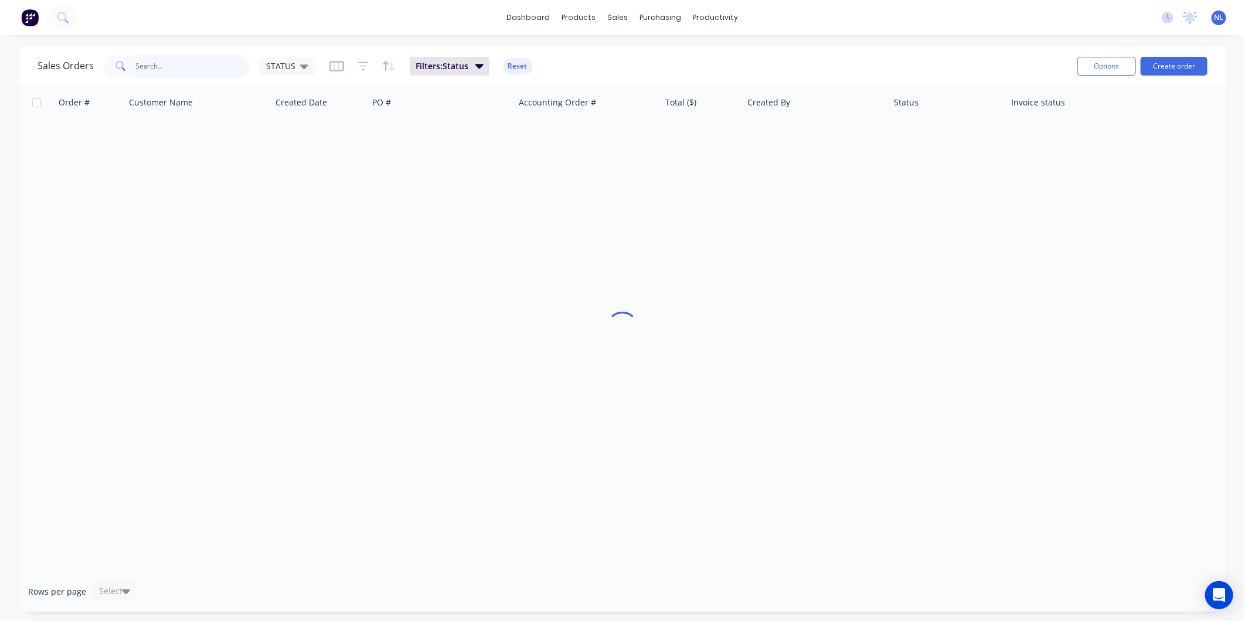
click at [162, 70] on input "text" at bounding box center [193, 65] width 114 height 23
type input "47268"
click at [441, 73] on button "Filters: Status" at bounding box center [450, 66] width 80 height 19
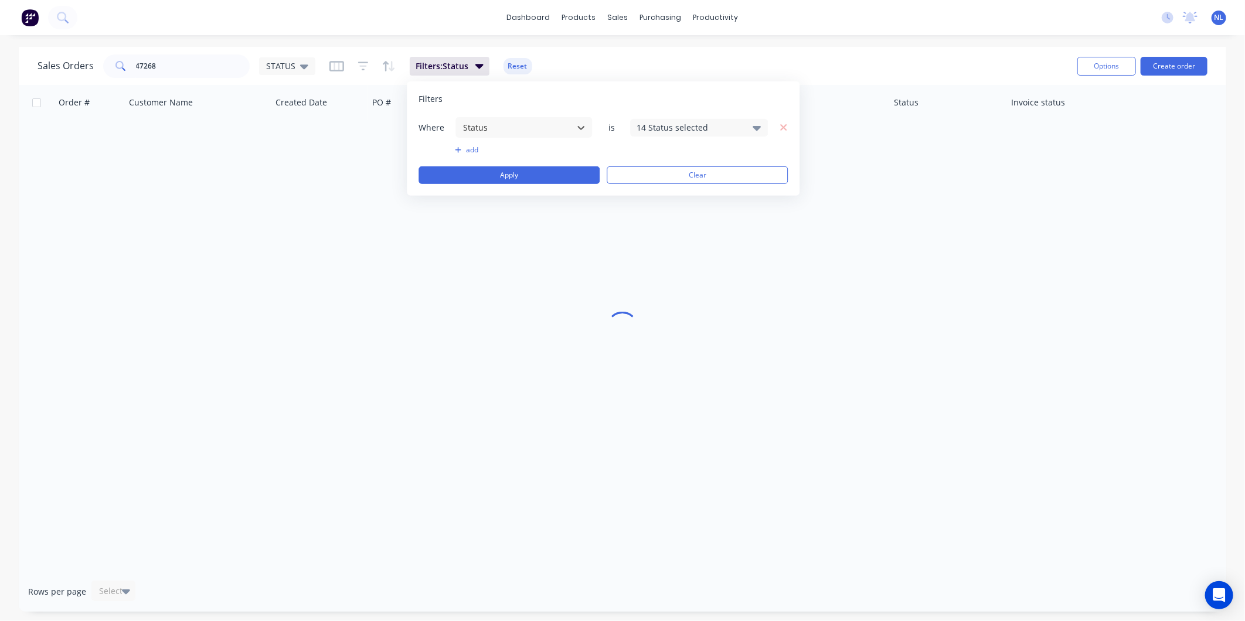
click at [672, 131] on div "14 Status selected" at bounding box center [689, 127] width 106 height 12
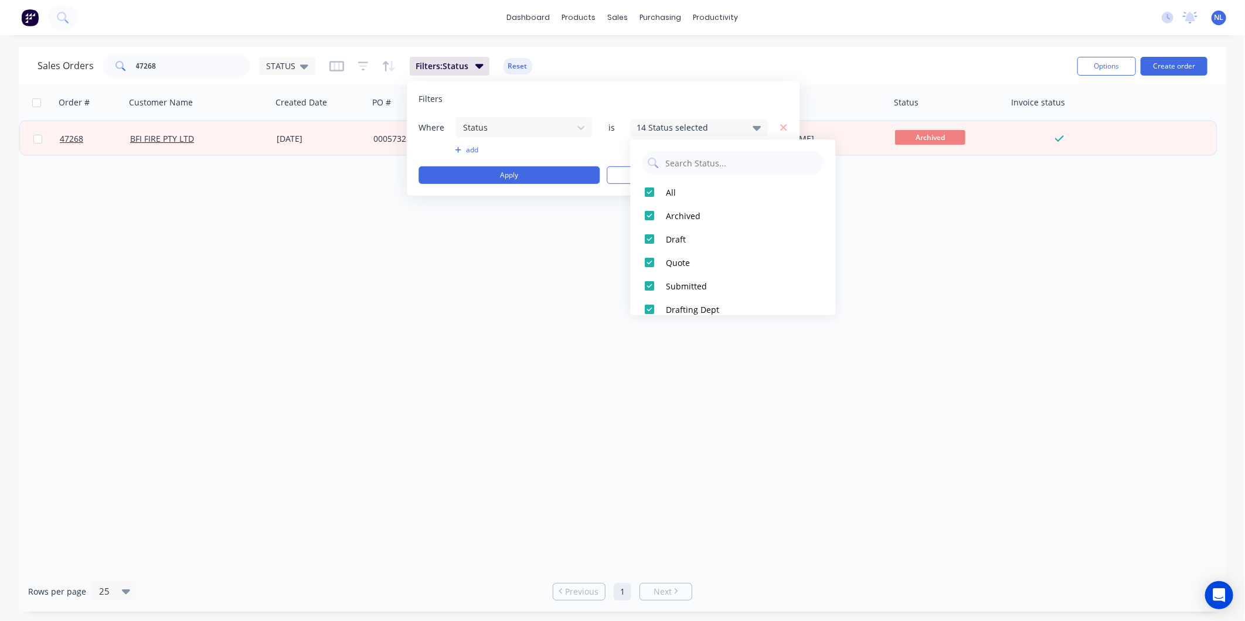
click at [729, 50] on div "Sales Orders 47268 STATUS Filters: Status Reset Options Create order" at bounding box center [622, 66] width 1207 height 38
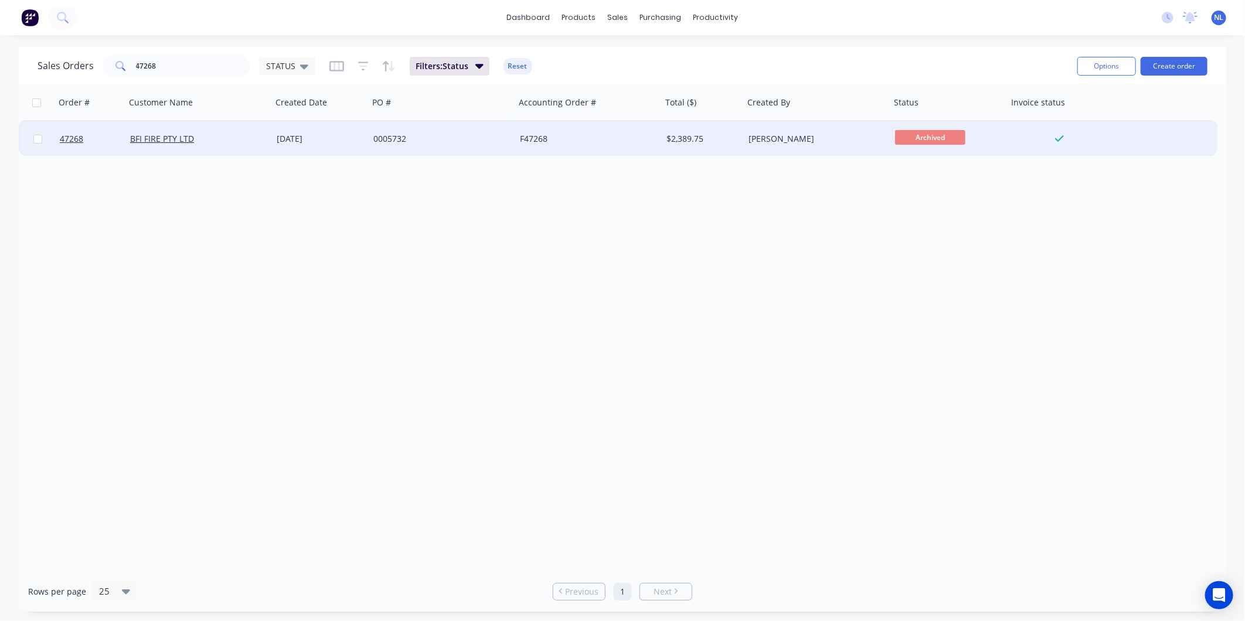
click at [572, 143] on div "F47268" at bounding box center [585, 139] width 130 height 12
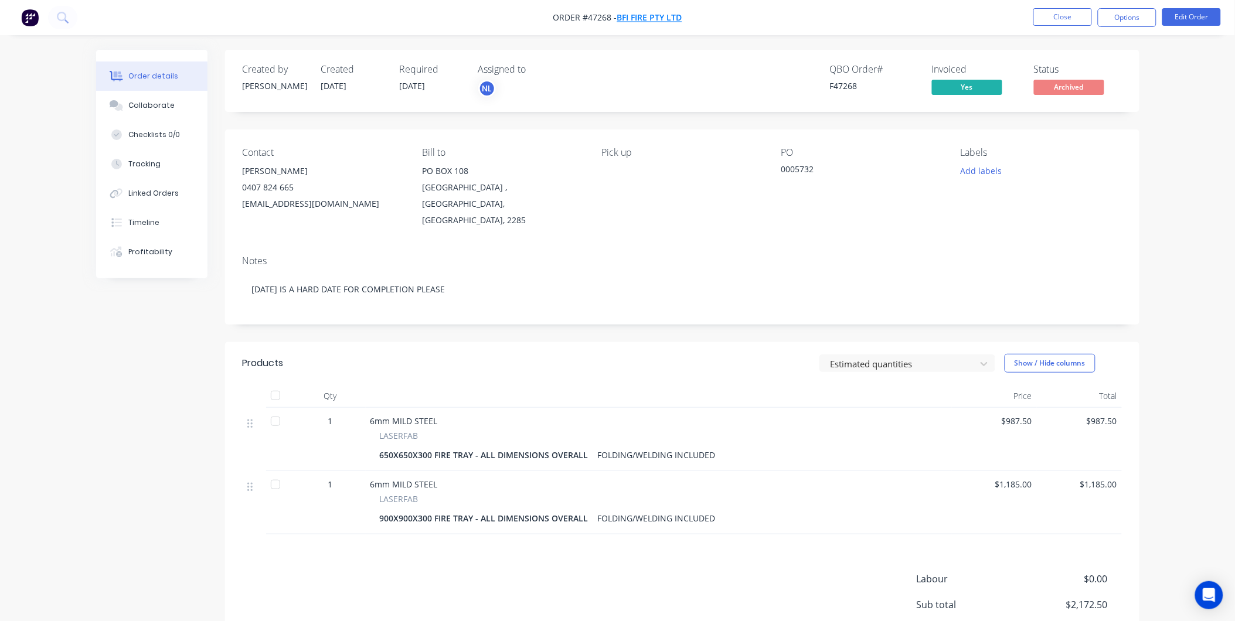
click at [634, 13] on span "BFI FIRE PTY LTD" at bounding box center [649, 17] width 65 height 11
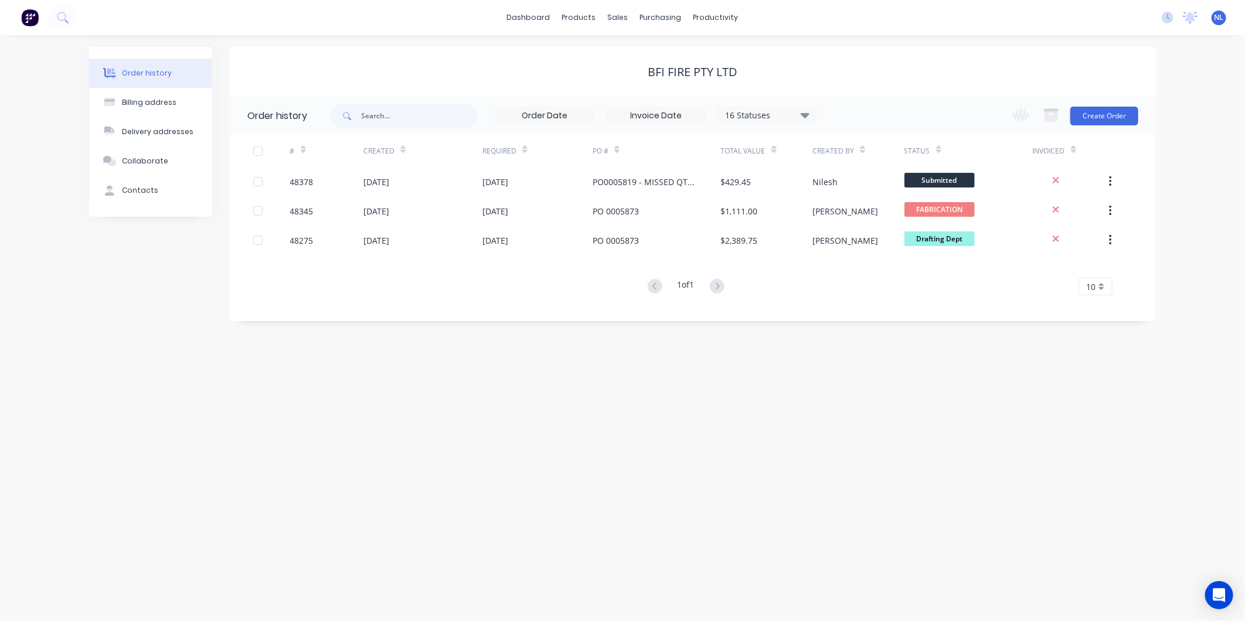
click at [747, 118] on div "16 Statuses" at bounding box center [767, 115] width 98 height 13
click at [804, 249] on div "All" at bounding box center [791, 256] width 147 height 23
click at [864, 250] on label at bounding box center [864, 250] width 0 height 0
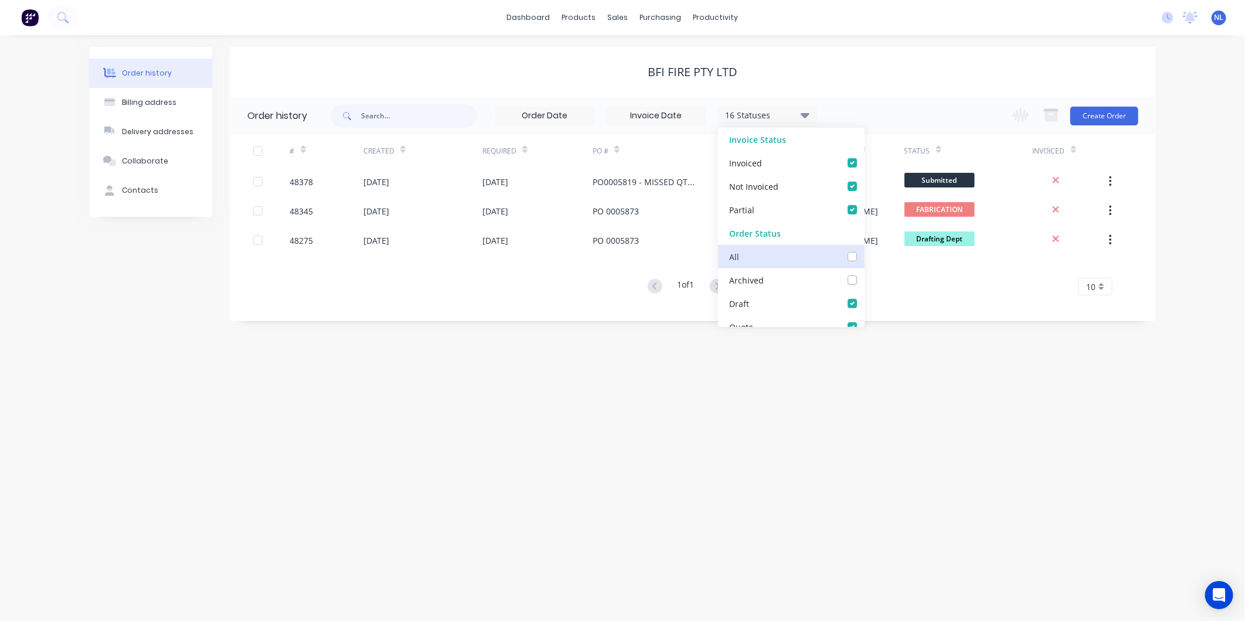
click at [864, 253] on input "checkbox" at bounding box center [868, 255] width 9 height 11
checkbox input "true"
click at [887, 90] on div "BFI FIRE PTY LTD" at bounding box center [693, 72] width 926 height 50
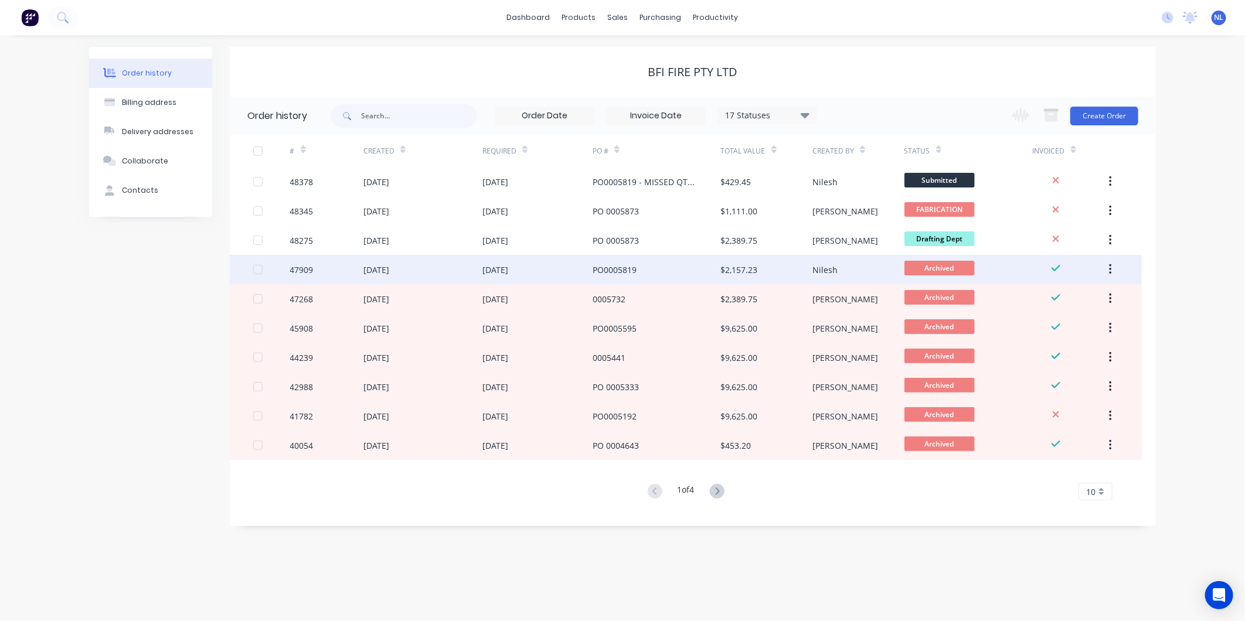
click at [763, 259] on div "$2,157.23" at bounding box center [766, 269] width 91 height 29
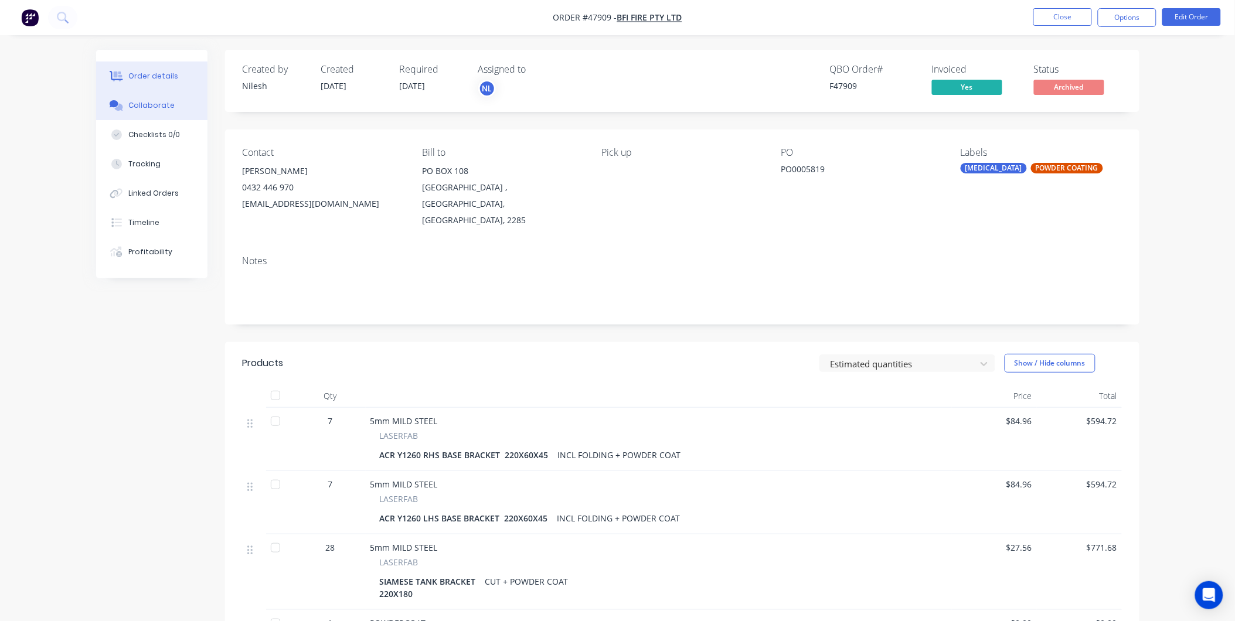
click at [149, 109] on div "Collaborate" at bounding box center [151, 105] width 46 height 11
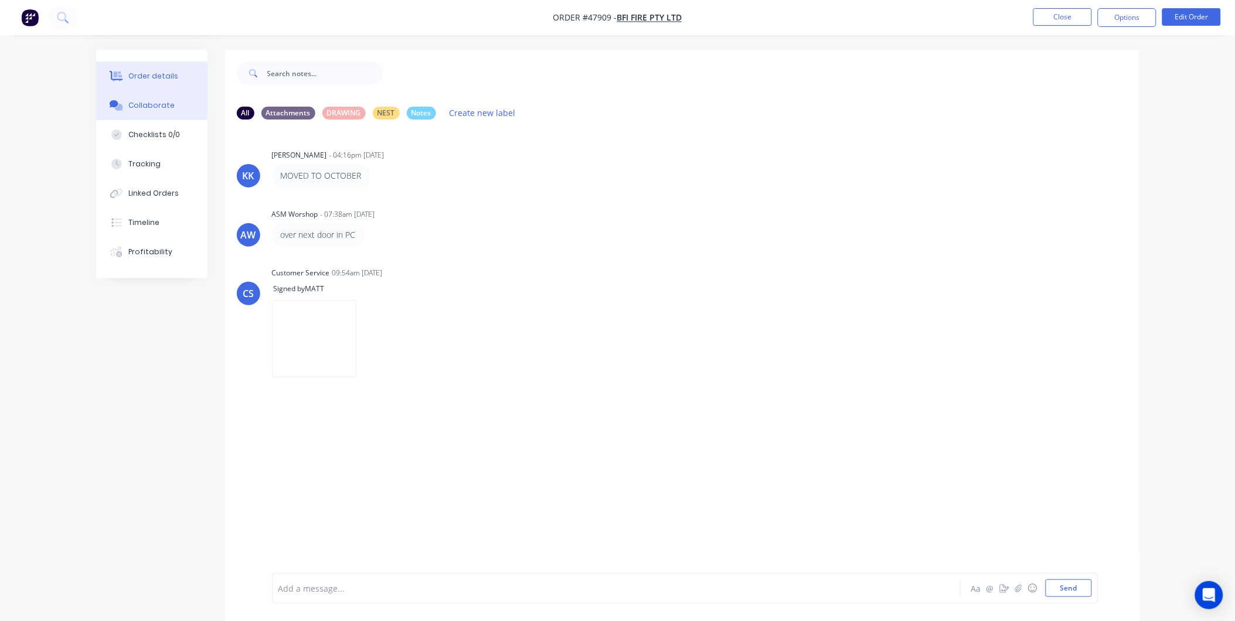
click at [151, 83] on button "Order details" at bounding box center [151, 76] width 111 height 29
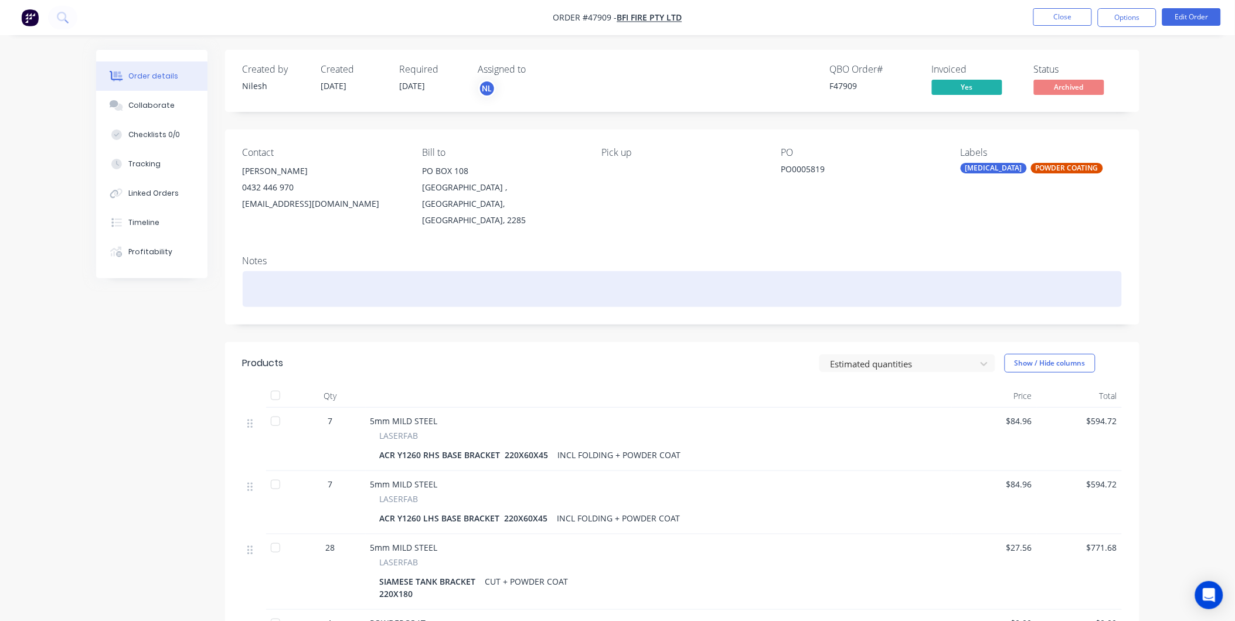
scroll to position [239, 0]
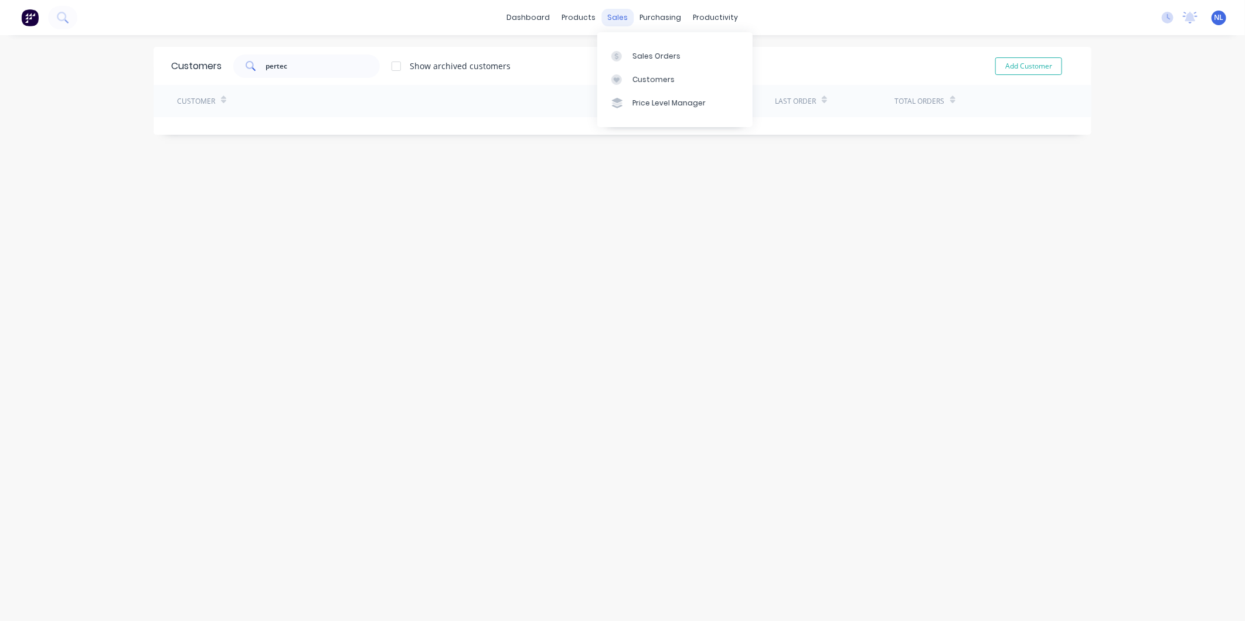
click at [602, 19] on div "sales" at bounding box center [618, 18] width 32 height 18
click at [613, 16] on div "sales" at bounding box center [618, 18] width 32 height 18
drag, startPoint x: 652, startPoint y: 73, endPoint x: 647, endPoint y: 77, distance: 6.2
click at [652, 73] on link "Customers" at bounding box center [674, 79] width 155 height 23
click at [313, 65] on input "pertec" at bounding box center [323, 65] width 114 height 23
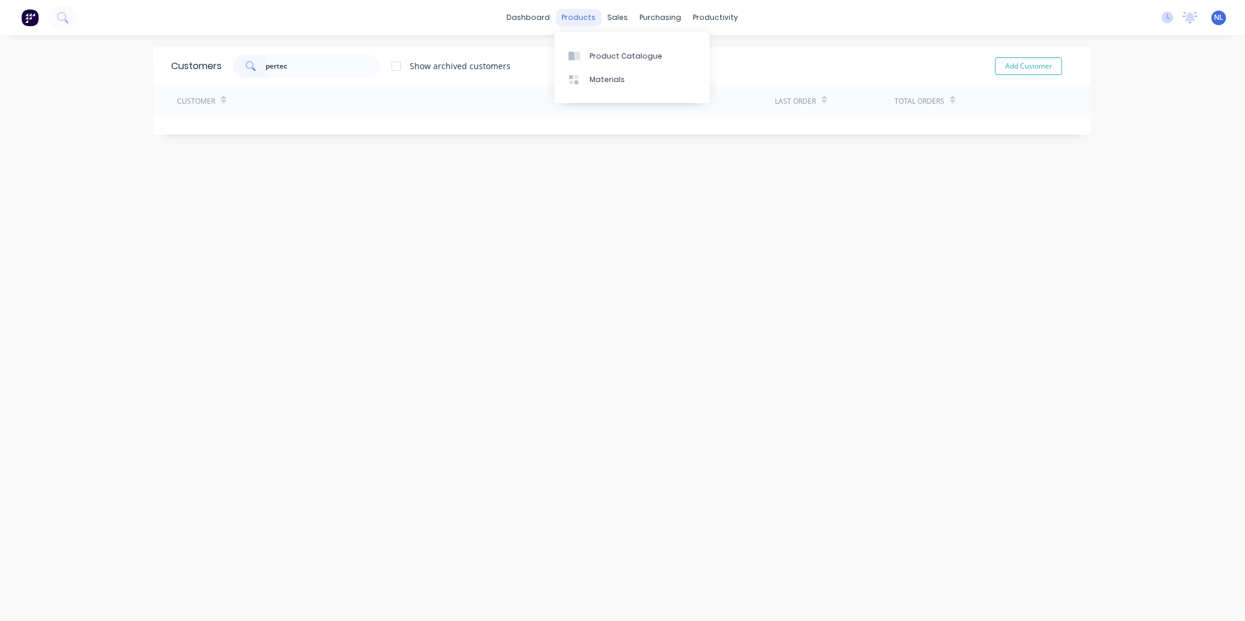
click at [596, 19] on div "products" at bounding box center [579, 18] width 46 height 18
click at [665, 74] on div "Customers" at bounding box center [653, 79] width 42 height 11
drag, startPoint x: 306, startPoint y: 50, endPoint x: 318, endPoint y: 62, distance: 16.2
click at [306, 50] on div "Customers pertec Show archived customers Add Customer" at bounding box center [623, 66] width 938 height 38
drag, startPoint x: 299, startPoint y: 69, endPoint x: -32, endPoint y: 132, distance: 337.7
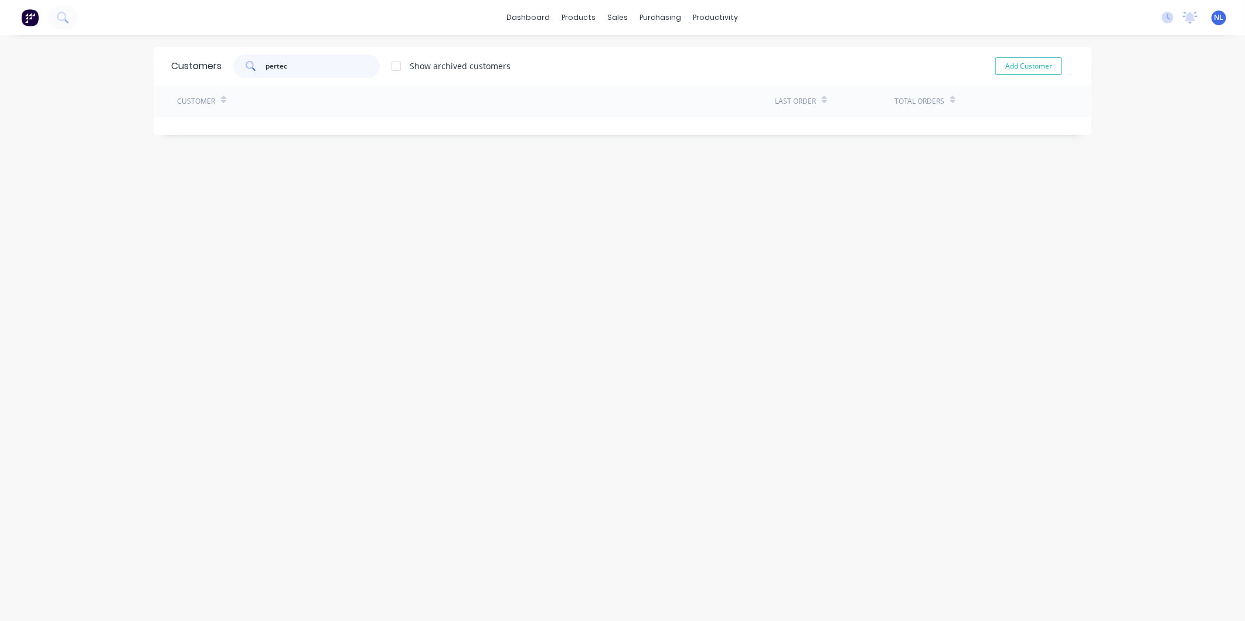
click at [0, 132] on html "dashboard products sales purchasing productivity dashboard products Product Cat…" at bounding box center [622, 310] width 1245 height 621
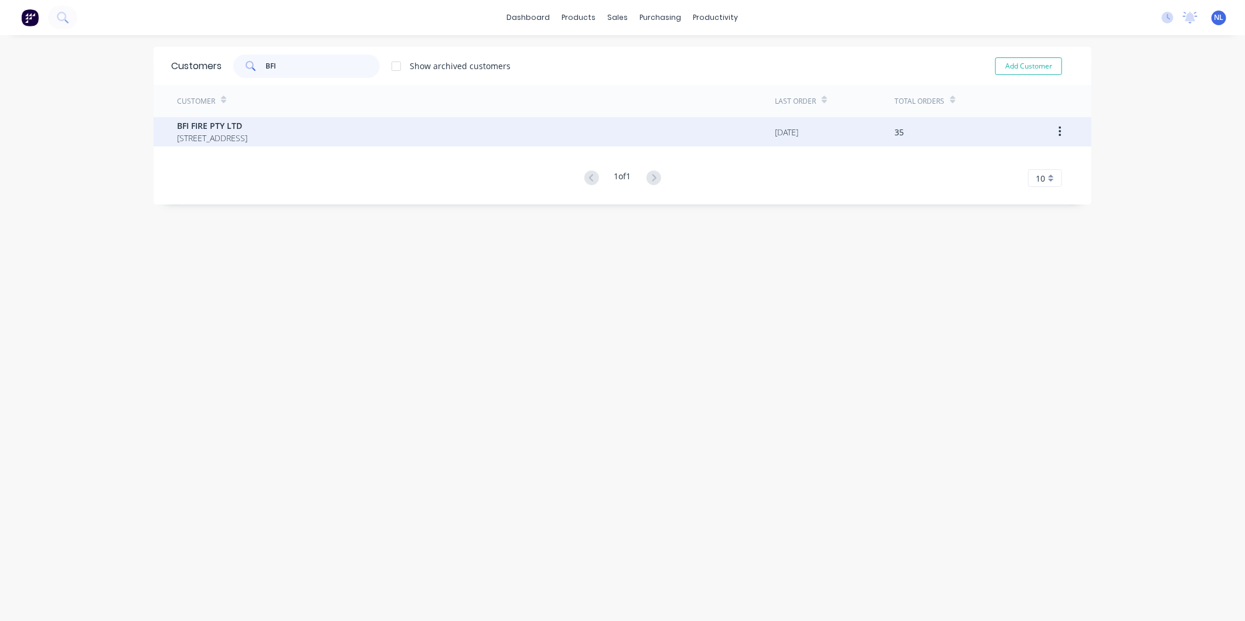
type input "BFI"
click at [247, 130] on span "BFI FIRE PTY LTD" at bounding box center [212, 126] width 70 height 12
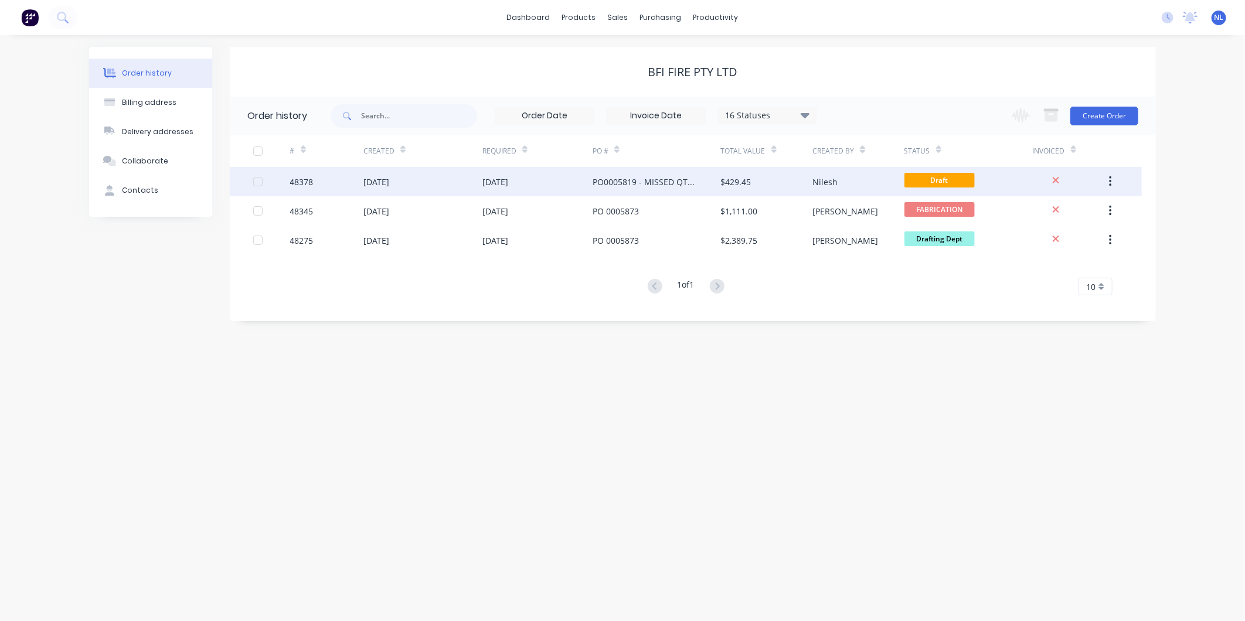
click at [866, 183] on div "Nilesh" at bounding box center [857, 181] width 91 height 29
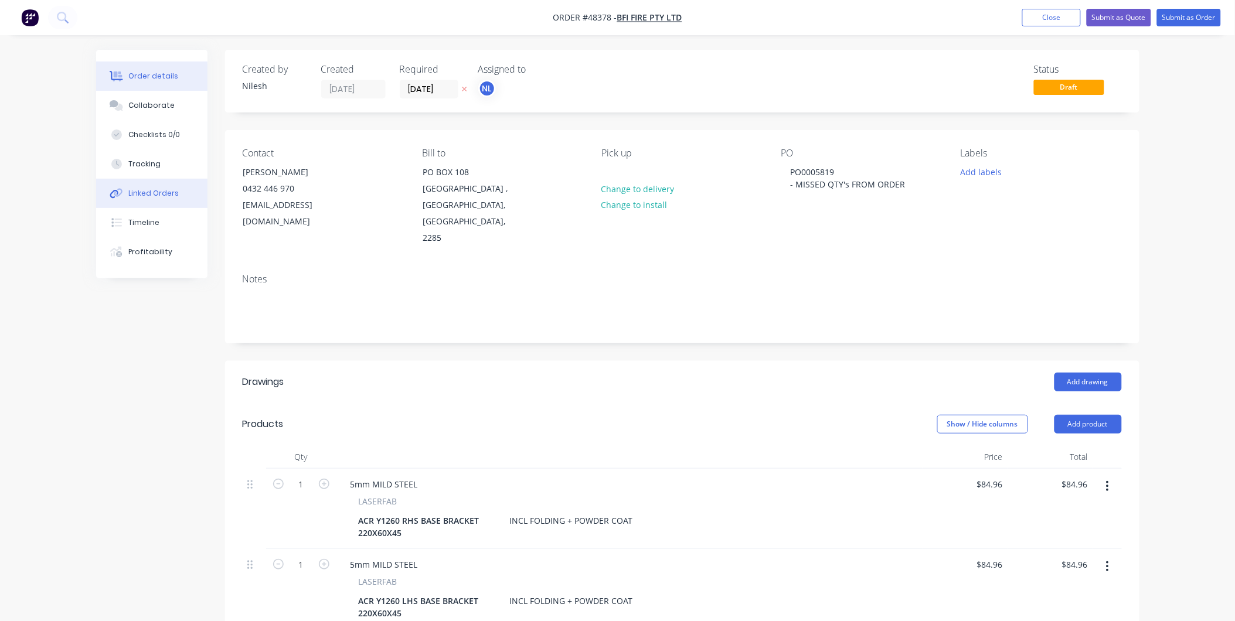
click at [149, 202] on button "Linked Orders" at bounding box center [151, 193] width 111 height 29
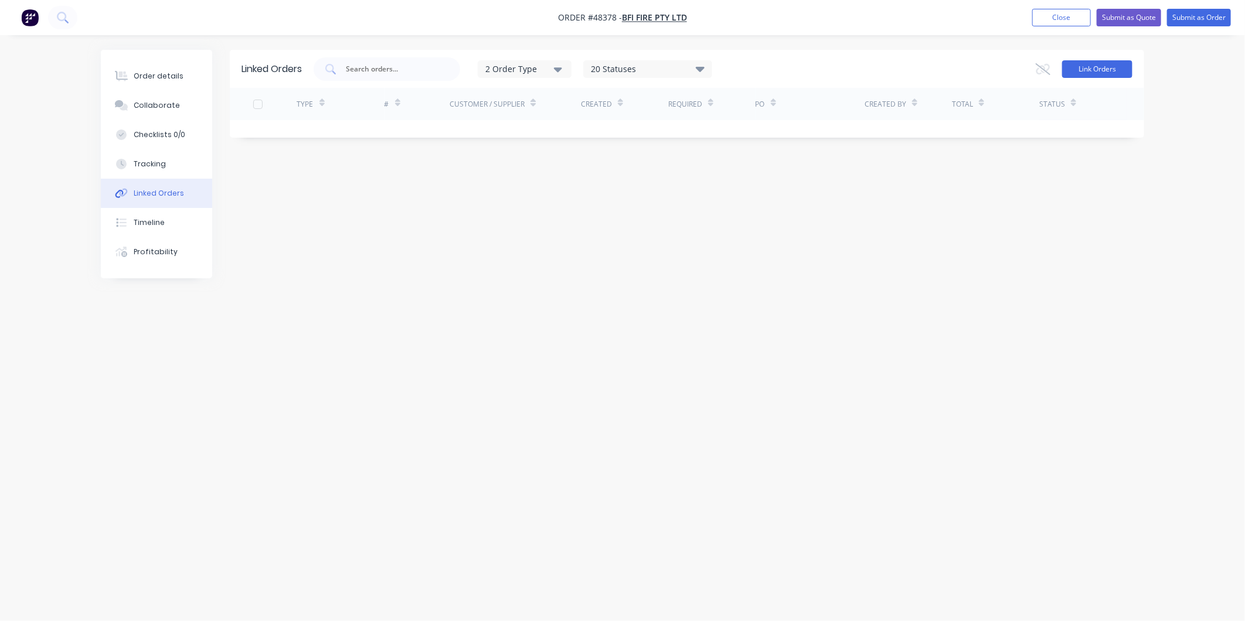
click at [1103, 69] on button "Link Orders" at bounding box center [1097, 69] width 70 height 18
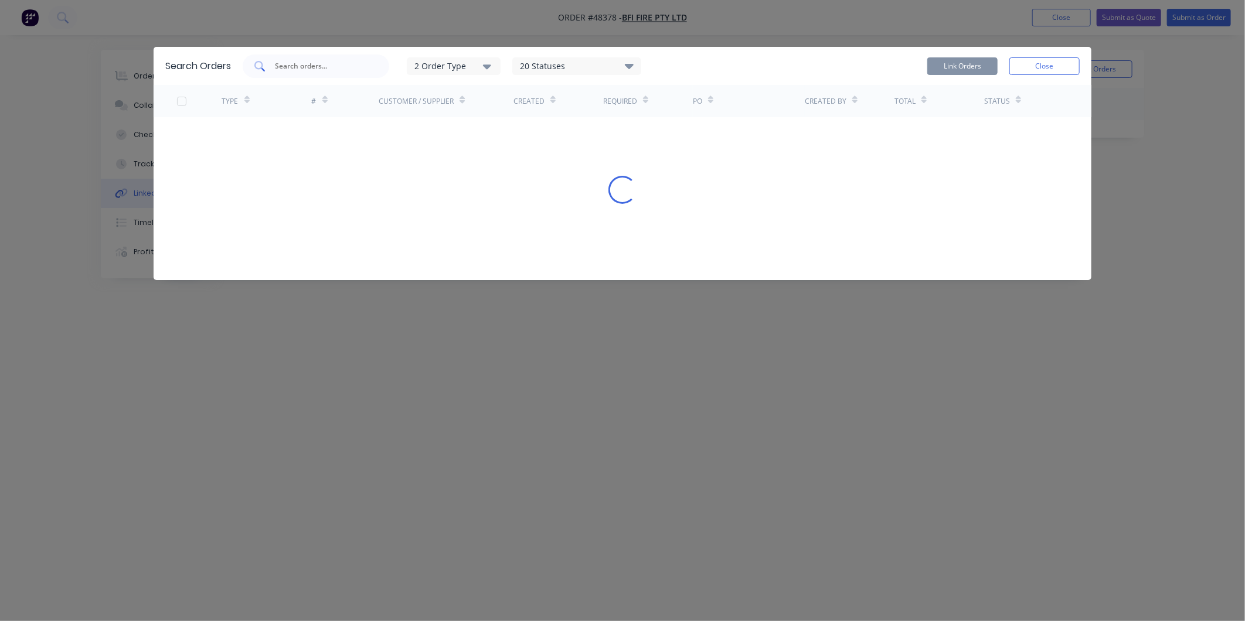
click at [350, 69] on input "text" at bounding box center [322, 66] width 97 height 12
paste input "#47909"
click at [457, 73] on button "2 Order Type" at bounding box center [454, 66] width 94 height 18
click at [699, 63] on div "#47909 2 Order Type Sales Purchase 20 Statuses Sales Order Status All Archived …" at bounding box center [661, 65] width 837 height 23
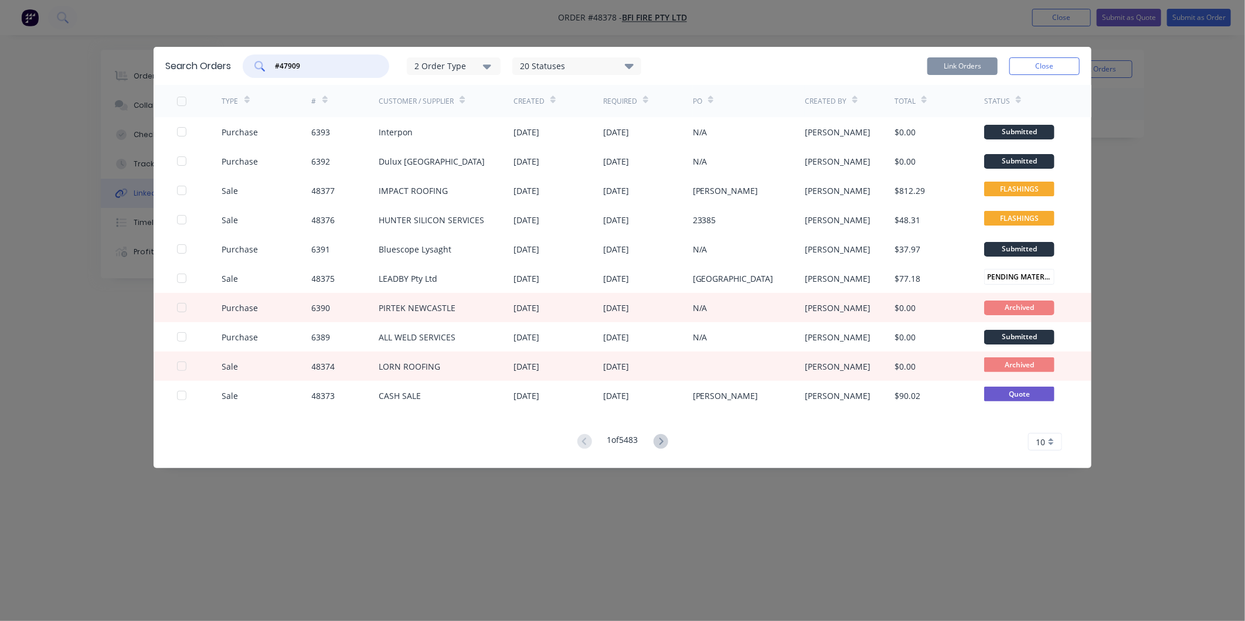
click at [284, 63] on input "#47909" at bounding box center [322, 66] width 97 height 12
type input "47909"
click at [367, 73] on div "47909" at bounding box center [316, 65] width 147 height 23
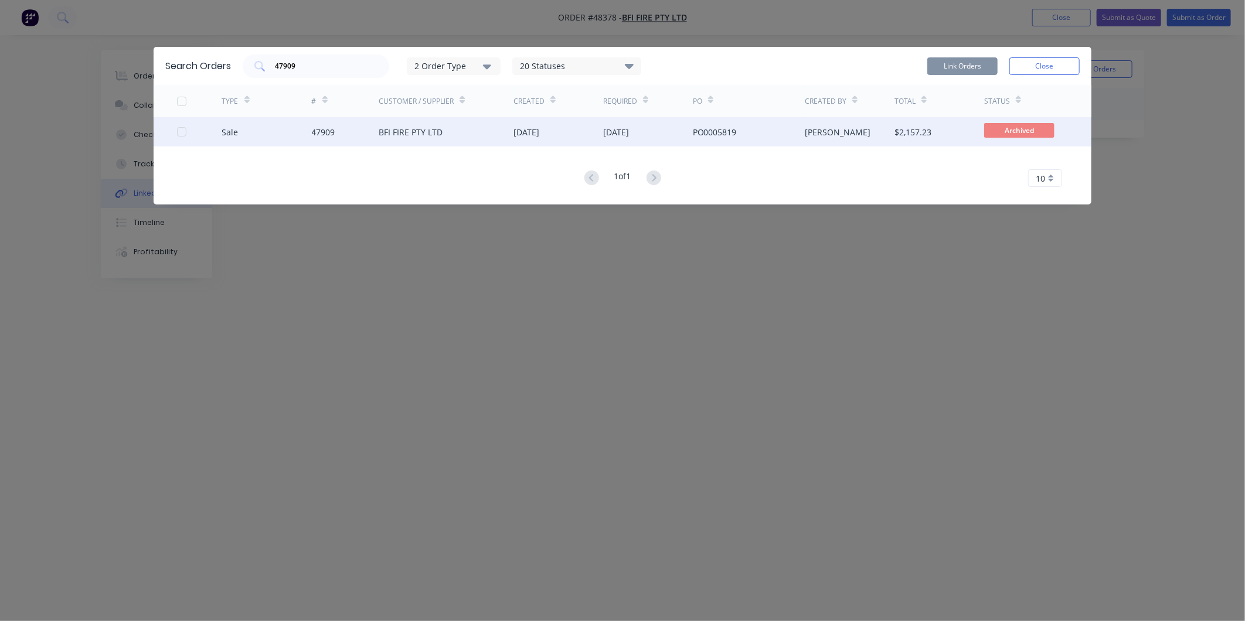
click at [811, 138] on div "[PERSON_NAME]" at bounding box center [850, 131] width 90 height 29
click at [183, 131] on div at bounding box center [181, 131] width 23 height 23
click at [971, 67] on button "Link Orders" at bounding box center [962, 66] width 70 height 18
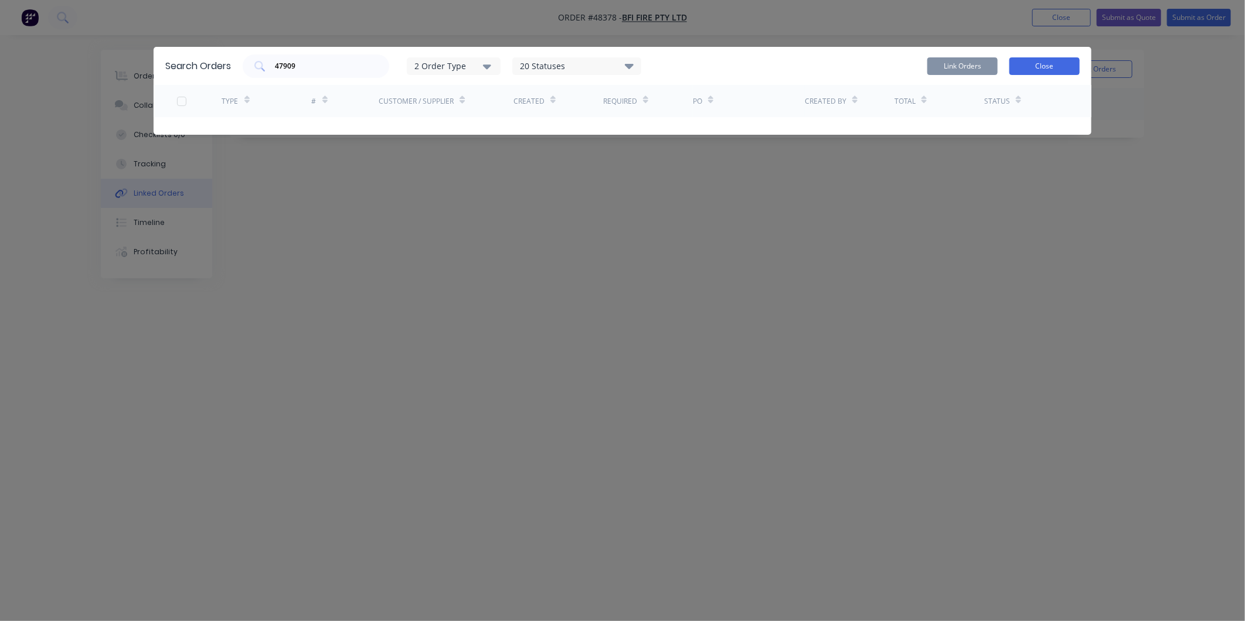
click at [1048, 67] on button "Close" at bounding box center [1044, 66] width 70 height 18
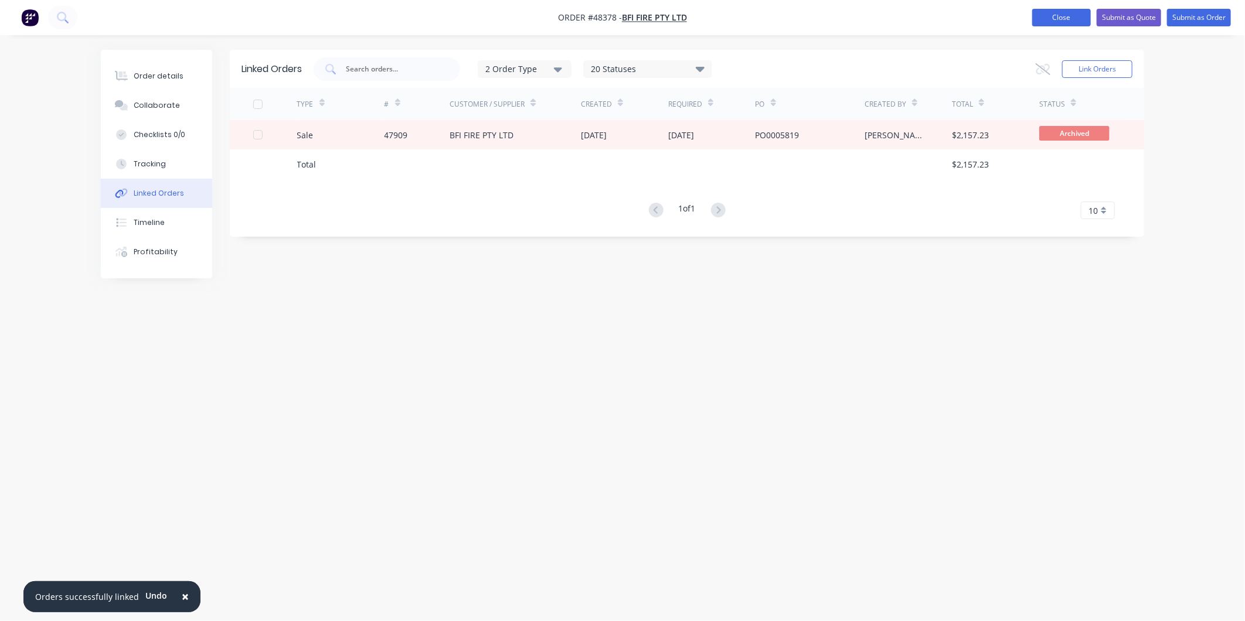
click at [1035, 15] on button "Close" at bounding box center [1061, 18] width 59 height 18
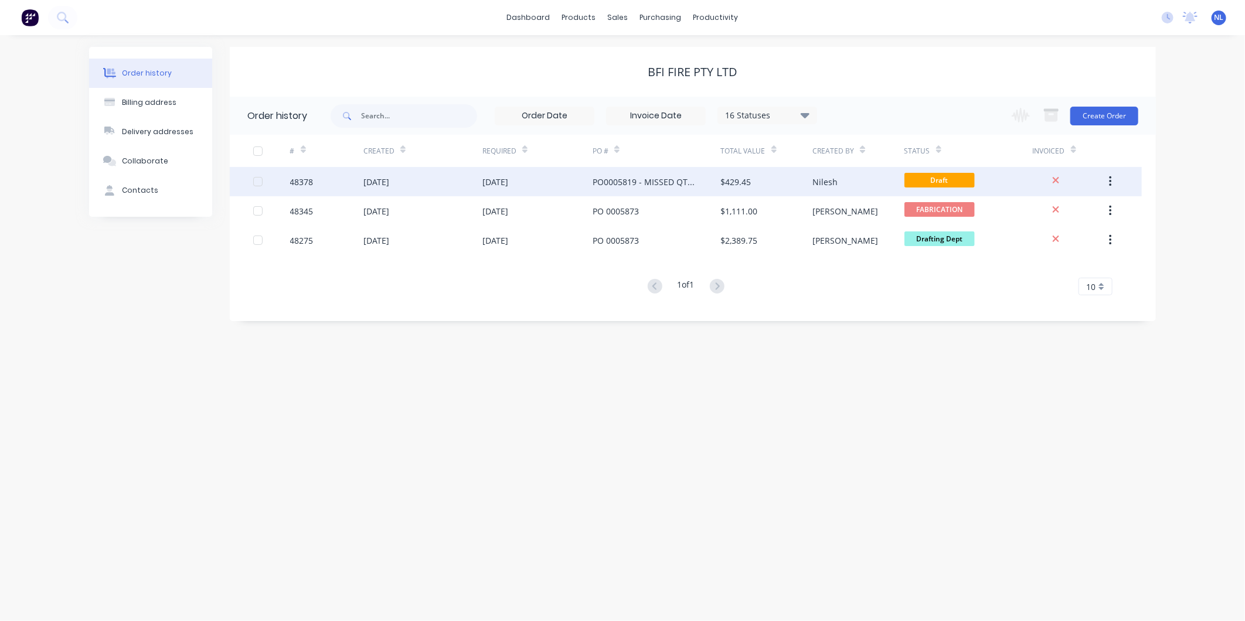
click at [778, 172] on div "$429.45" at bounding box center [766, 181] width 91 height 29
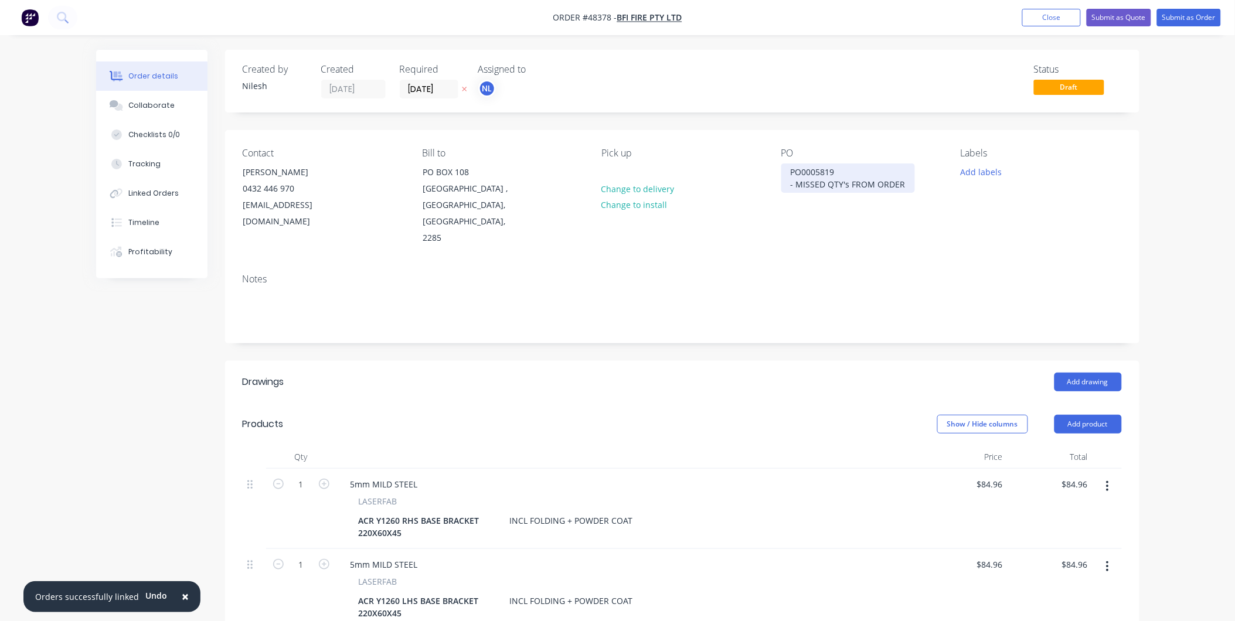
click at [910, 179] on div "PO0005819 - MISSED QTY's FROM ORDER" at bounding box center [848, 177] width 134 height 29
paste div
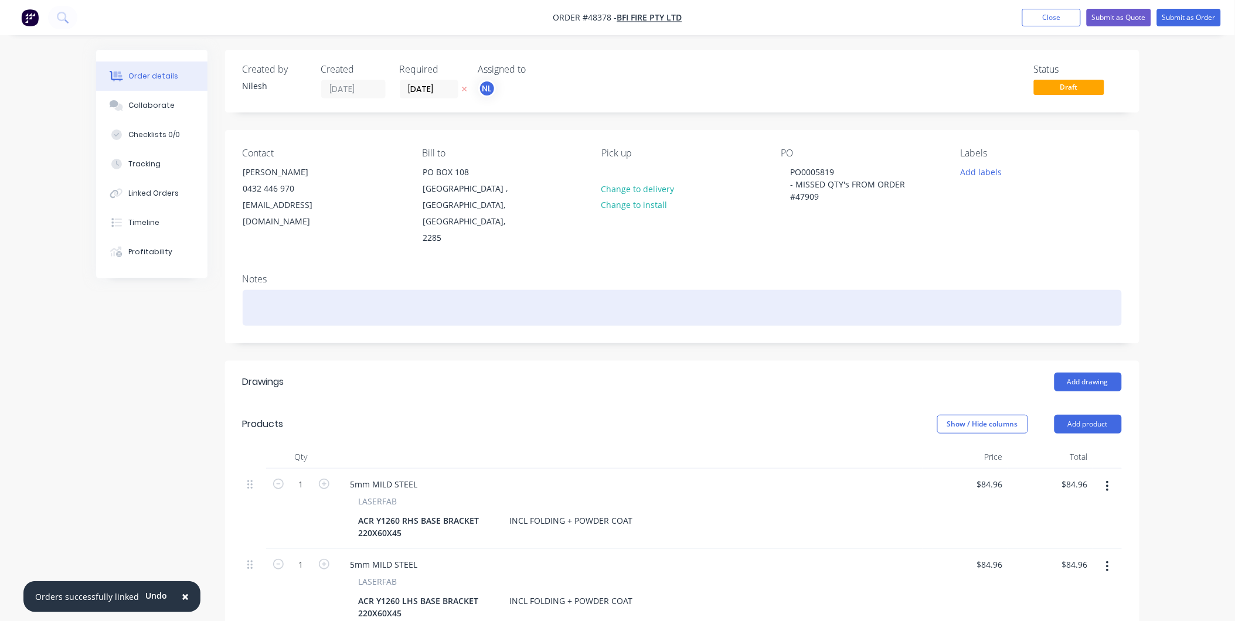
click at [858, 290] on div at bounding box center [682, 308] width 879 height 36
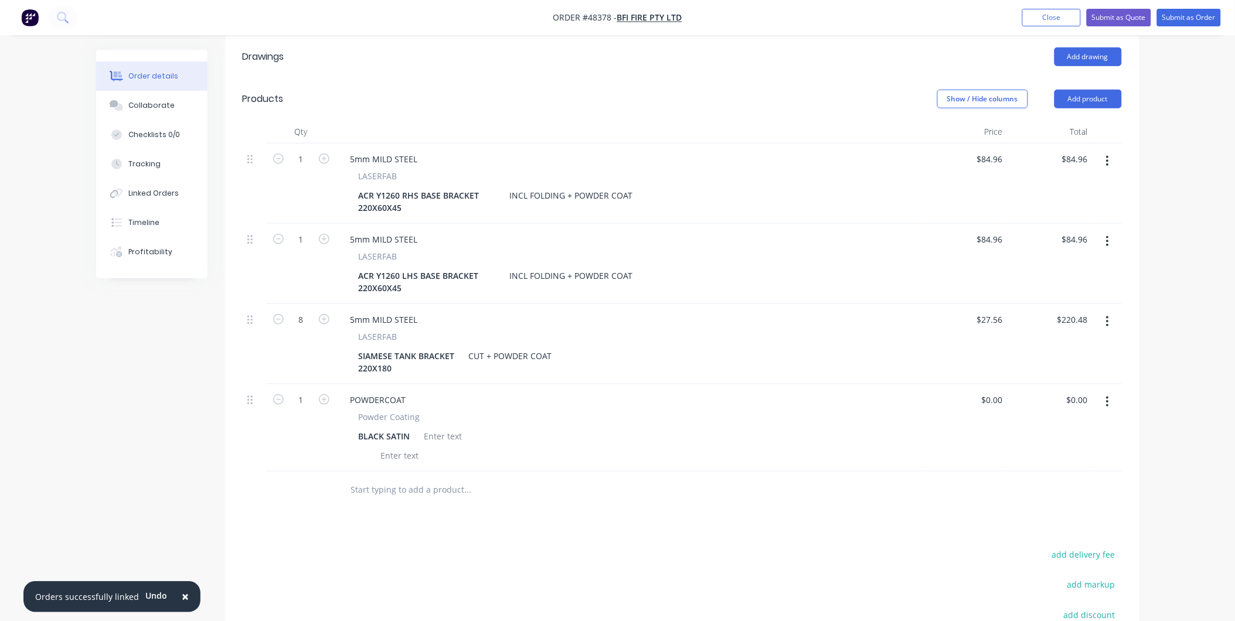
scroll to position [65, 0]
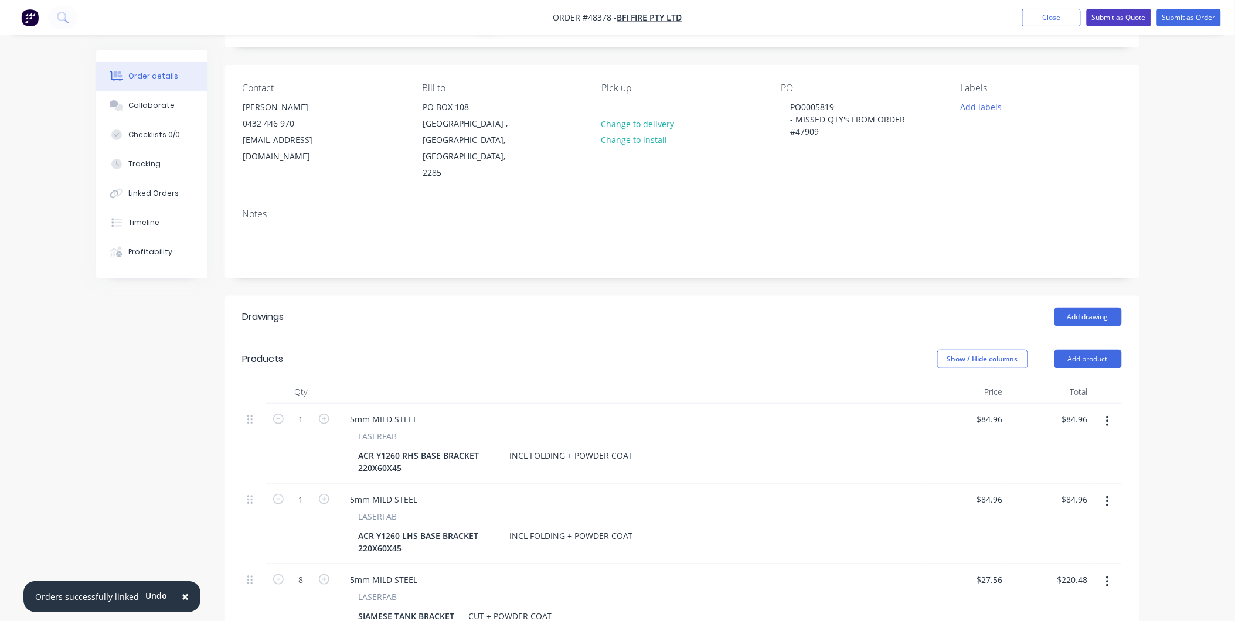
click at [1102, 25] on button "Submit as Quote" at bounding box center [1118, 18] width 64 height 18
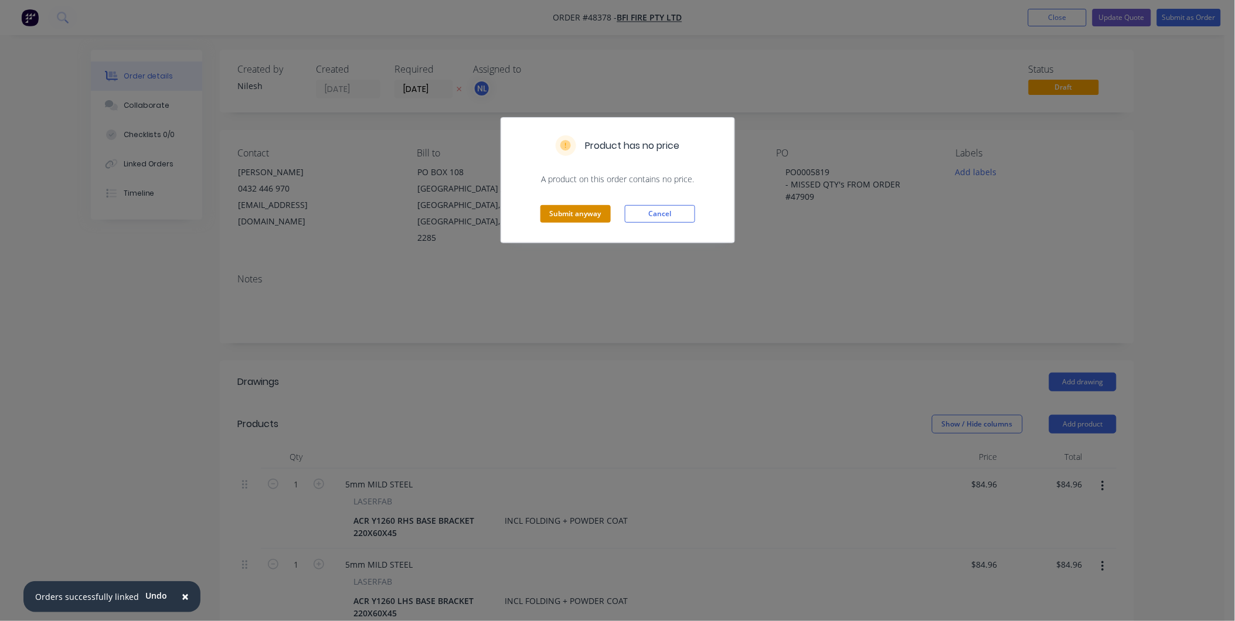
click at [576, 211] on button "Submit anyway" at bounding box center [575, 214] width 70 height 18
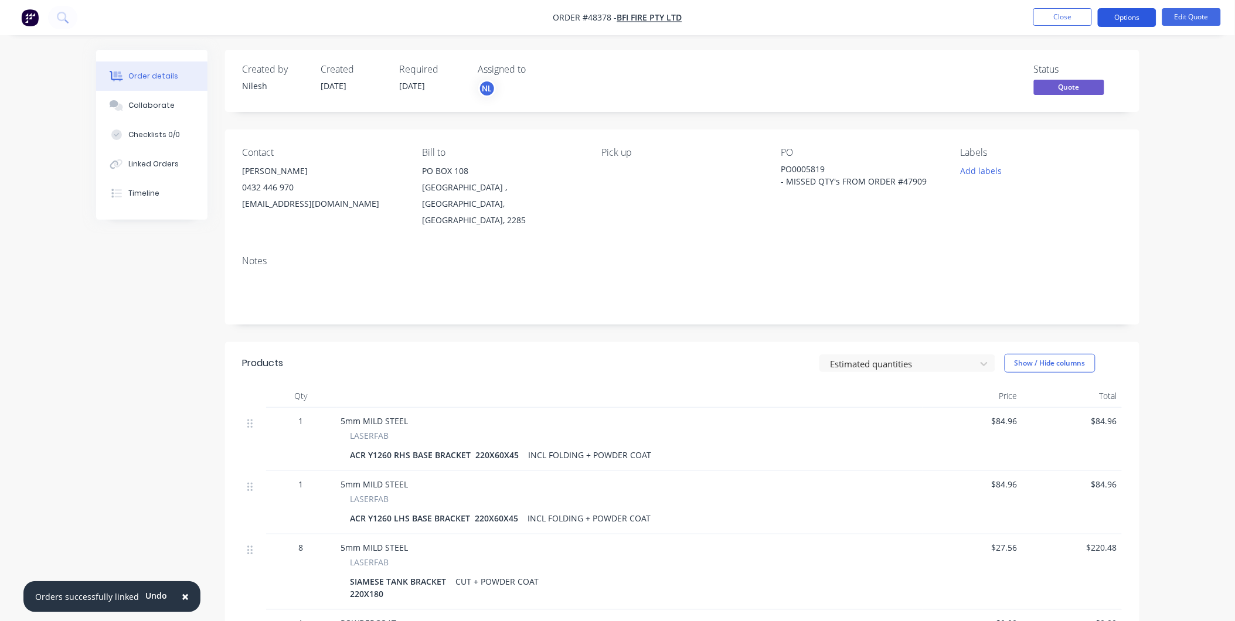
click at [1134, 16] on button "Options" at bounding box center [1127, 17] width 59 height 19
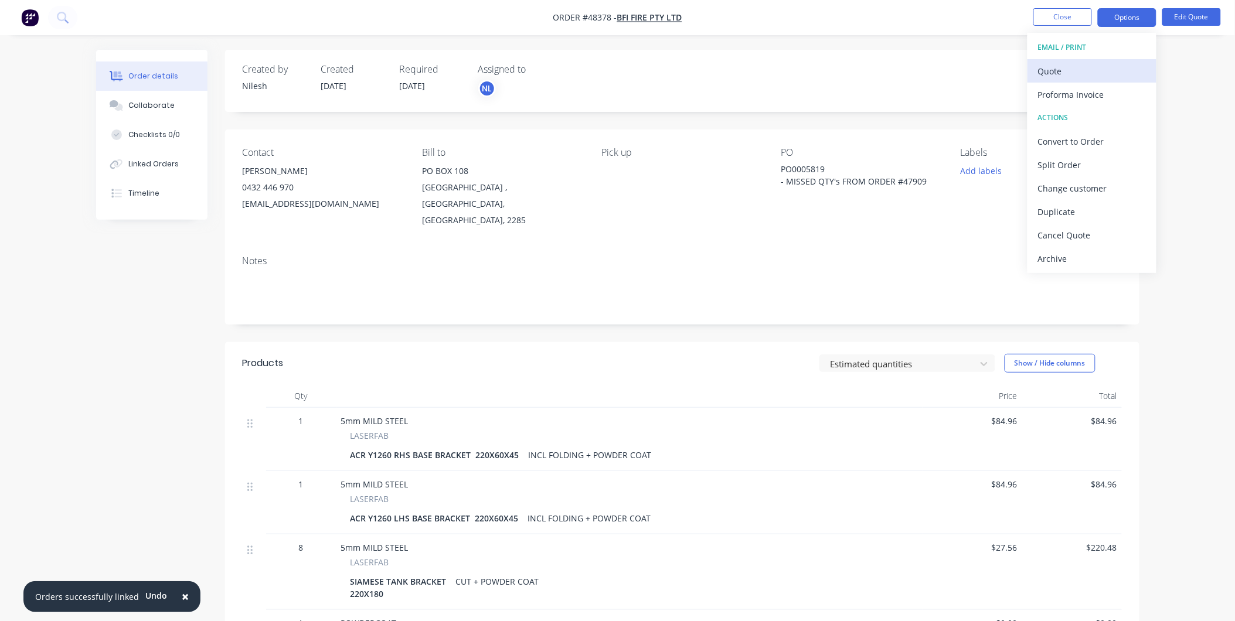
click at [1075, 68] on div "Quote" at bounding box center [1092, 71] width 108 height 17
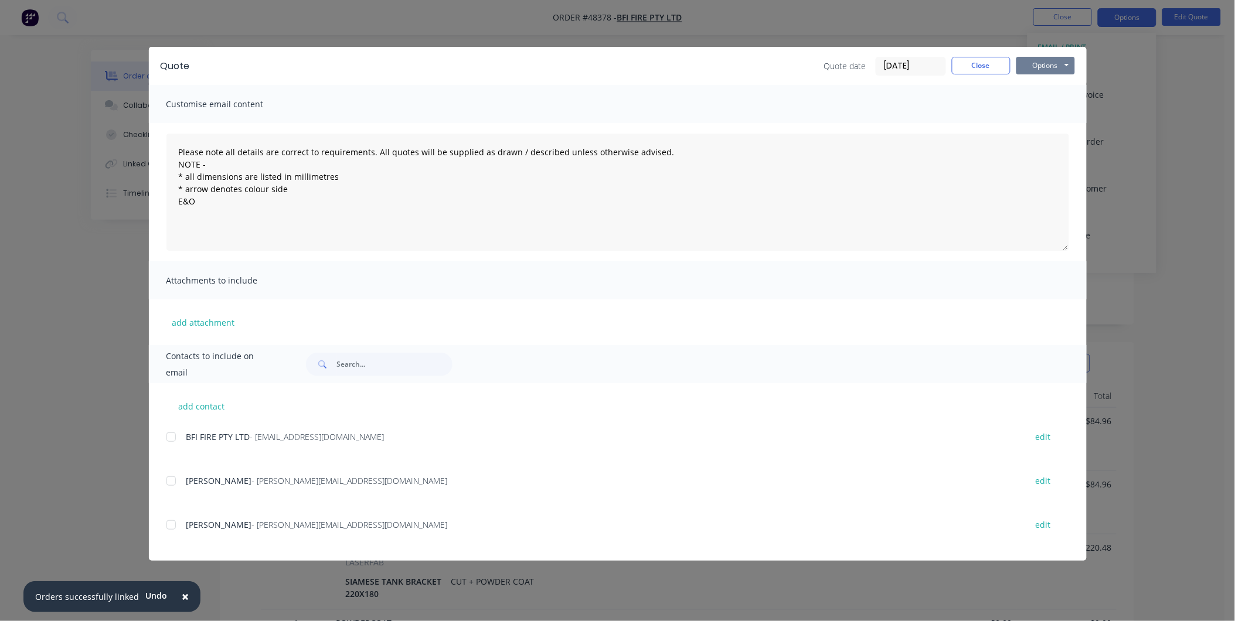
click at [1037, 63] on button "Options" at bounding box center [1045, 66] width 59 height 18
click at [1050, 102] on button "Print" at bounding box center [1053, 105] width 75 height 19
click at [983, 62] on button "Close" at bounding box center [981, 66] width 59 height 18
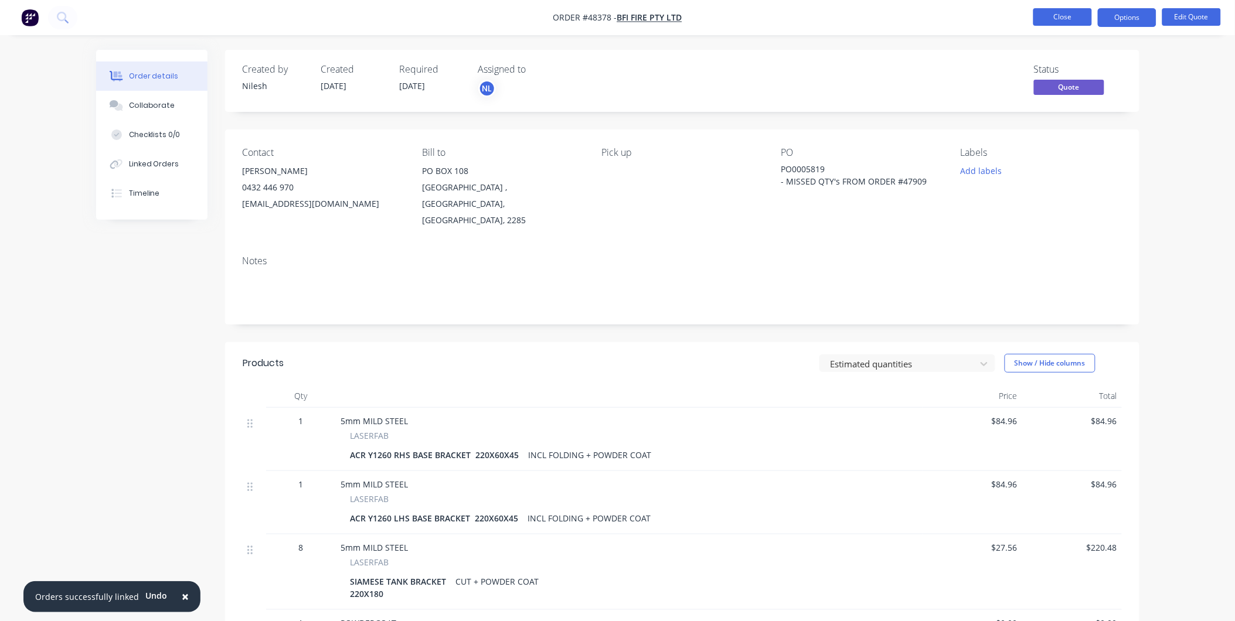
click at [1041, 15] on button "Close" at bounding box center [1062, 17] width 59 height 18
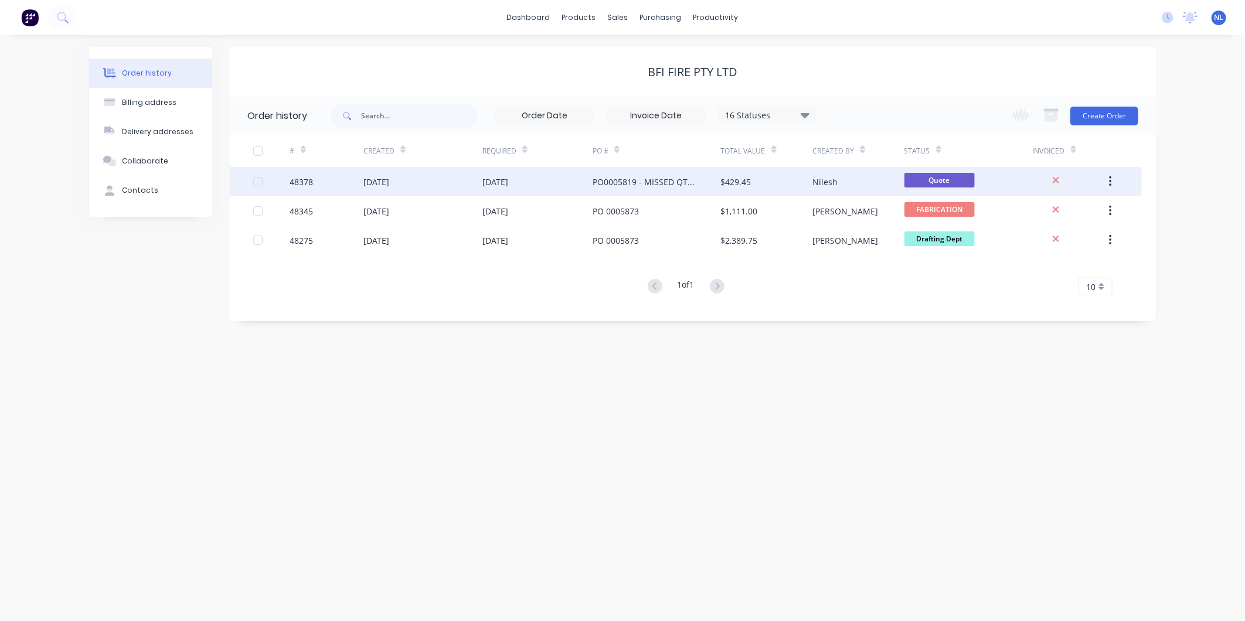
click at [723, 183] on div "$429.45" at bounding box center [736, 182] width 30 height 12
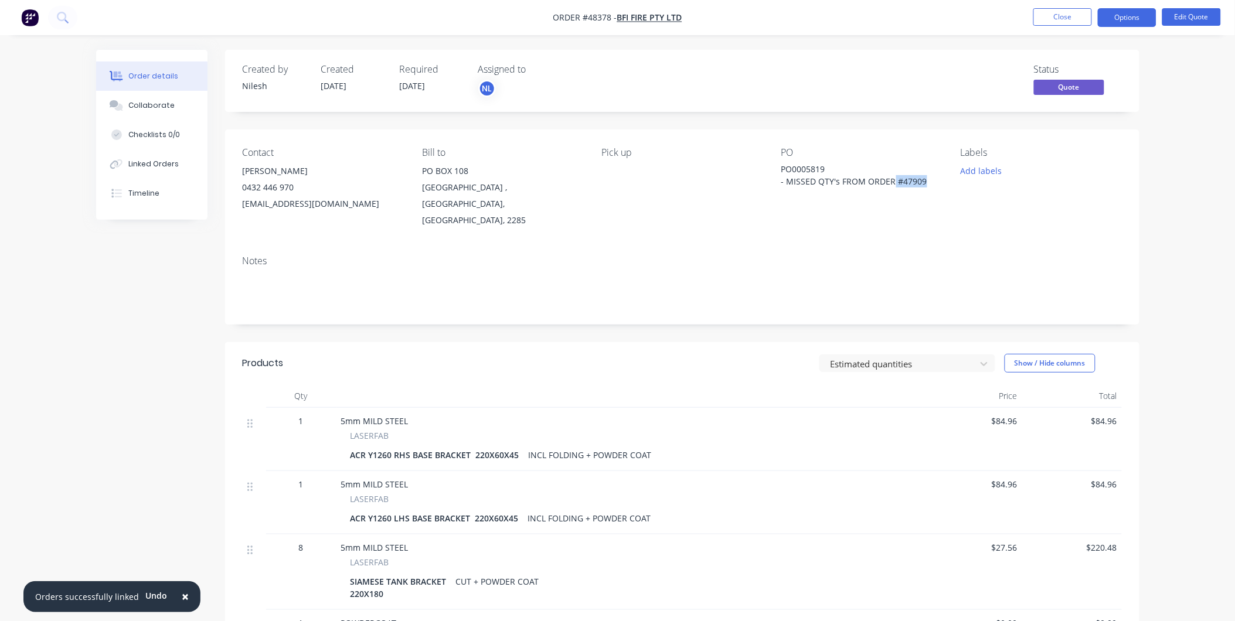
drag, startPoint x: 893, startPoint y: 180, endPoint x: 931, endPoint y: 193, distance: 39.9
click at [931, 193] on div "PO PO0005819 - MISSED QTY's FROM ORDER #47909" at bounding box center [861, 187] width 161 height 81
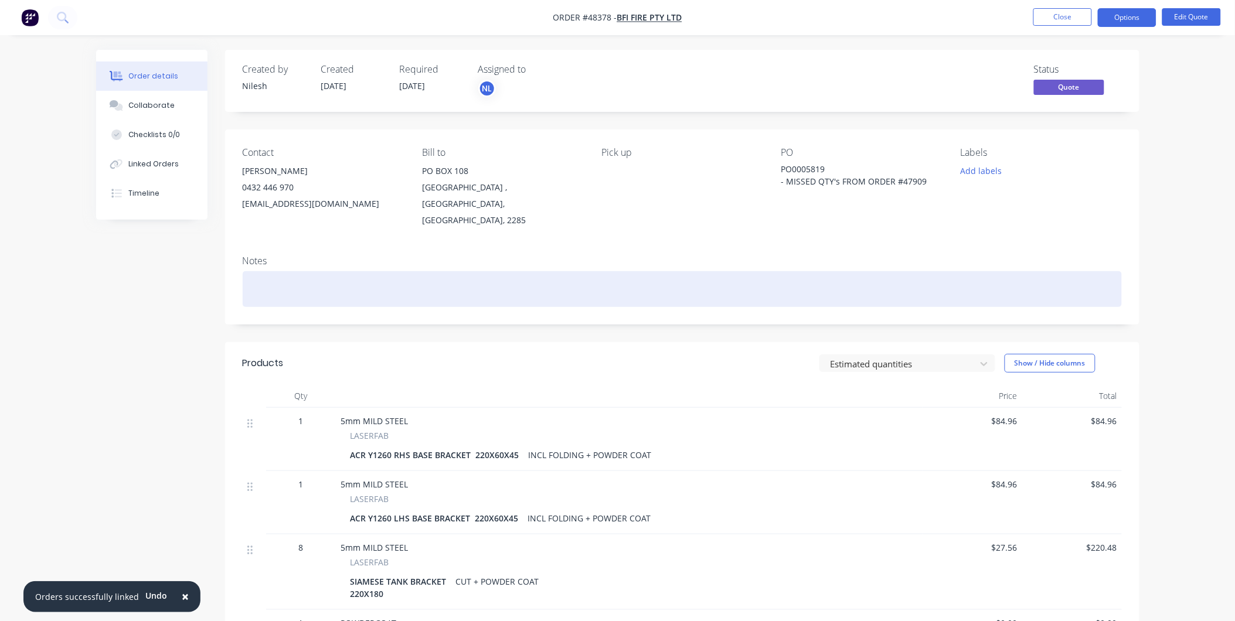
drag, startPoint x: 931, startPoint y: 193, endPoint x: 745, endPoint y: 291, distance: 209.7
click at [750, 286] on div at bounding box center [682, 289] width 879 height 36
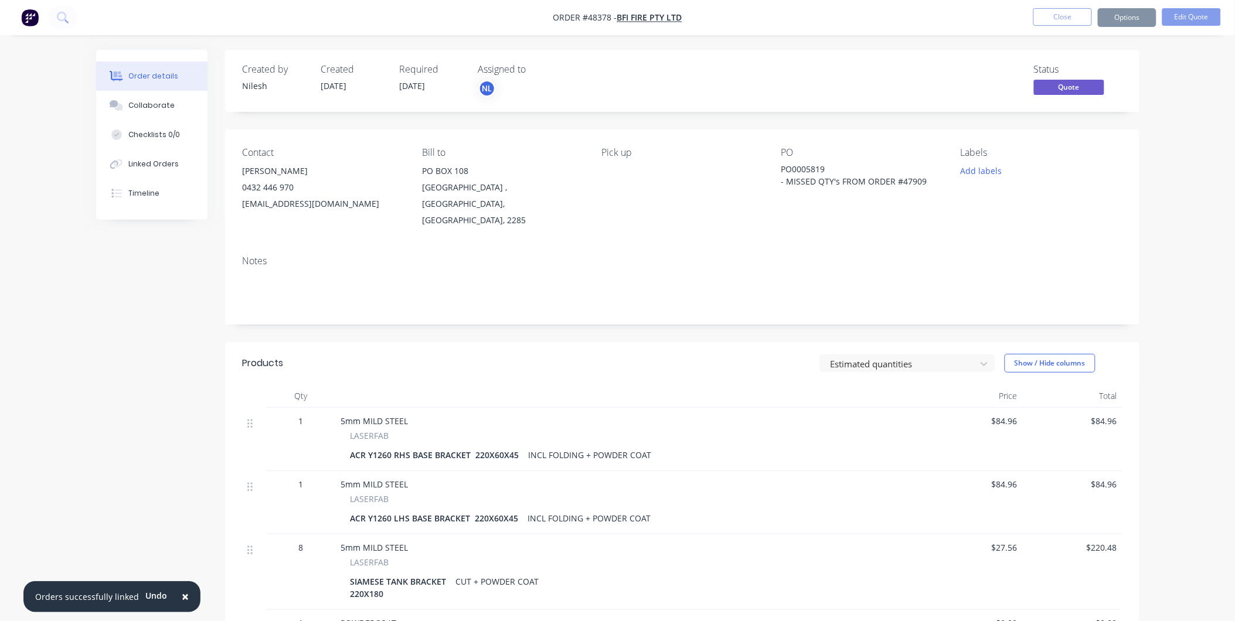
click at [425, 84] on span "[DATE]" at bounding box center [413, 85] width 26 height 11
click at [1131, 23] on button "Options" at bounding box center [1127, 17] width 59 height 19
click at [1179, 13] on button "Edit Quote" at bounding box center [1191, 17] width 59 height 18
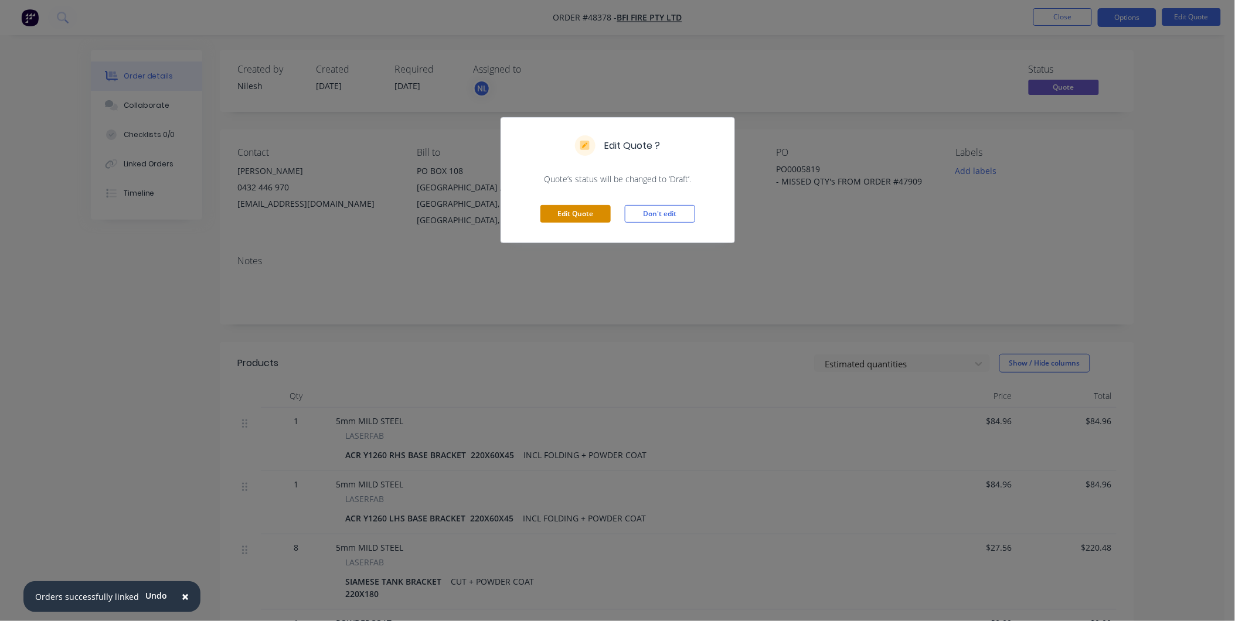
click at [595, 222] on button "Edit Quote" at bounding box center [575, 214] width 70 height 18
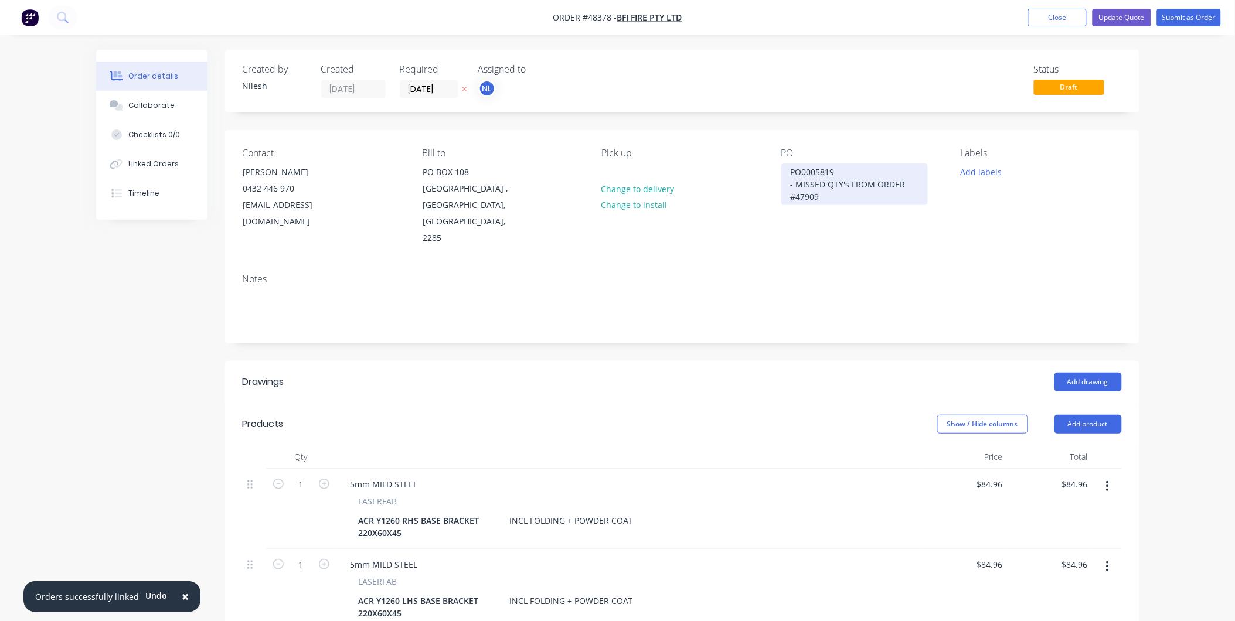
click at [822, 193] on div "PO0005819 - MISSED QTY's FROM ORDER #47909" at bounding box center [854, 184] width 147 height 42
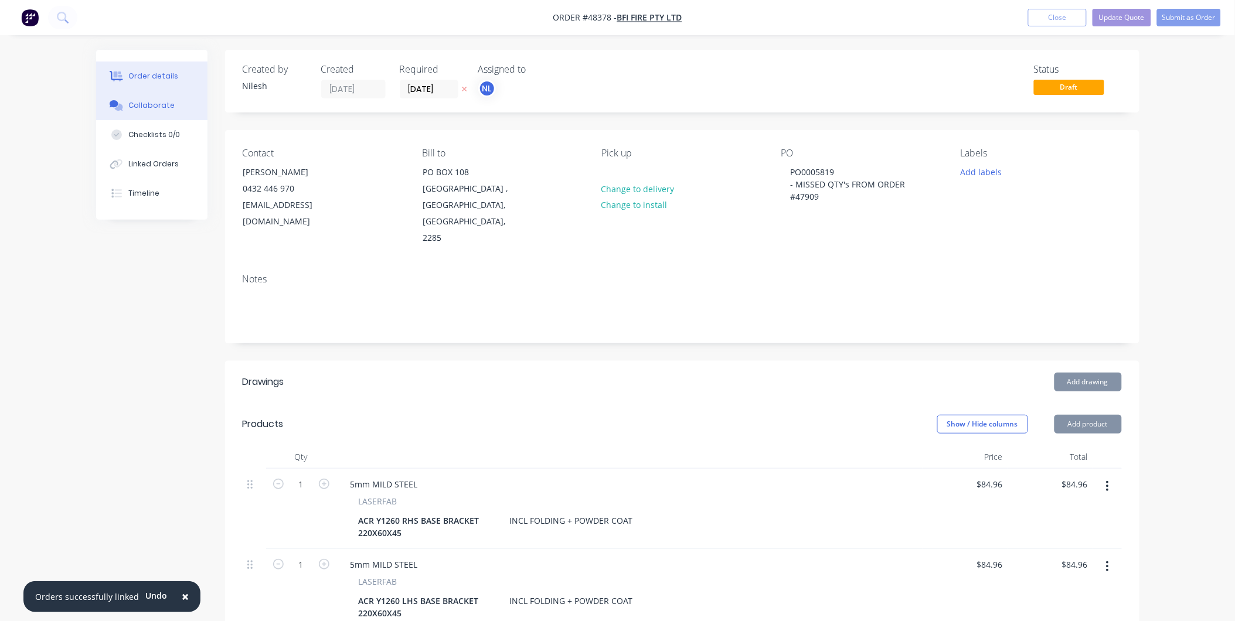
click at [151, 105] on div "Collaborate" at bounding box center [151, 105] width 46 height 11
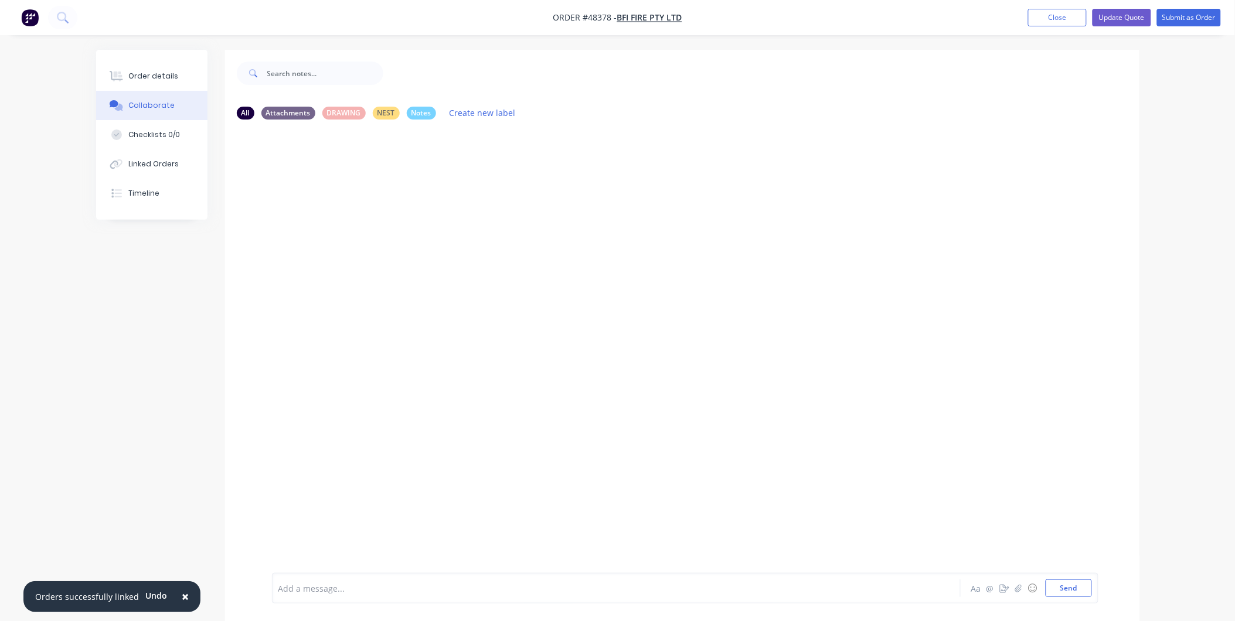
click at [352, 584] on div at bounding box center [583, 589] width 609 height 12
click at [173, 159] on div "Linked Orders" at bounding box center [153, 164] width 50 height 11
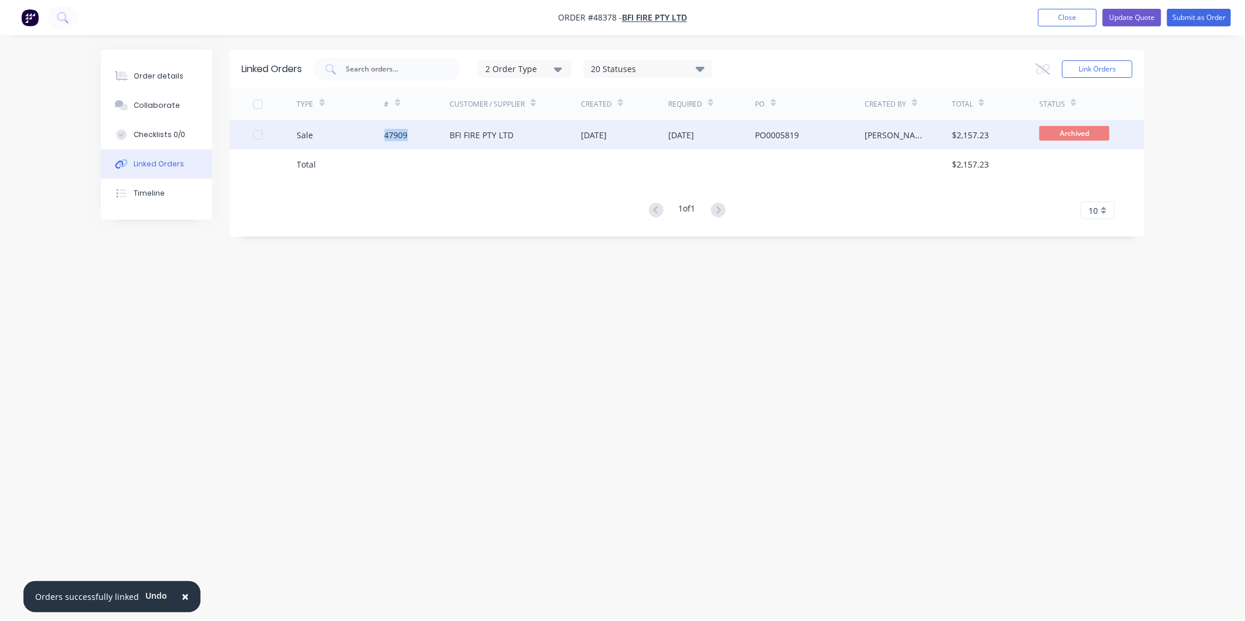
drag, startPoint x: 411, startPoint y: 129, endPoint x: 379, endPoint y: 132, distance: 32.4
click at [379, 132] on div "Sale 47909 BFI FIRE PTY LTD [DATE] [DATE] PO0005819 [PERSON_NAME] $2,157.23 Arc…" at bounding box center [687, 134] width 914 height 29
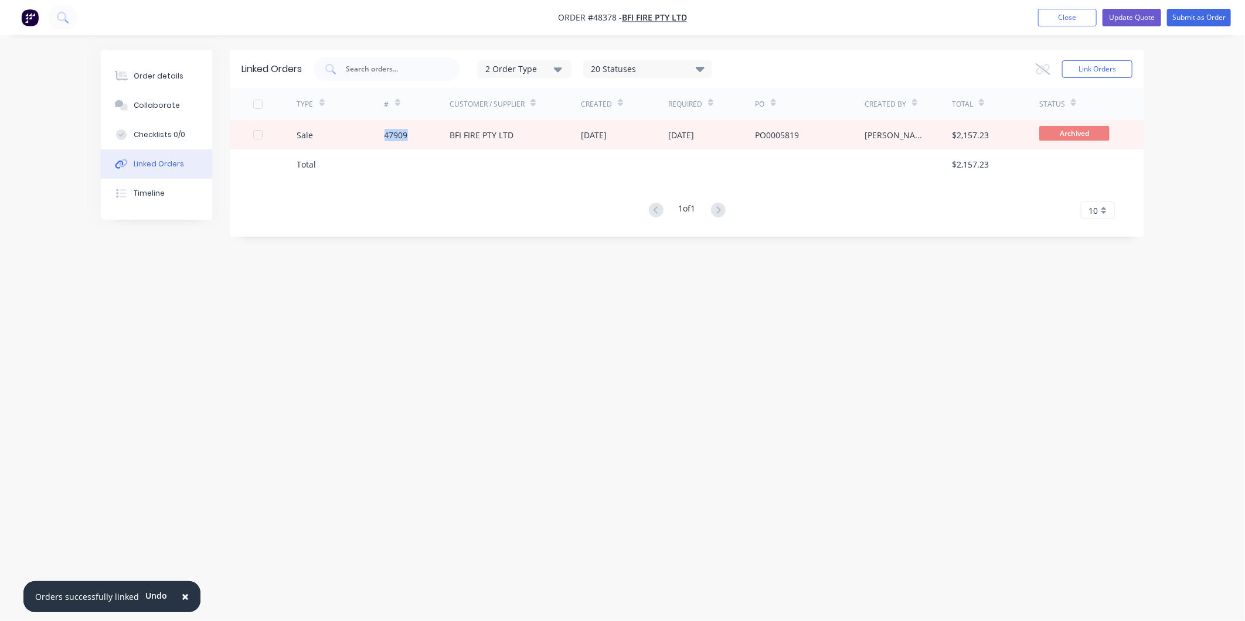
copy div "47909"
click at [148, 115] on button "Collaborate" at bounding box center [156, 105] width 111 height 29
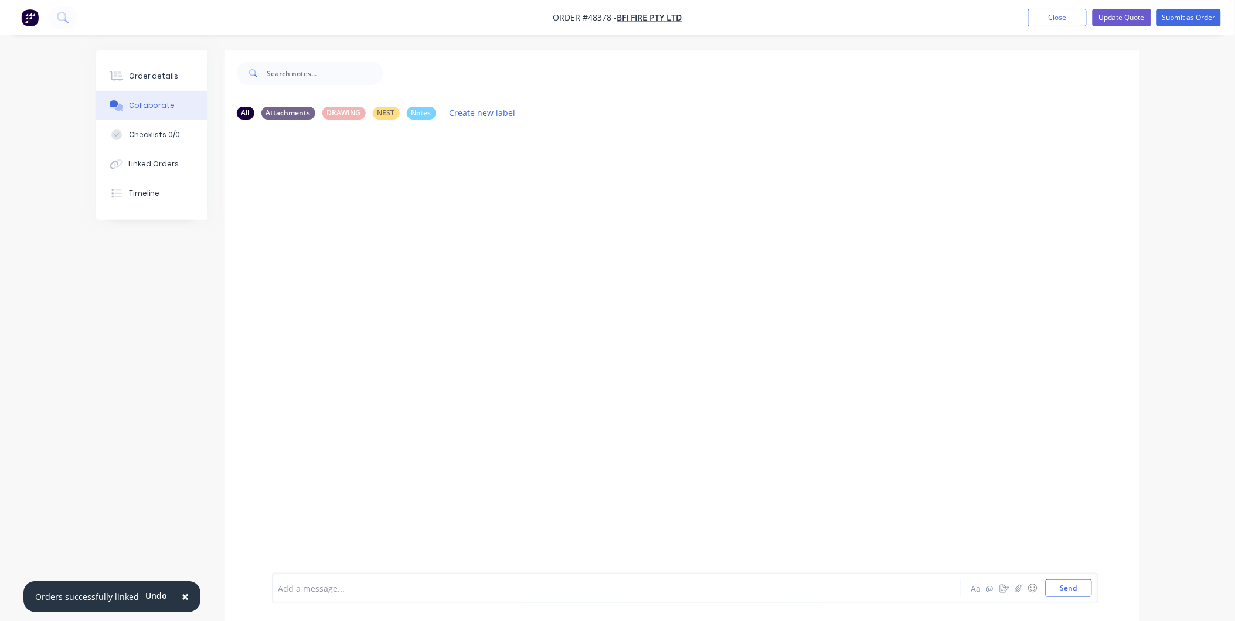
click at [390, 583] on div at bounding box center [583, 589] width 609 height 12
paste div
click at [461, 575] on div "47909 was the original order, I had missed Aa @ ☺ Send" at bounding box center [685, 588] width 826 height 30
click at [462, 583] on div "47909 was the original order, I had missed" at bounding box center [583, 589] width 609 height 12
click at [390, 578] on span "47909 was the original order, I had missed qty's which i've corrected through t…" at bounding box center [585, 584] width 612 height 23
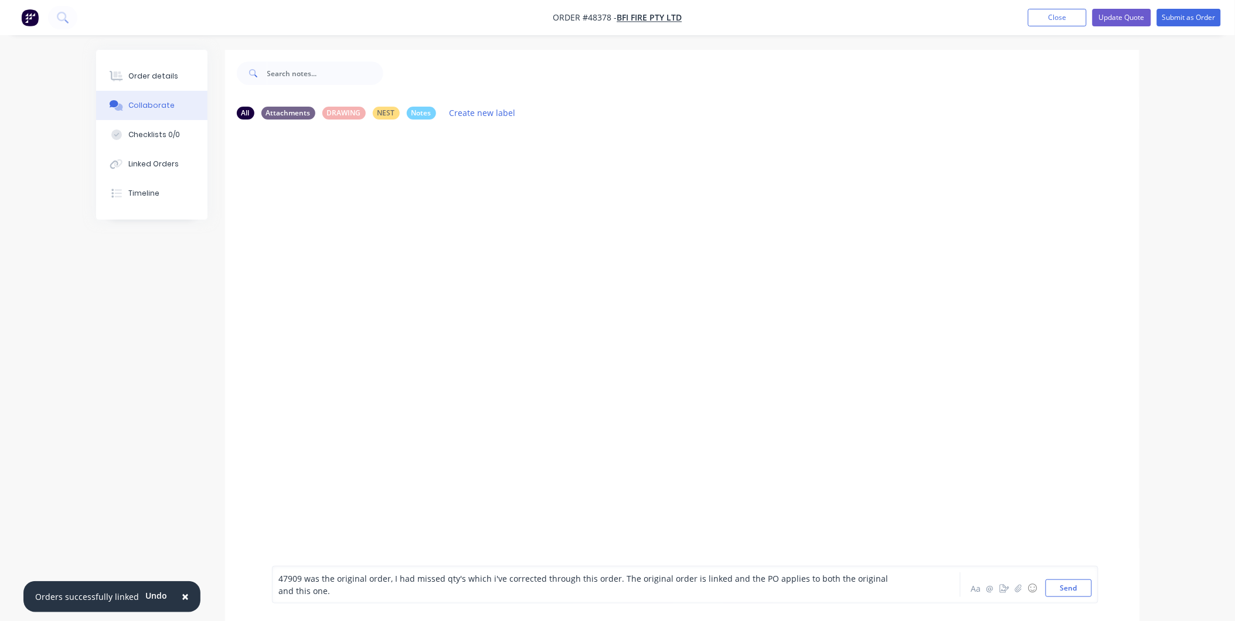
click at [497, 578] on span "47909 was the original order, I had missed qty's which i've corrected through t…" at bounding box center [585, 584] width 612 height 23
click at [1076, 584] on button "Send" at bounding box center [1068, 589] width 46 height 18
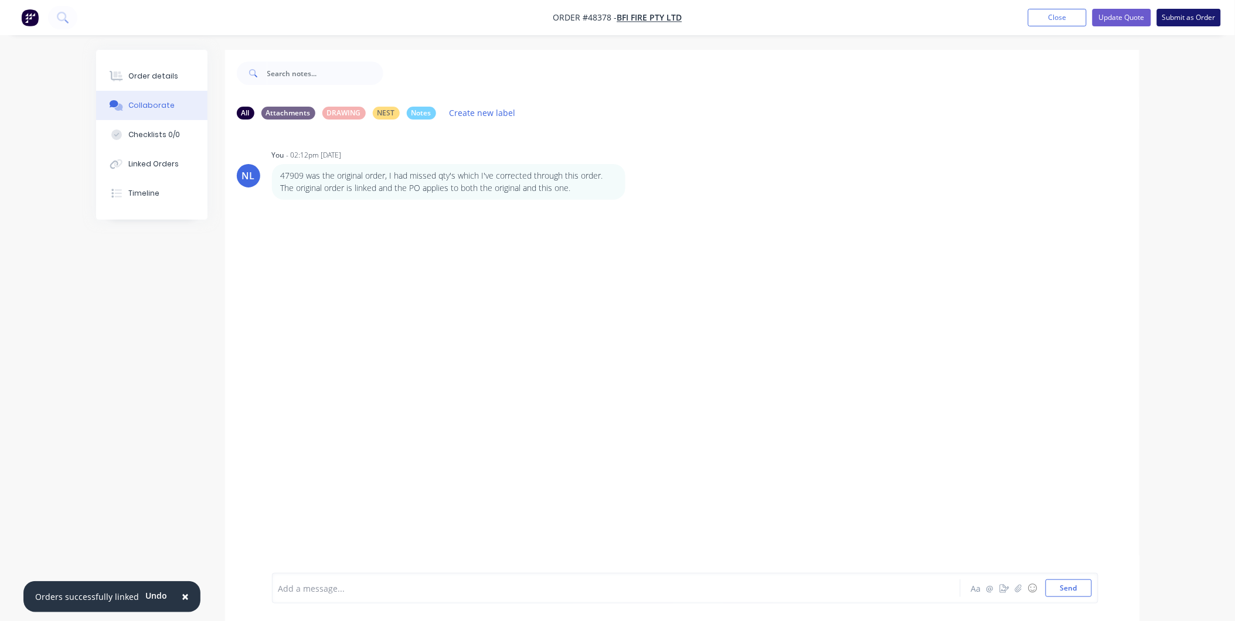
click at [1188, 13] on button "Submit as Order" at bounding box center [1189, 18] width 64 height 18
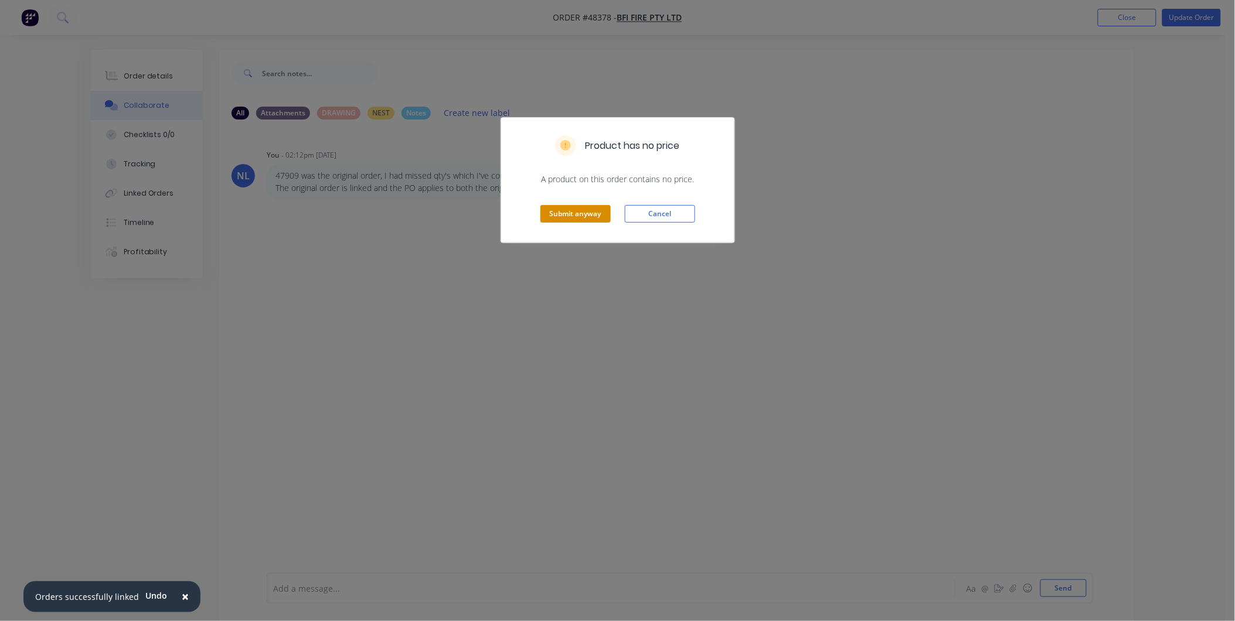
click at [556, 220] on button "Submit anyway" at bounding box center [575, 214] width 70 height 18
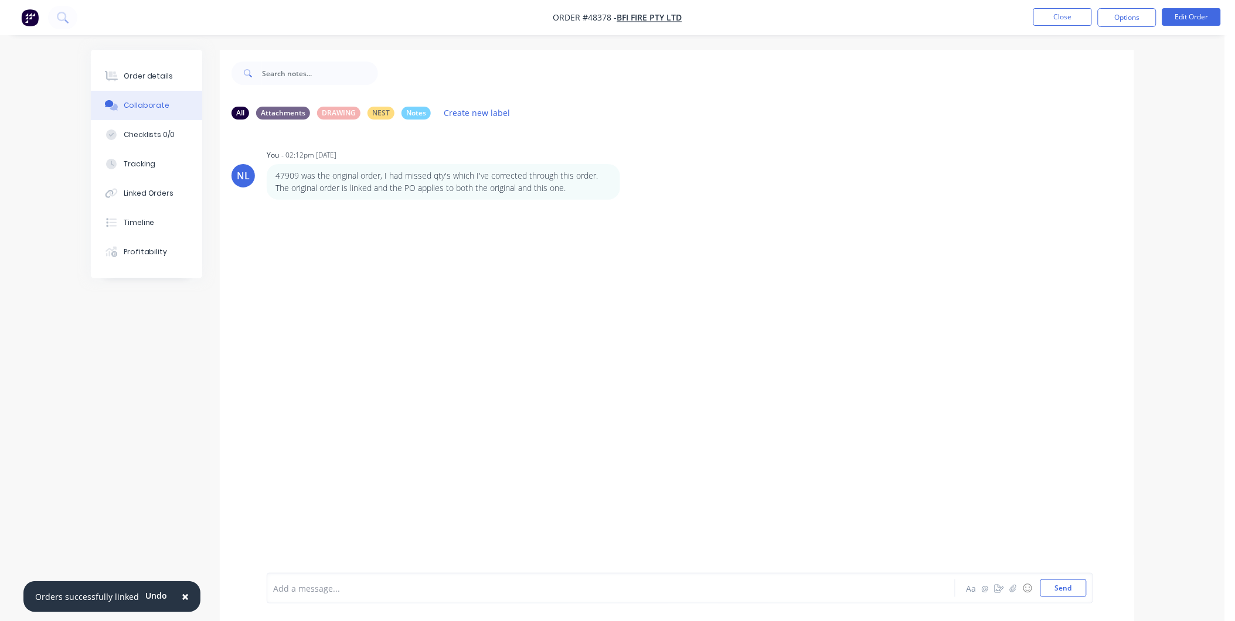
click at [1056, 28] on nav "Order #48378 - BFI FIRE PTY LTD Close Options Edit Order" at bounding box center [617, 17] width 1235 height 35
click at [1069, 19] on button "Close" at bounding box center [1062, 17] width 59 height 18
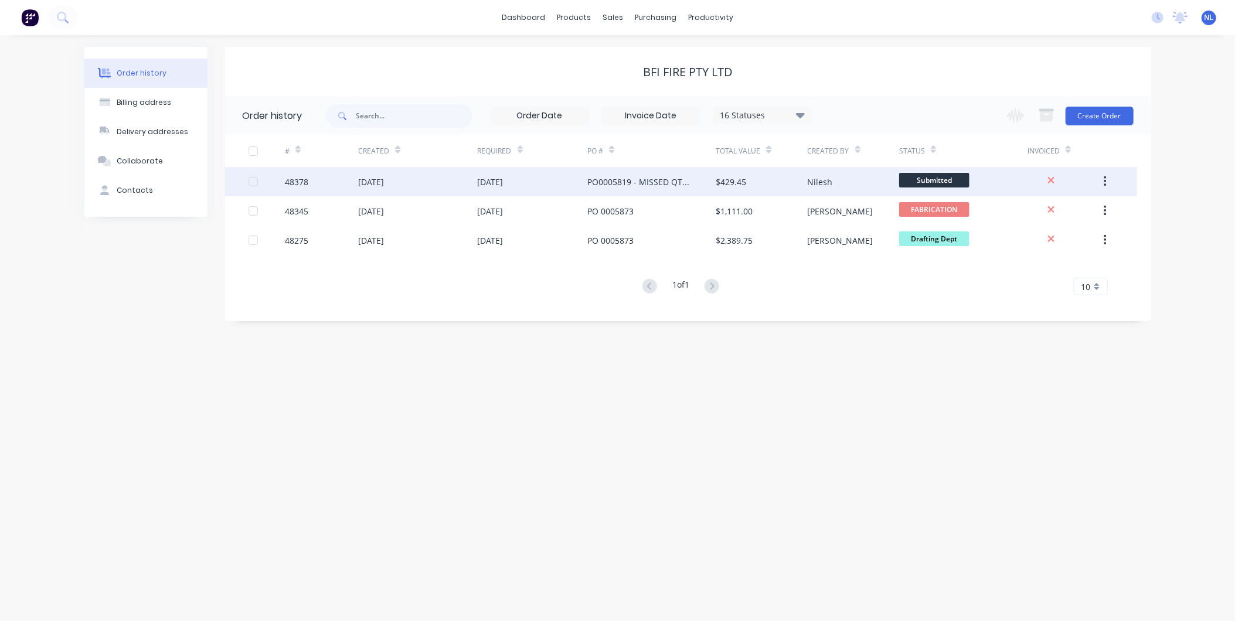
click at [800, 185] on div "$429.45" at bounding box center [761, 181] width 91 height 29
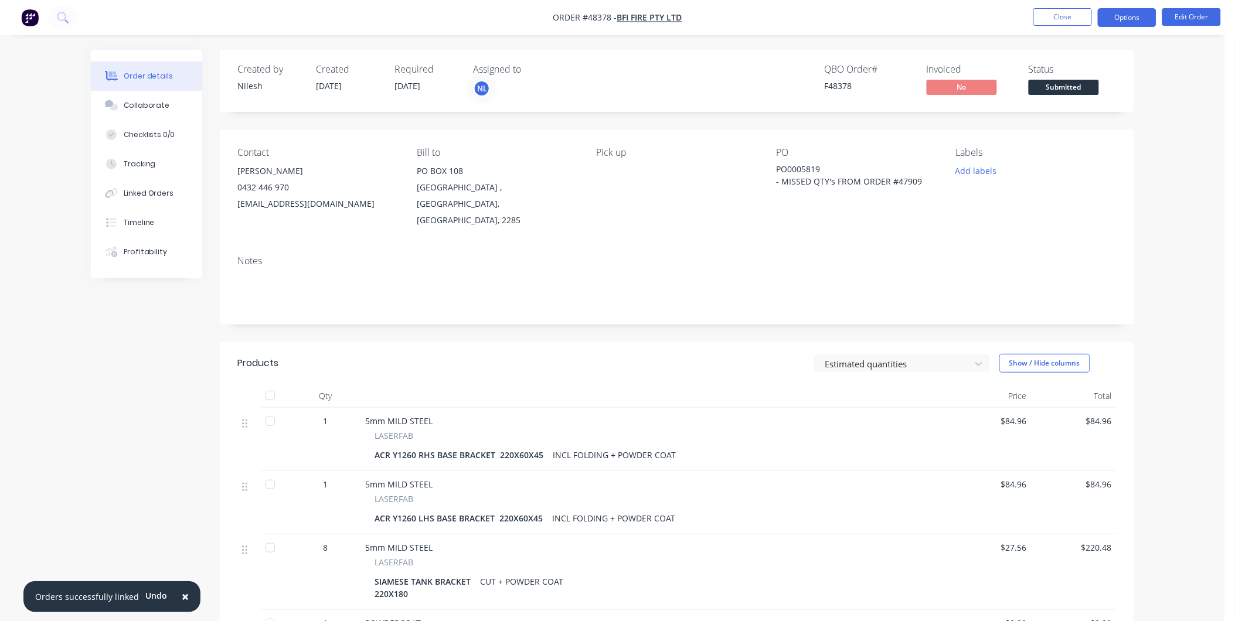
click at [1140, 18] on button "Options" at bounding box center [1127, 17] width 59 height 19
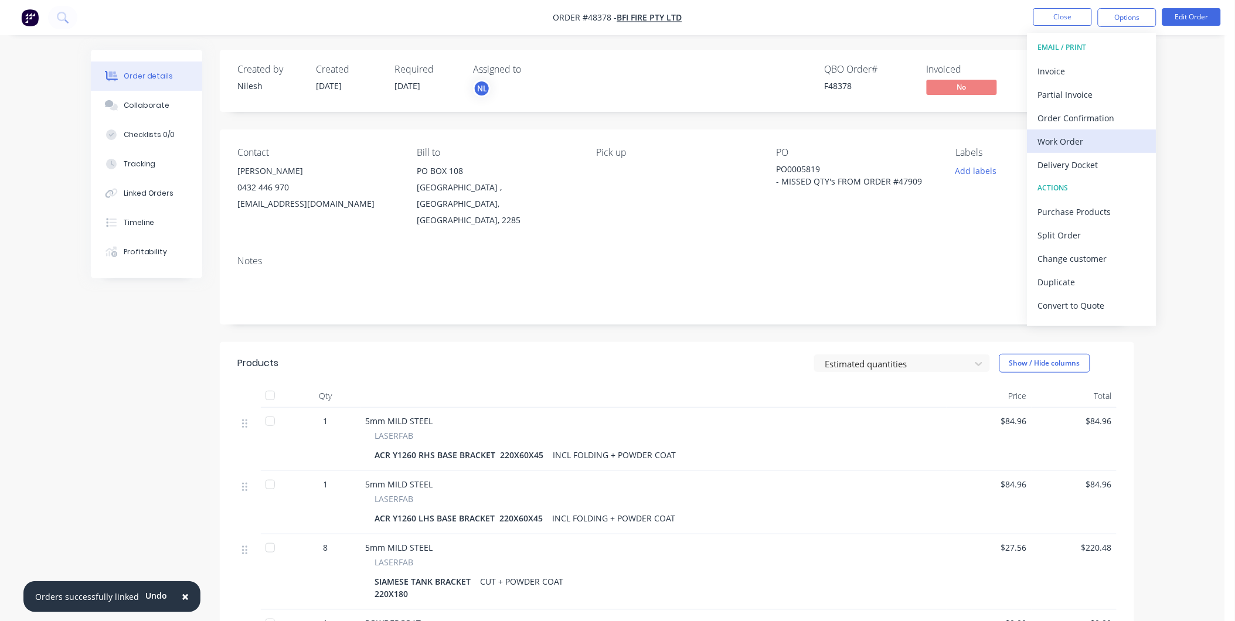
drag, startPoint x: 1078, startPoint y: 127, endPoint x: 1074, endPoint y: 141, distance: 15.2
click at [1074, 141] on div "EMAIL / PRINT Invoice Partial Invoice Order Confirmation Work Order Delivery Do…" at bounding box center [1091, 179] width 129 height 293
click at [1074, 141] on div "Work Order" at bounding box center [1092, 141] width 108 height 17
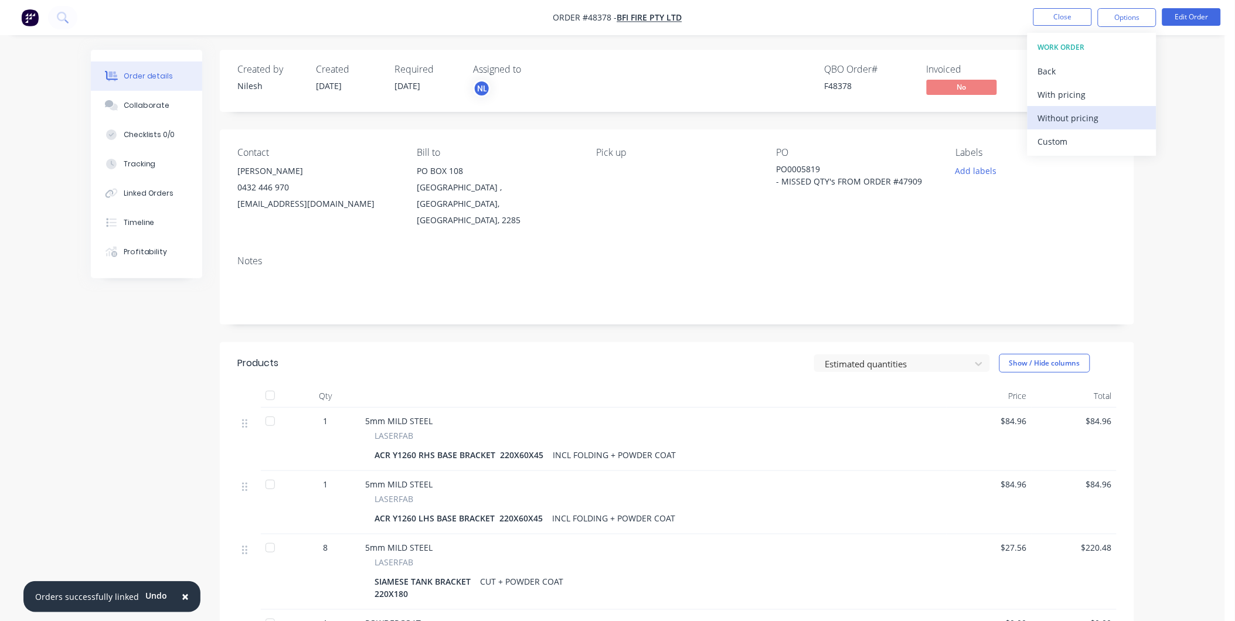
click at [1075, 122] on div "Without pricing" at bounding box center [1092, 118] width 108 height 17
